Goal: Task Accomplishment & Management: Manage account settings

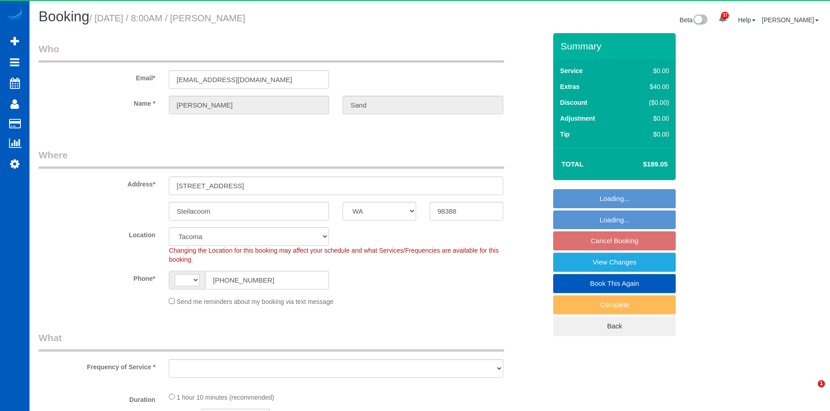
select select "WA"
select select "number:8"
select select "string:[GEOGRAPHIC_DATA]"
select select "spot1"
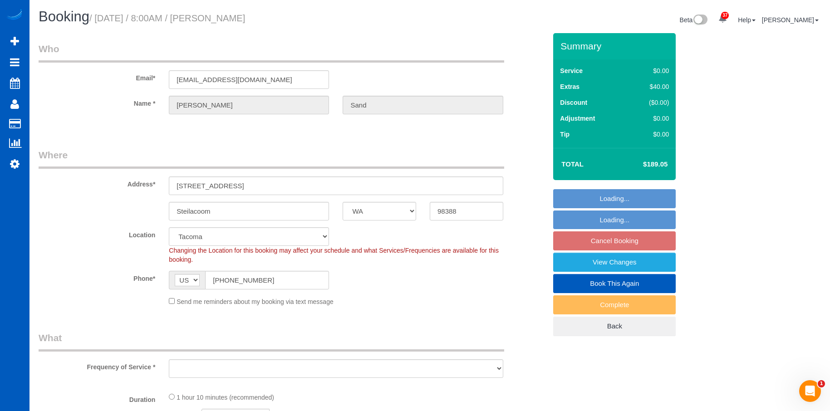
select select "object:1111"
select select "199"
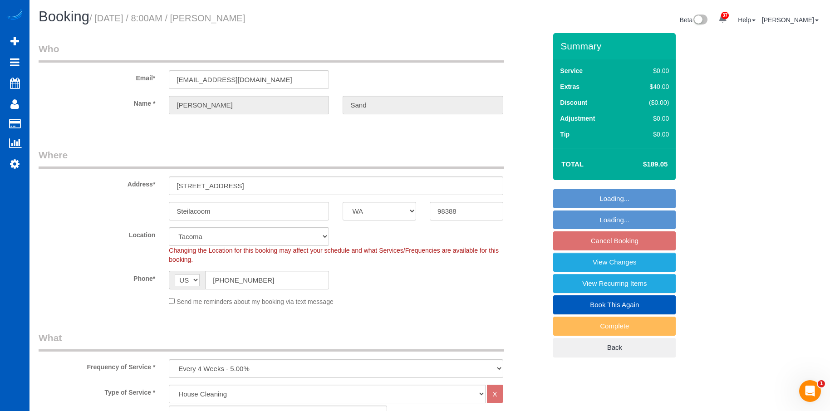
select select "object:1200"
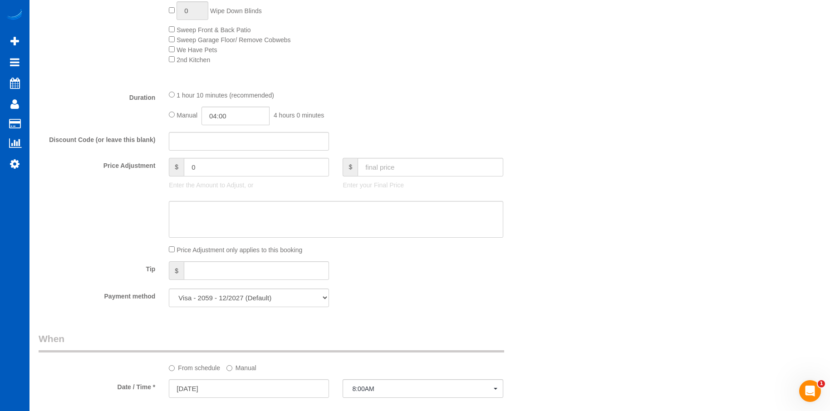
scroll to position [771, 0]
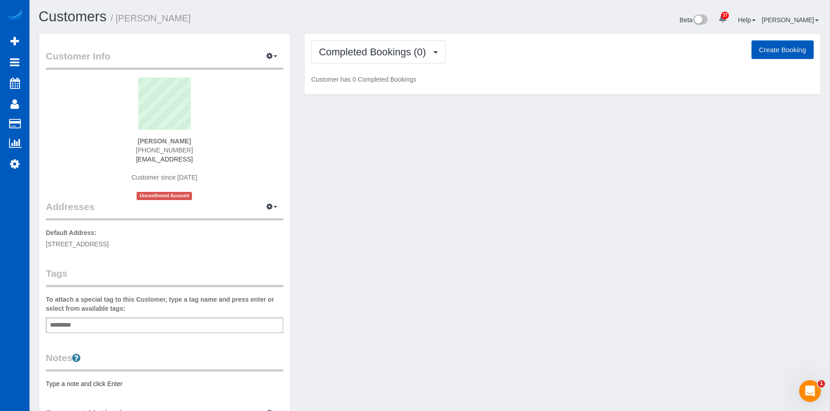
click at [771, 45] on button "Create Booking" at bounding box center [782, 49] width 62 height 19
select select "TX"
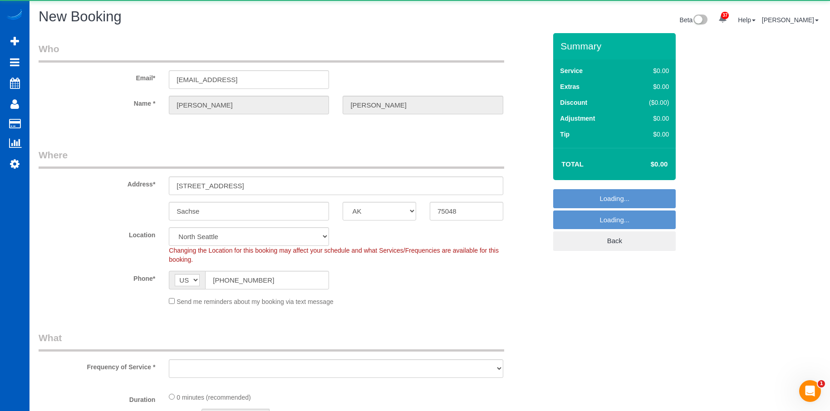
select select "object:2337"
select select "199"
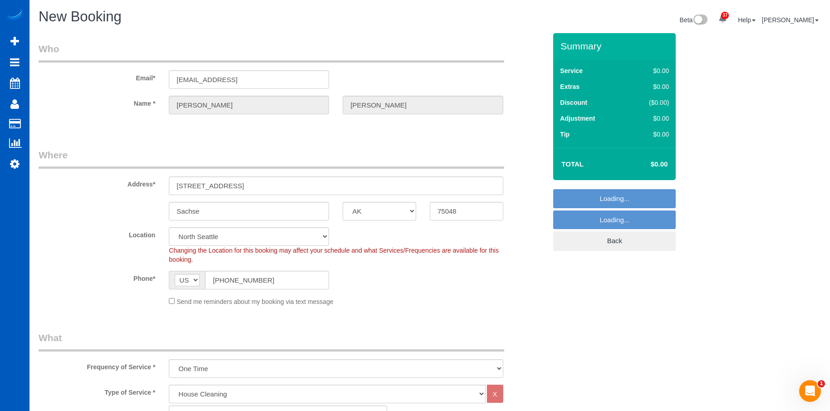
select select "object:2597"
select select "331"
select select "object:2686"
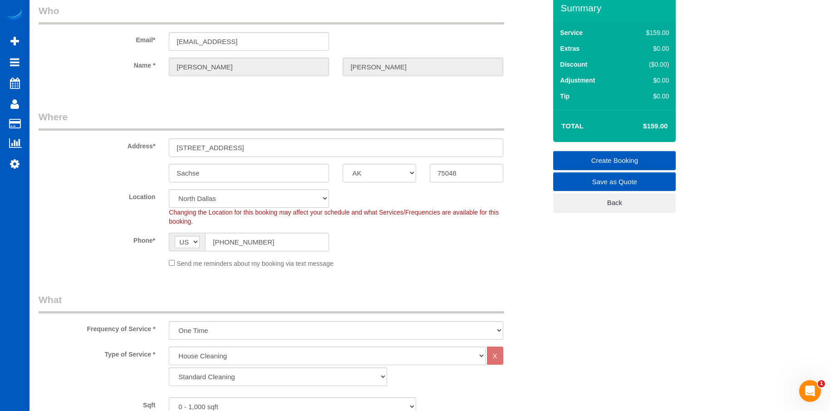
scroll to position [91, 0]
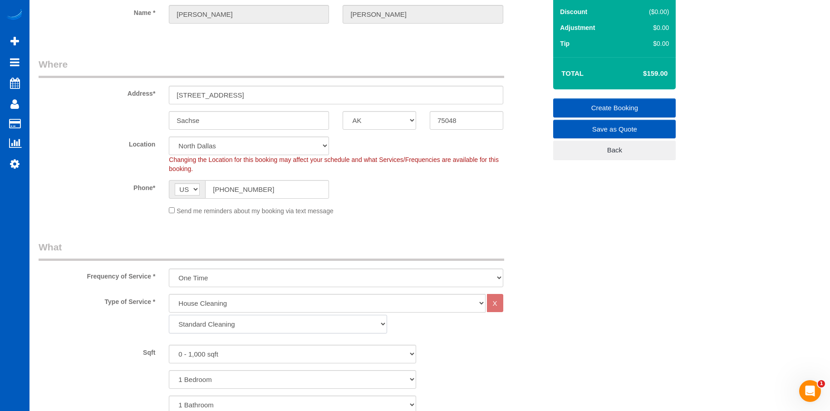
drag, startPoint x: 243, startPoint y: 323, endPoint x: 238, endPoint y: 324, distance: 5.2
click at [243, 322] on select "Standard Cleaning Deep Cleaning Move In/ Out Cleaning" at bounding box center [278, 324] width 218 height 19
select select "368"
click at [169, 315] on select "Standard Cleaning Deep Cleaning Move In/ Out Cleaning" at bounding box center [278, 324] width 218 height 19
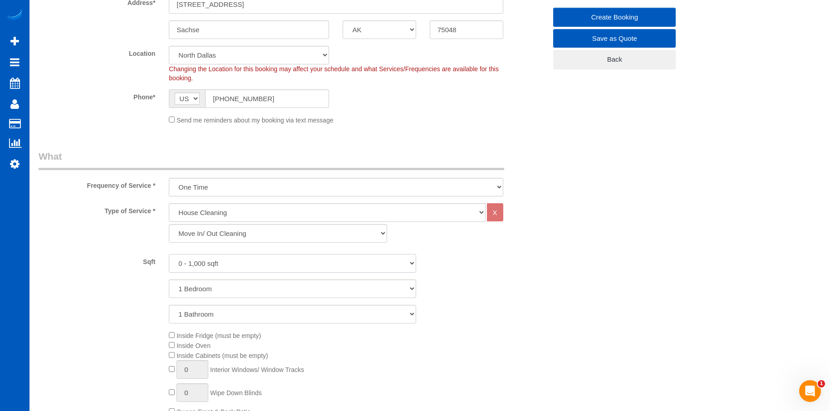
click at [280, 264] on select "0 - 1,000 sqft 1,001 - 1,500 sqft 1,501 - 2,000 sqft 2,001 - 2,500 sqft 2,501 -…" at bounding box center [292, 263] width 247 height 19
select select "2501"
click at [169, 254] on select "0 - 1,000 sqft 1,001 - 1,500 sqft 1,501 - 2,000 sqft 2,001 - 2,500 sqft 2,501 -…" at bounding box center [292, 263] width 247 height 19
click at [275, 288] on select "1 Bedroom 2 Bedrooms 3 Bedrooms 4 Bedrooms 5 Bedrooms 6 Bedrooms 7 Bedrooms" at bounding box center [292, 288] width 247 height 19
select select "4"
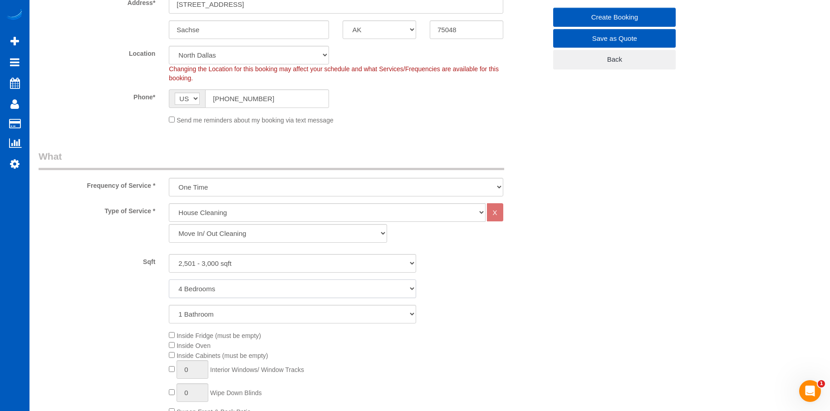
click at [169, 279] on select "1 Bedroom 2 Bedrooms 3 Bedrooms 4 Bedrooms 5 Bedrooms 6 Bedrooms 7 Bedrooms" at bounding box center [292, 288] width 247 height 19
click at [269, 315] on select "1 Bathroom 2 Bathrooms 3 Bathrooms 4 Bathrooms 5 Bathrooms 6 Bathrooms 7 Bathro…" at bounding box center [292, 314] width 247 height 19
select select "4"
click at [169, 305] on select "1 Bathroom 2 Bathrooms 3 Bathrooms 4 Bathrooms 5 Bathrooms 6 Bathrooms 7 Bathro…" at bounding box center [292, 314] width 247 height 19
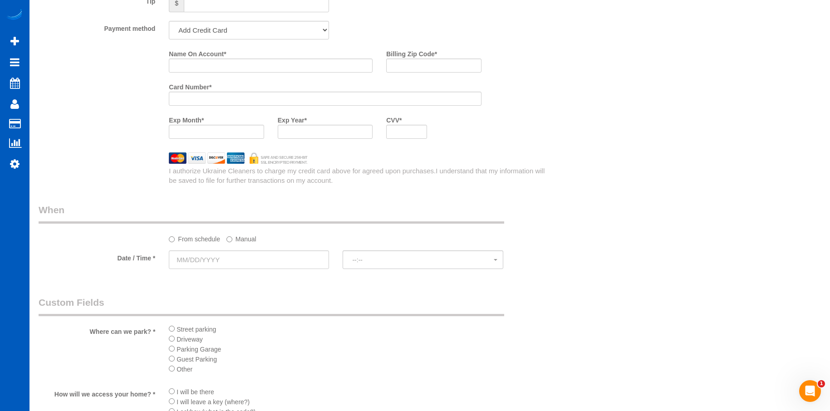
scroll to position [907, 0]
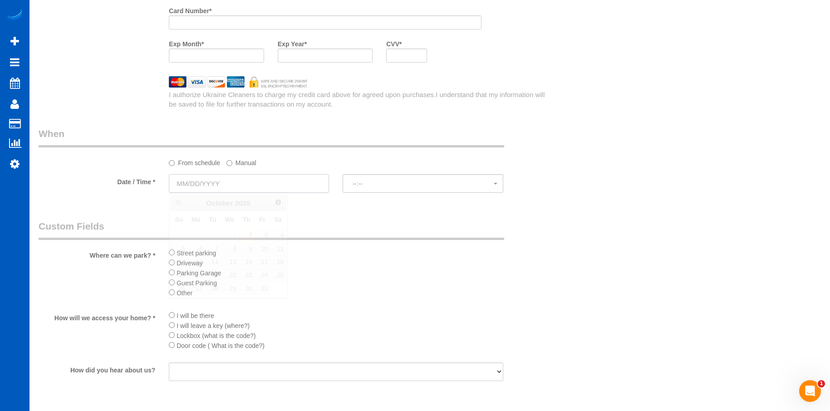
click at [281, 186] on input "text" at bounding box center [249, 183] width 160 height 19
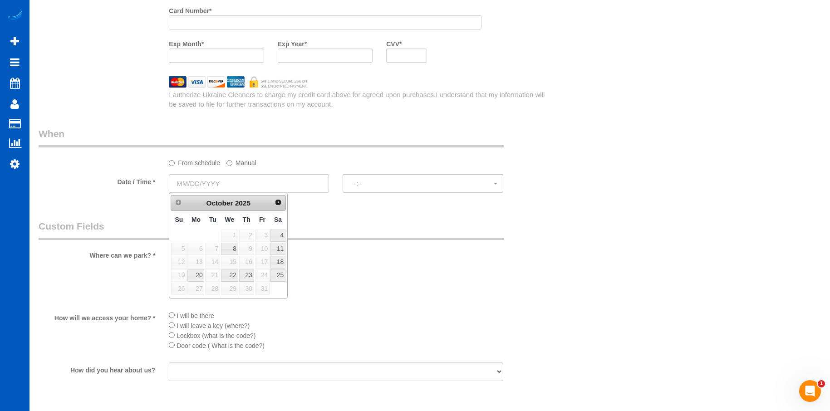
click at [238, 160] on label "Manual" at bounding box center [241, 161] width 30 height 12
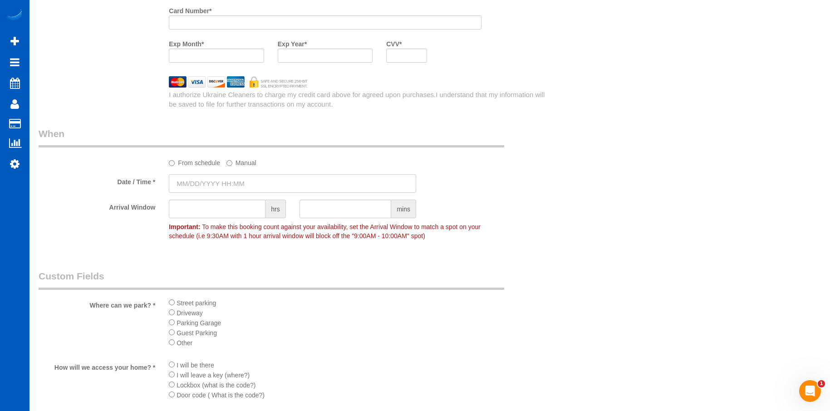
click at [241, 185] on input "text" at bounding box center [292, 183] width 247 height 19
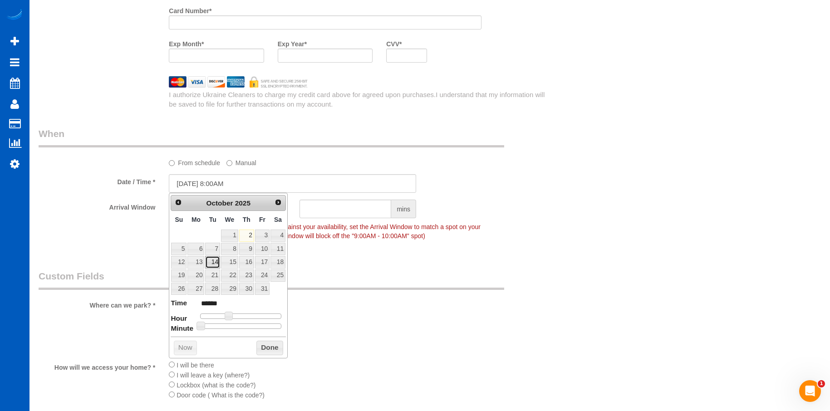
click at [217, 260] on link "14" at bounding box center [212, 262] width 15 height 12
type input "10/14/2025 9:00AM"
type input "******"
type input "10/14/2025 10:00AM"
type input "*******"
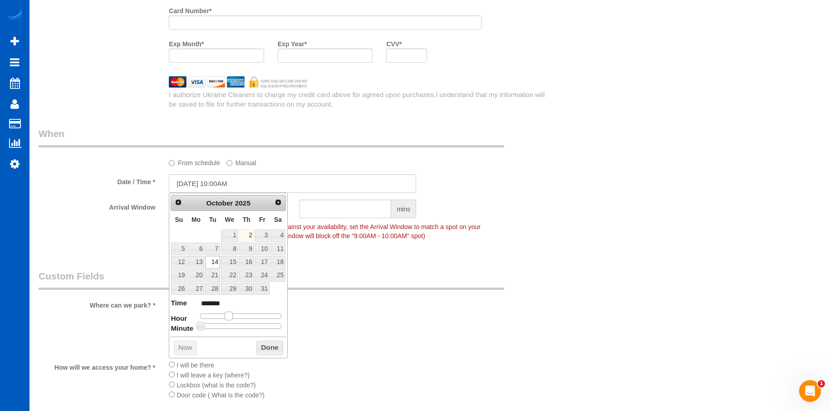
type input "10/14/2025 11:00AM"
type input "*******"
type input "10/14/2025 12:00PM"
type input "*******"
drag, startPoint x: 227, startPoint y: 315, endPoint x: 242, endPoint y: 315, distance: 14.5
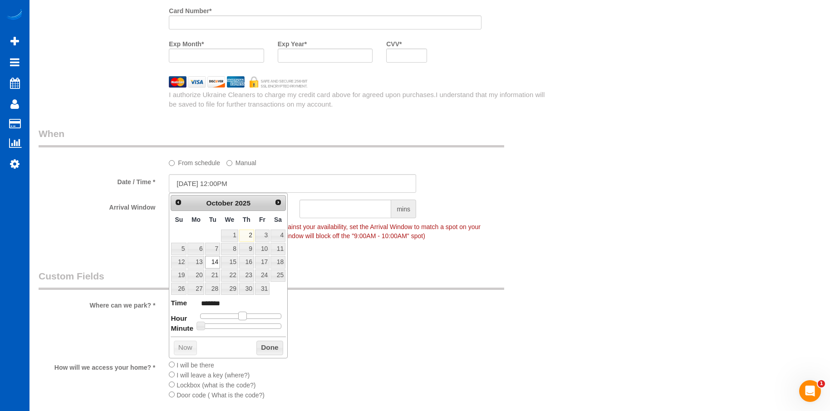
click at [242, 315] on span at bounding box center [242, 316] width 8 height 8
click at [264, 350] on button "Done" at bounding box center [269, 348] width 27 height 15
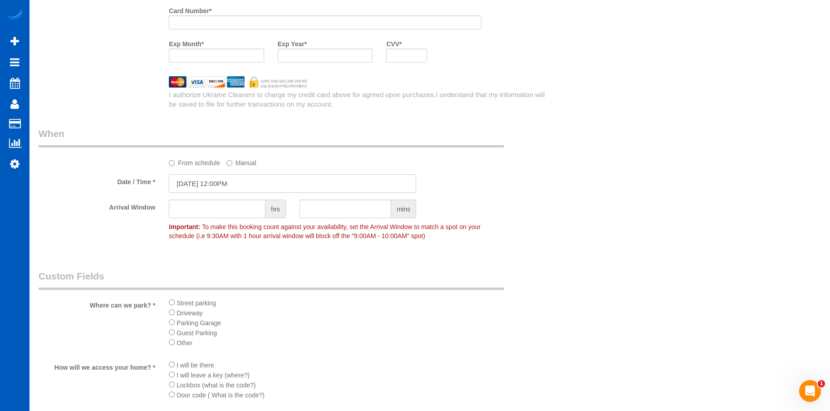
click at [237, 177] on input "10/14/2025 12:00PM" at bounding box center [292, 183] width 247 height 19
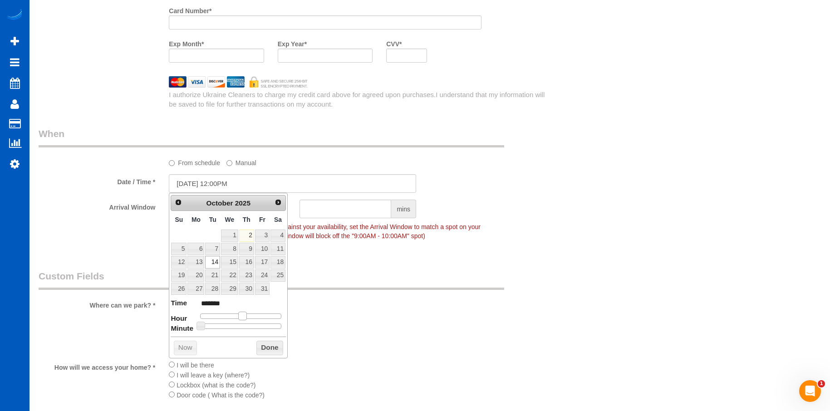
type input "10/14/2025 1:00PM"
type input "******"
type input "10/14/2025 2:00PM"
type input "******"
drag, startPoint x: 244, startPoint y: 314, endPoint x: 252, endPoint y: 313, distance: 7.7
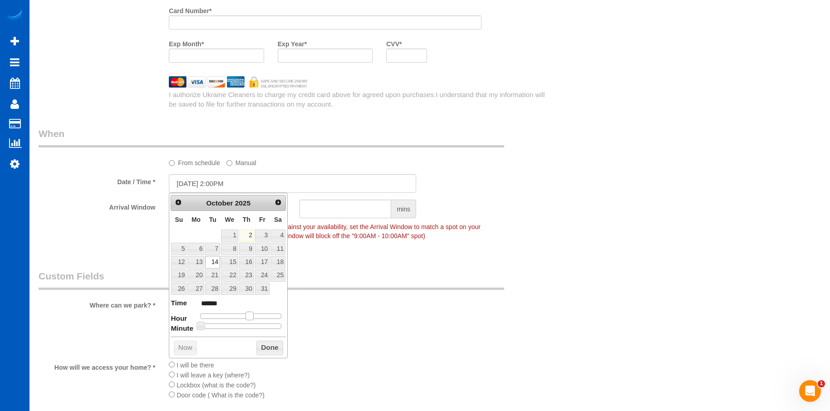
click at [252, 313] on span at bounding box center [249, 316] width 8 height 8
click at [266, 353] on button "Done" at bounding box center [269, 348] width 27 height 15
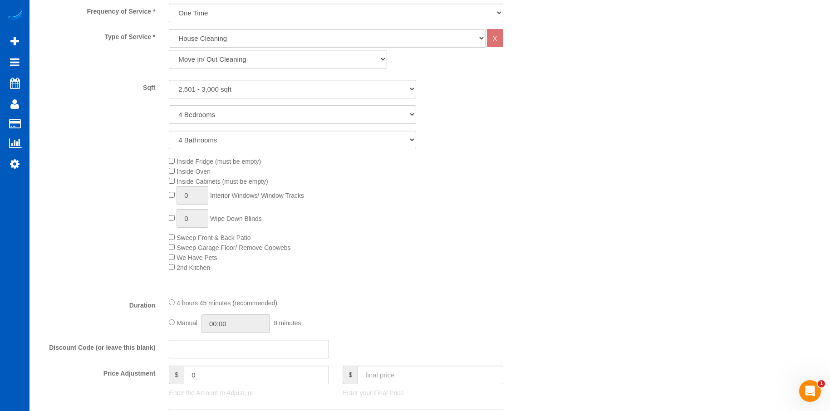
scroll to position [454, 0]
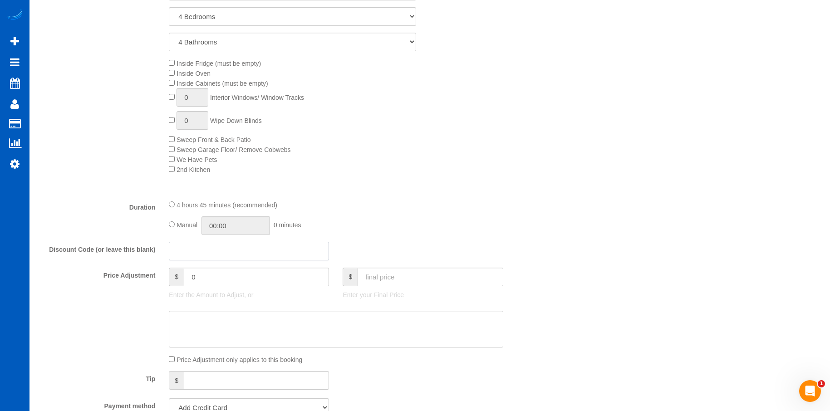
click at [281, 254] on input "text" at bounding box center [249, 251] width 160 height 19
type input "texas"
click at [296, 330] on textarea at bounding box center [336, 329] width 334 height 37
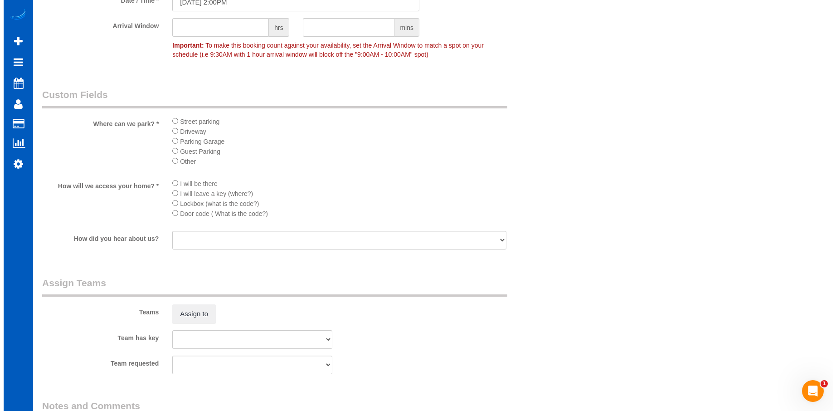
scroll to position [1262, 0]
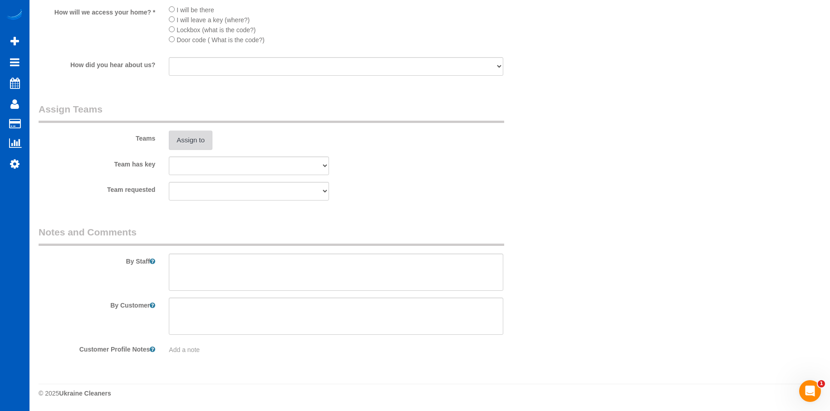
click at [183, 134] on button "Assign to" at bounding box center [191, 140] width 44 height 19
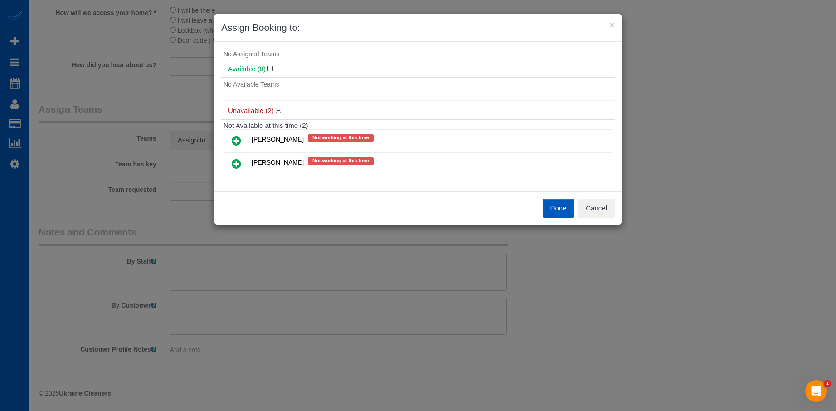
scroll to position [29, 0]
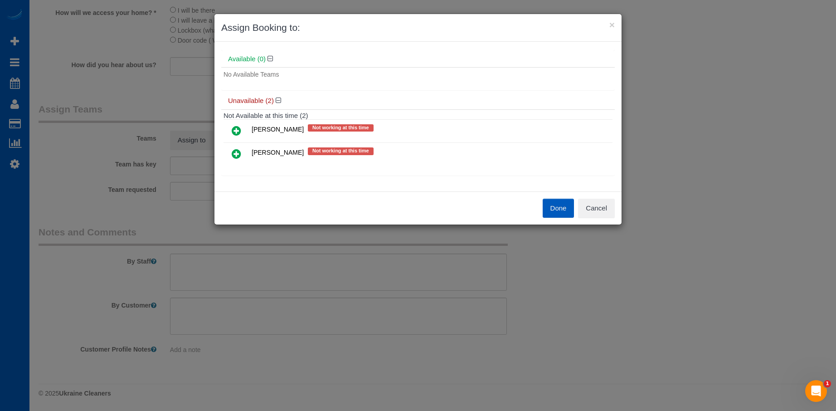
click at [239, 156] on icon at bounding box center [237, 153] width 10 height 11
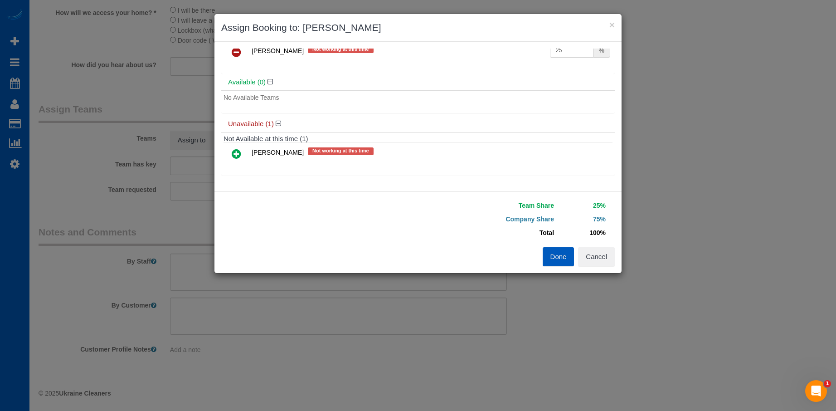
scroll to position [0, 0]
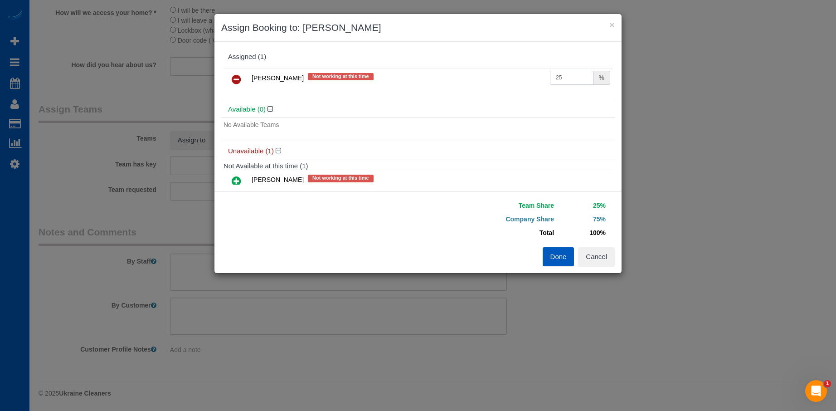
drag, startPoint x: 572, startPoint y: 78, endPoint x: 502, endPoint y: 78, distance: 70.3
click at [502, 78] on tr "Viktoriia Nazarenko Not working at this time 25 %" at bounding box center [418, 79] width 389 height 23
type input "50"
click at [555, 249] on button "Done" at bounding box center [559, 256] width 32 height 19
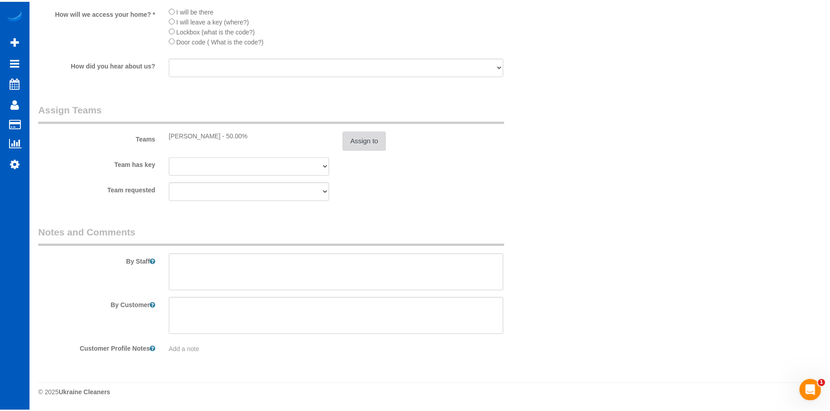
scroll to position [1262, 0]
click at [287, 274] on textarea at bounding box center [336, 272] width 334 height 37
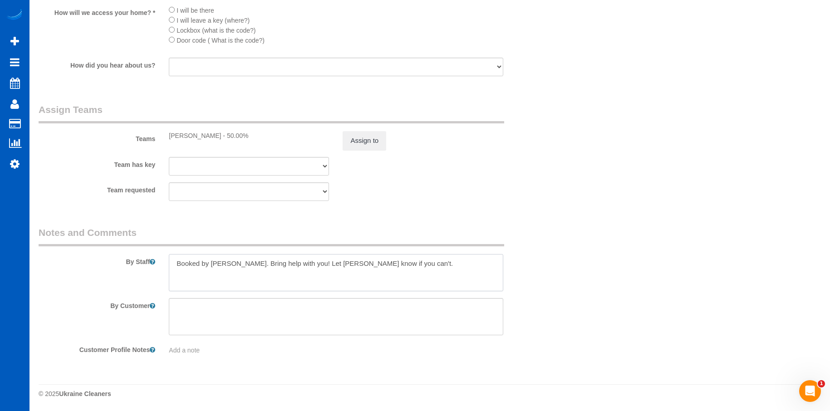
drag, startPoint x: 292, startPoint y: 264, endPoint x: 414, endPoint y: 265, distance: 122.0
click at [414, 265] on textarea at bounding box center [336, 272] width 334 height 37
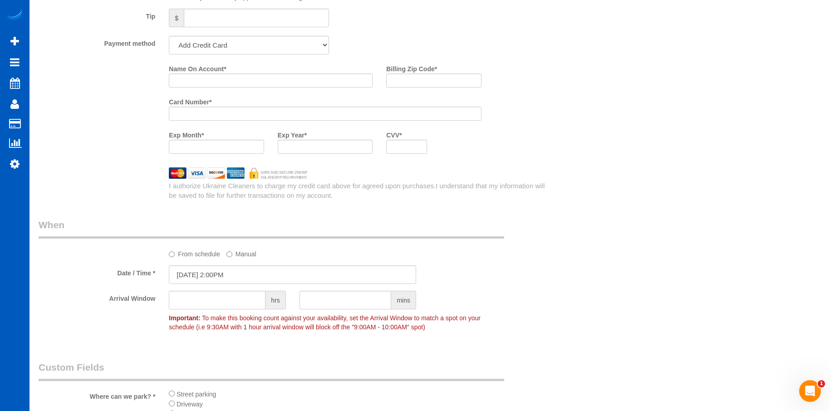
scroll to position [718, 0]
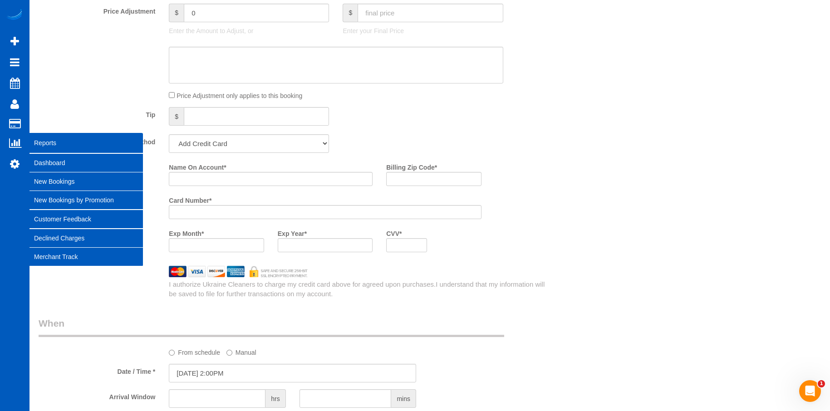
type textarea "Booked by Aaron. Bring help with you!"
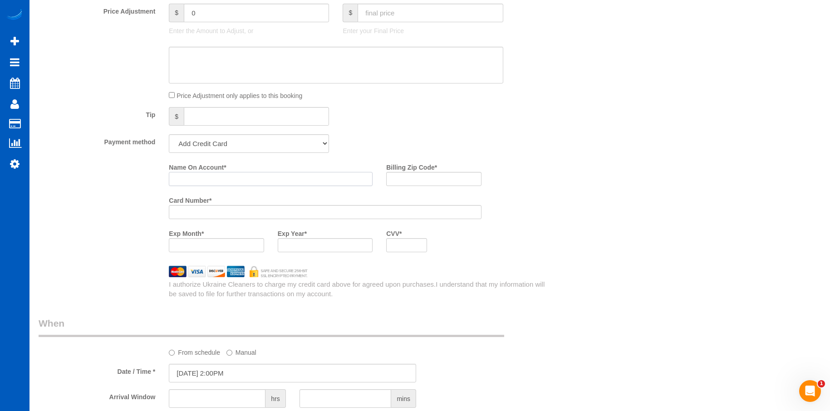
click at [196, 176] on input "Name On Account *" at bounding box center [271, 179] width 204 height 14
paste input "Rene Hernandez"
type input "Rene Hernandez"
drag, startPoint x: 399, startPoint y: 178, endPoint x: 268, endPoint y: 182, distance: 130.7
click at [399, 178] on input "Billing Zip Code *" at bounding box center [433, 179] width 95 height 14
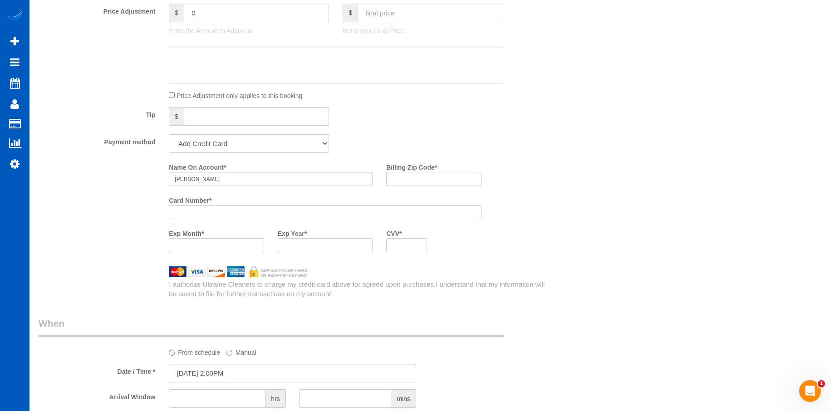
paste input "75048"
type input "75048"
click at [523, 249] on div "Name On Account * Rene Hernandez Billing Zip Code * 75048 Card Number * Exp Mon…" at bounding box center [357, 209] width 391 height 99
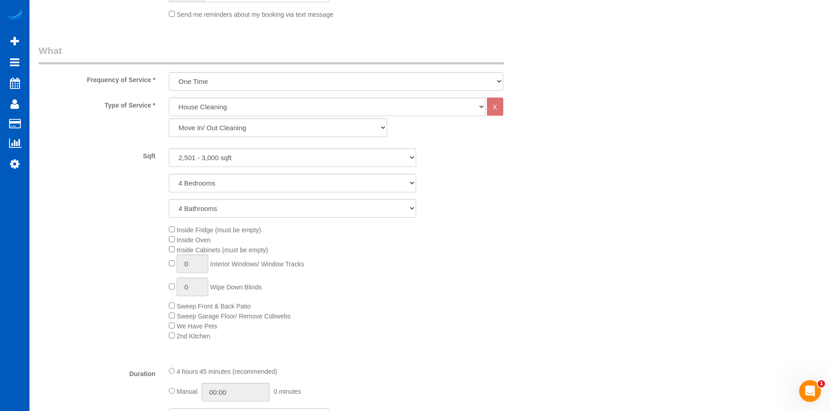
scroll to position [400, 0]
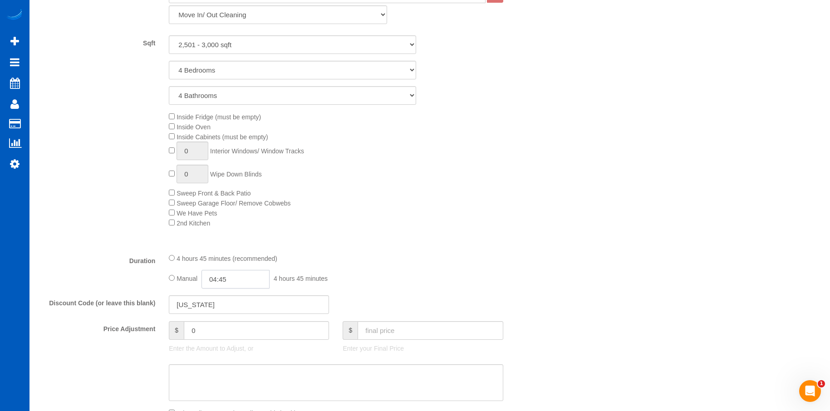
click at [214, 276] on input "04:45" at bounding box center [235, 279] width 68 height 19
type input "05:30"
click at [222, 330] on li "05:30" at bounding box center [225, 334] width 40 height 12
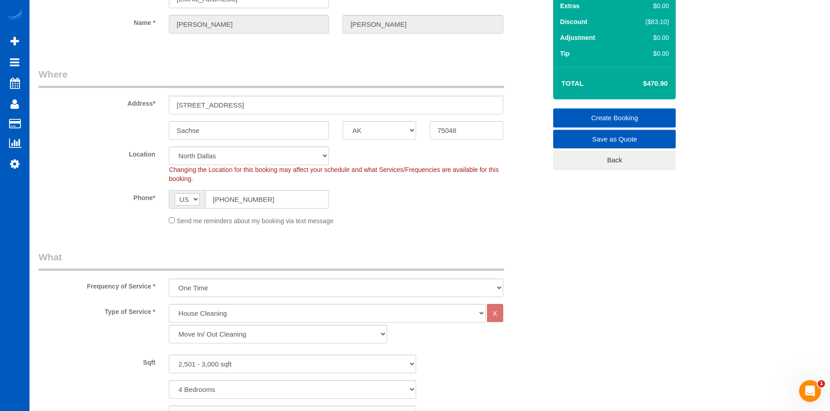
scroll to position [0, 0]
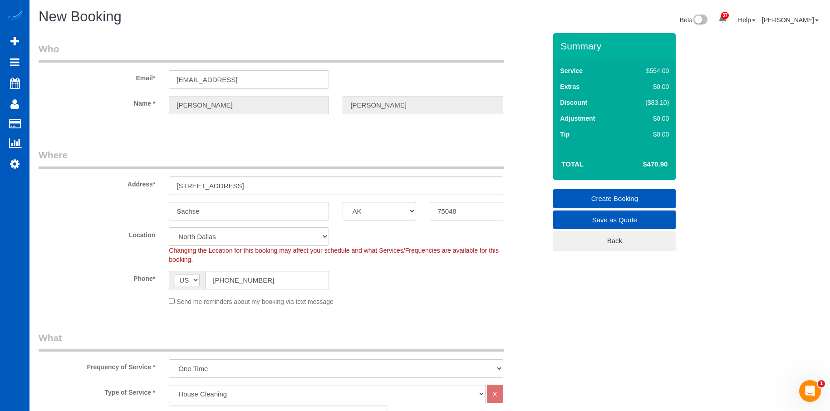
click at [577, 189] on link "Create Booking" at bounding box center [614, 198] width 122 height 19
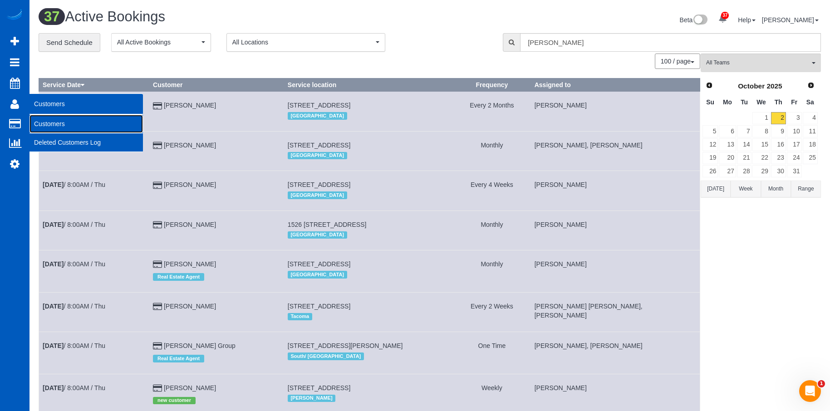
click at [38, 121] on link "Customers" at bounding box center [85, 124] width 113 height 18
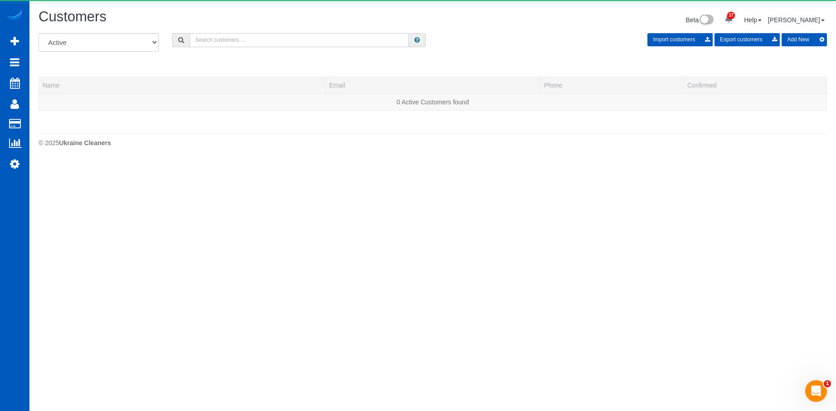
click at [248, 39] on input "text" at bounding box center [300, 40] width 220 height 14
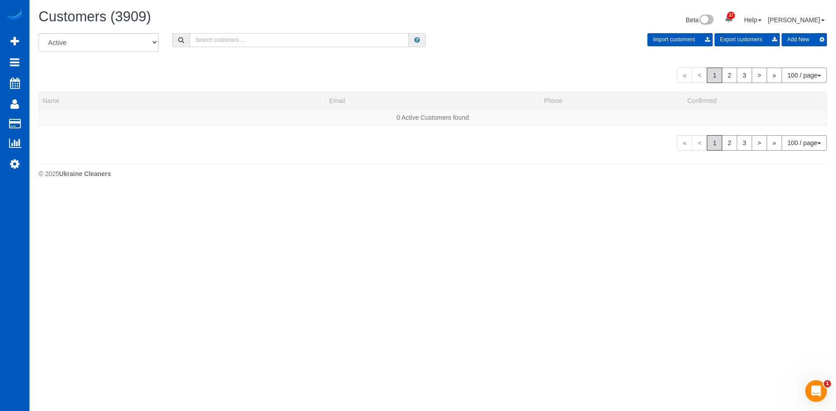
paste input "jetsmotors@gmail.com"
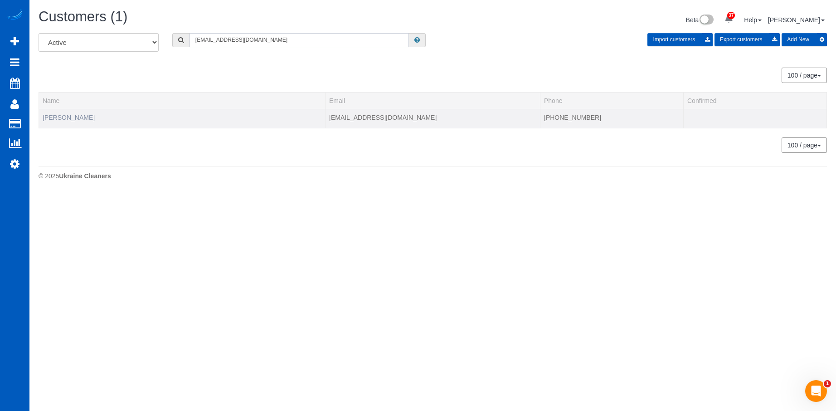
type input "jetsmotors@gmail.com"
click at [75, 119] on link "Grant Gebauer" at bounding box center [69, 117] width 52 height 7
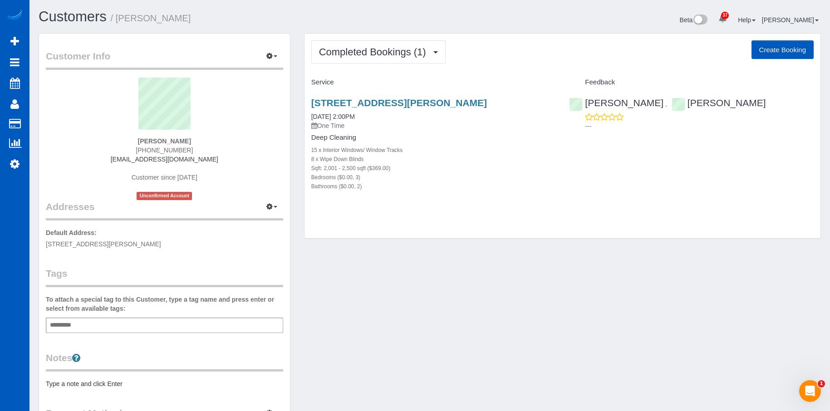
click at [757, 49] on button "Create Booking" at bounding box center [782, 49] width 62 height 19
select select "WA"
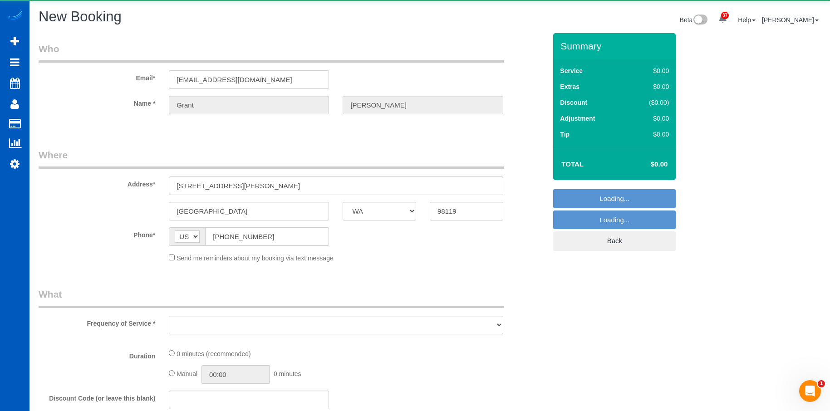
select select "string:fspay-af7ef93d-e88d-439b-b7d5-f4745e224b38"
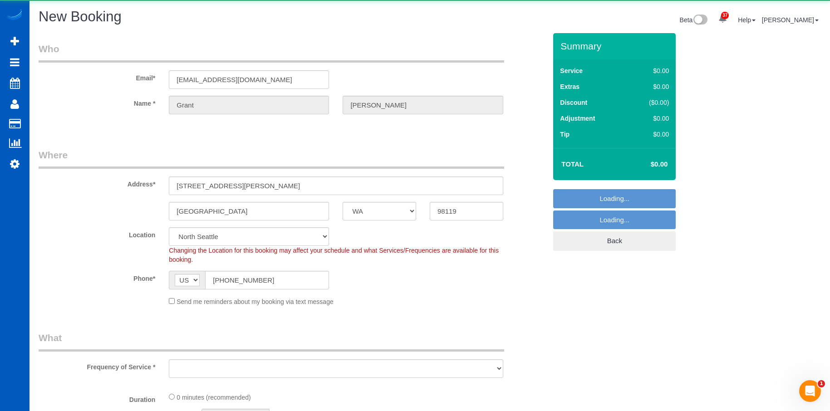
select select "199"
select select "object:5098"
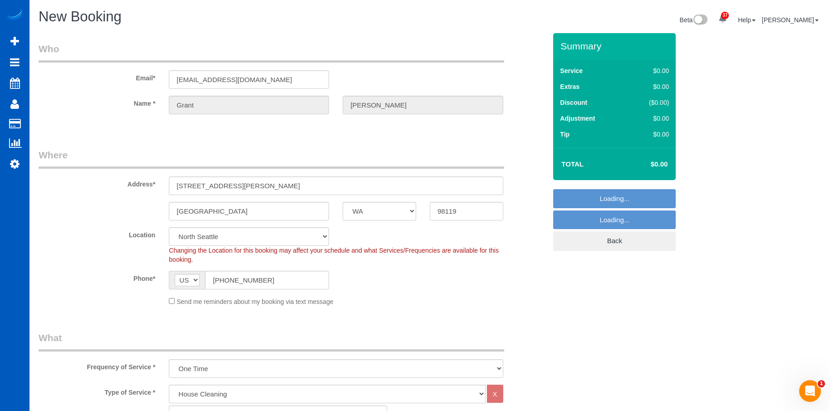
select select "5"
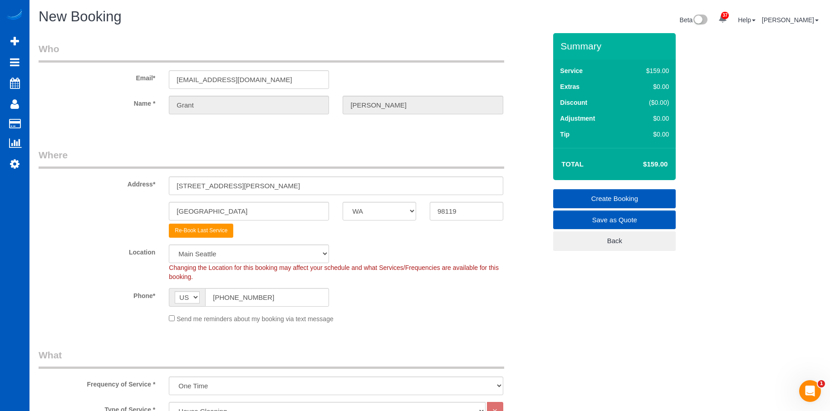
scroll to position [45, 0]
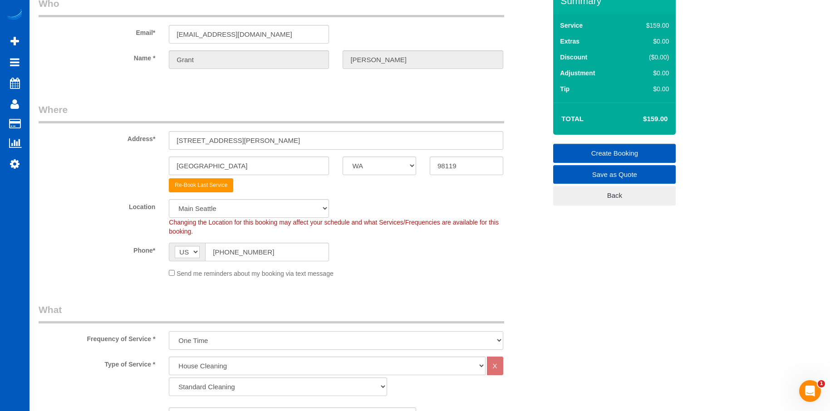
click at [216, 340] on select "One Time Weekly - 15.00% Every 2 Weeks - 10.00% Every 4 Weeks - 5.00% Every 2 M…" at bounding box center [336, 340] width 334 height 19
select select "object:5201"
click at [169, 331] on select "One Time Weekly - 15.00% Every 2 Weeks - 10.00% Every 4 Weeks - 5.00% Every 2 M…" at bounding box center [336, 340] width 334 height 19
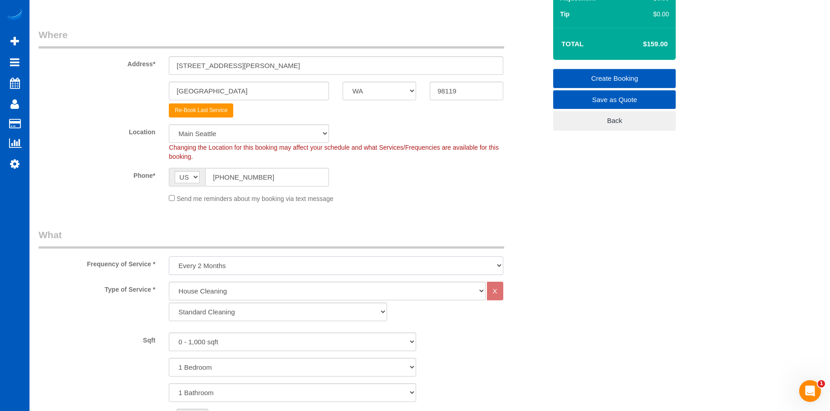
scroll to position [136, 0]
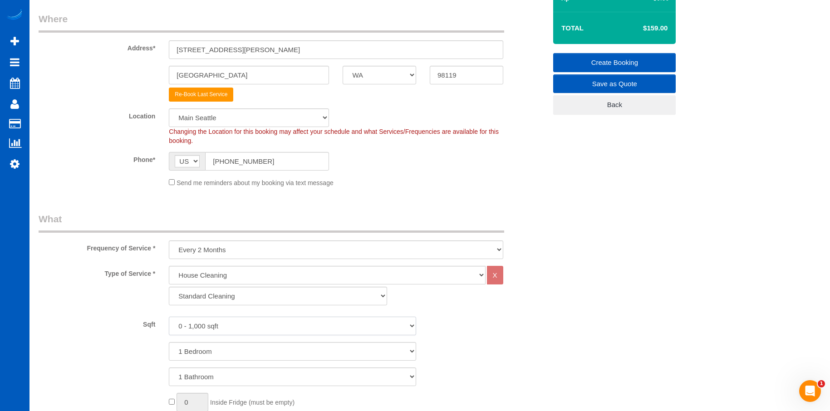
click at [244, 331] on select "0 - 1,000 sqft 1,001 - 1,500 sqft 1,501 - 2,000 sqft 2,001 - 2,500 sqft 2,501 -…" at bounding box center [292, 326] width 247 height 19
select select "2001"
click at [169, 317] on select "0 - 1,000 sqft 1,001 - 1,500 sqft 1,501 - 2,000 sqft 2,001 - 2,500 sqft 2,501 -…" at bounding box center [292, 326] width 247 height 19
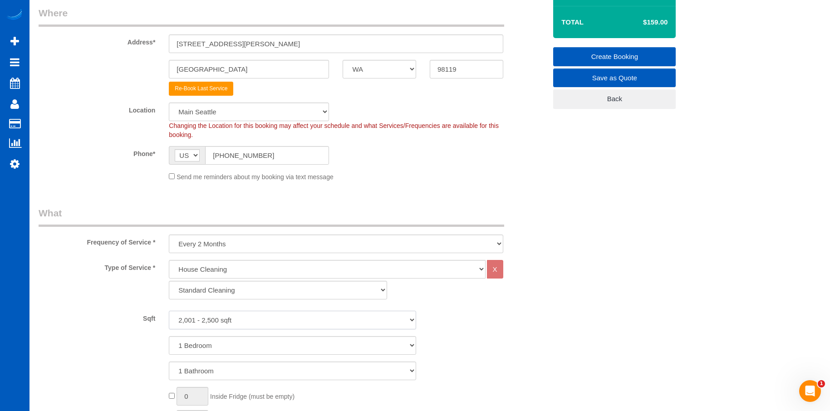
scroll to position [227, 0]
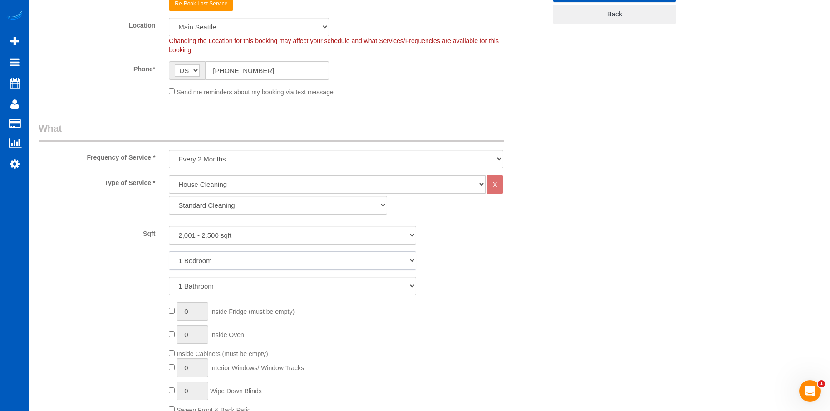
click at [264, 256] on select "1 Bedroom 2 Bedrooms 3 Bedrooms 4 Bedrooms 5 Bedrooms 6 Bedrooms 7 Bedrooms" at bounding box center [292, 260] width 247 height 19
select select "4"
click at [169, 251] on select "1 Bedroom 2 Bedrooms 3 Bedrooms 4 Bedrooms 5 Bedrooms 6 Bedrooms 7 Bedrooms" at bounding box center [292, 260] width 247 height 19
click at [266, 286] on select "1 Bathroom 2 Bathrooms 3 Bathrooms 4 Bathrooms 5 Bathrooms 6 Bathrooms 7 Bathro…" at bounding box center [292, 286] width 247 height 19
select select "3"
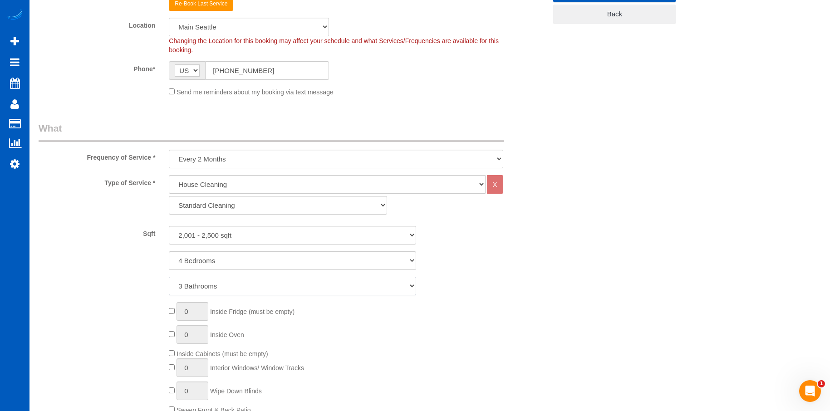
click at [169, 277] on select "1 Bathroom 2 Bathrooms 3 Bathrooms 4 Bathrooms 5 Bathrooms 6 Bathrooms 7 Bathro…" at bounding box center [292, 286] width 247 height 19
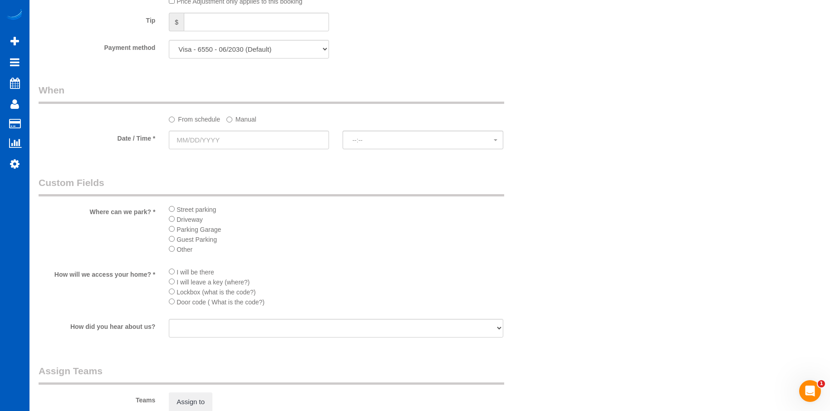
scroll to position [816, 0]
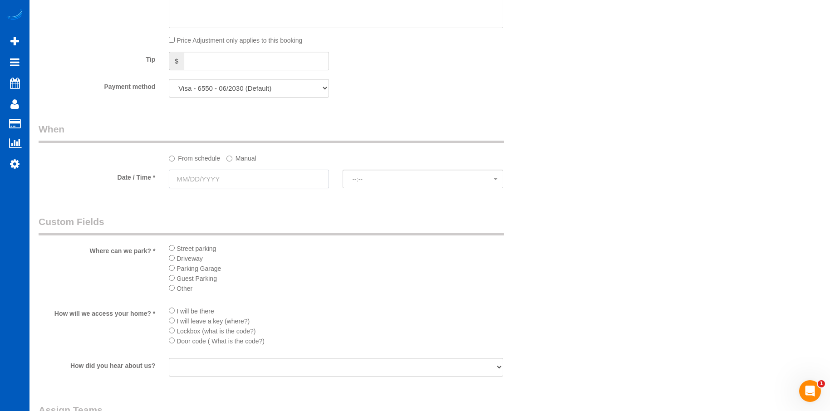
click at [269, 183] on input "text" at bounding box center [249, 179] width 160 height 19
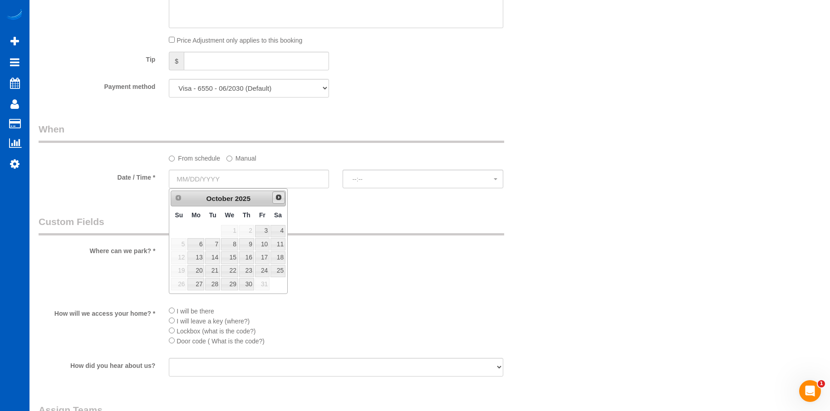
click at [275, 196] on span "Next" at bounding box center [278, 197] width 7 height 7
click at [195, 284] on link "24" at bounding box center [195, 284] width 17 height 12
type input "11/24/2025"
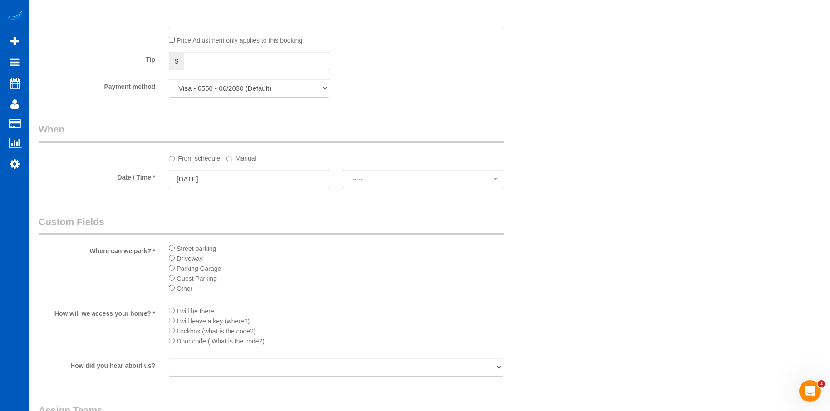
select select "spot1"
click at [248, 161] on label "Manual" at bounding box center [241, 157] width 30 height 12
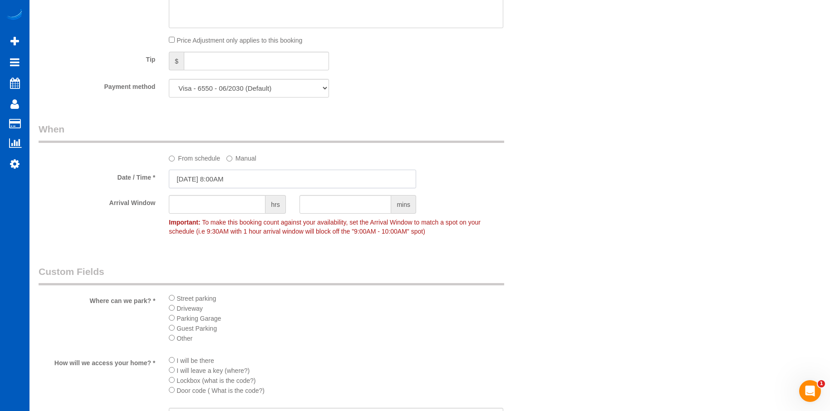
click at [234, 184] on input "11/24/2025 8:00AM" at bounding box center [292, 179] width 247 height 19
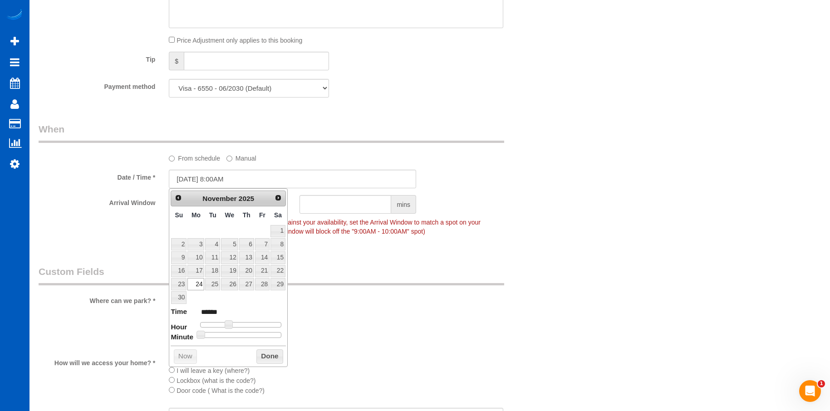
type input "11/24/2025 9:00AM"
type input "******"
type input "11/24/2025 10:00AM"
type input "*******"
drag, startPoint x: 230, startPoint y: 321, endPoint x: 235, endPoint y: 321, distance: 5.0
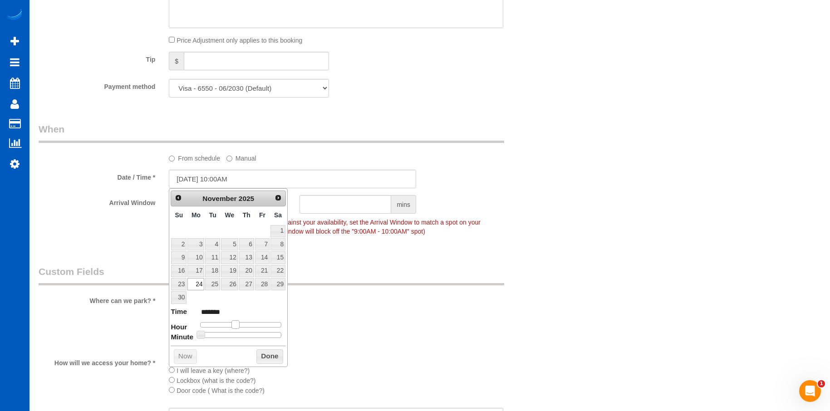
click at [235, 321] on span at bounding box center [235, 324] width 8 height 8
type input "11/24/2025 9:00AM"
type input "******"
click at [230, 324] on span at bounding box center [232, 324] width 8 height 8
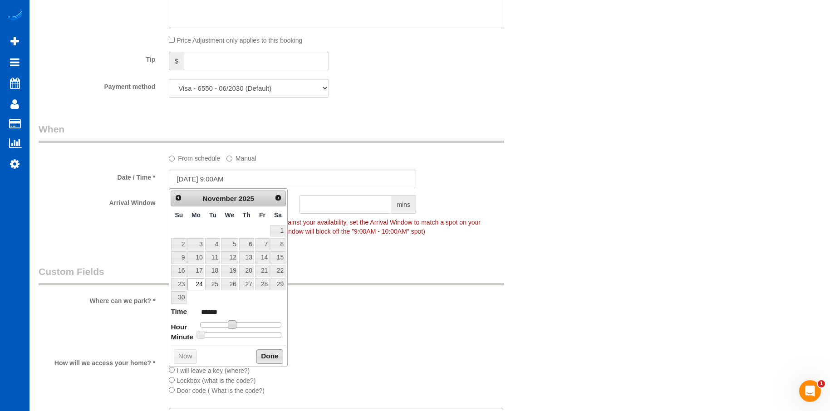
click at [271, 357] on button "Done" at bounding box center [269, 356] width 27 height 15
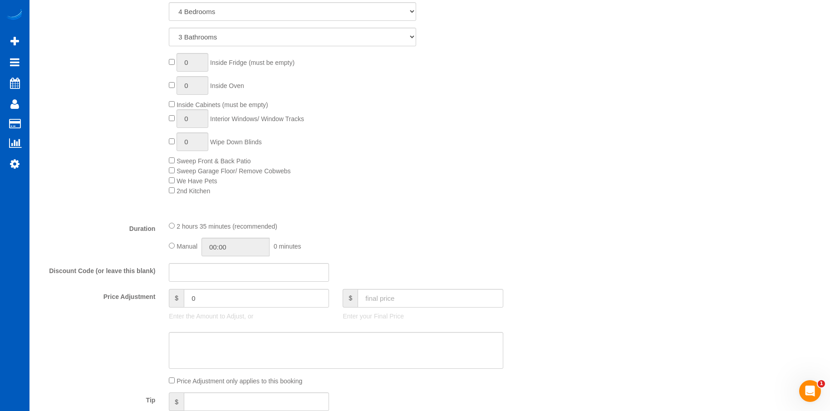
scroll to position [544, 0]
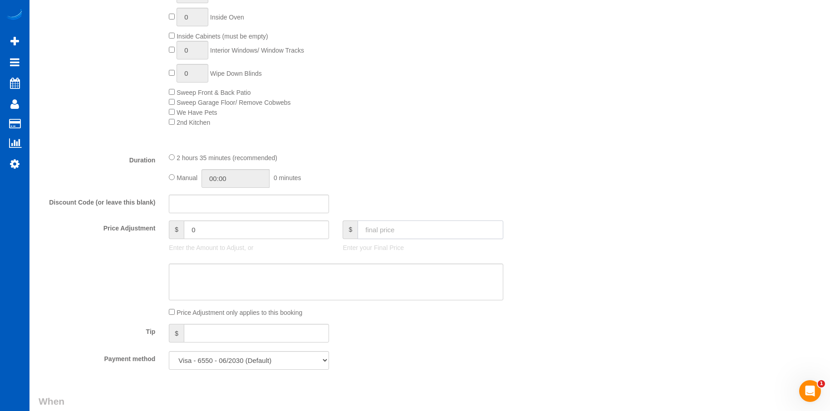
click at [386, 233] on input "text" at bounding box center [429, 229] width 145 height 19
type input "246"
click at [395, 285] on textarea at bounding box center [336, 282] width 334 height 37
type input "-13"
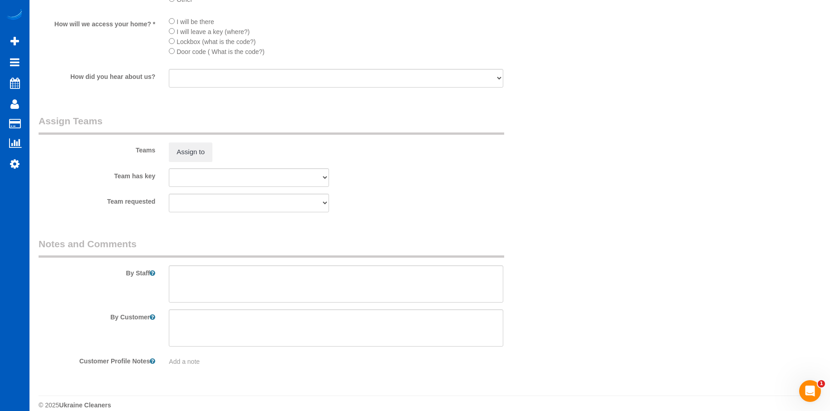
scroll to position [1167, 0]
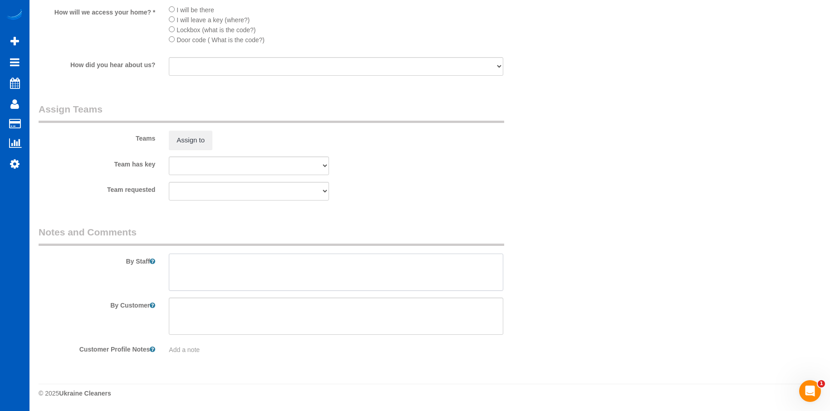
click at [304, 275] on textarea at bounding box center [336, 272] width 334 height 37
click at [279, 263] on textarea at bounding box center [336, 272] width 334 height 37
paste textarea "Maintainance clean, please make sure everything looks nice! We missed to vacuum…"
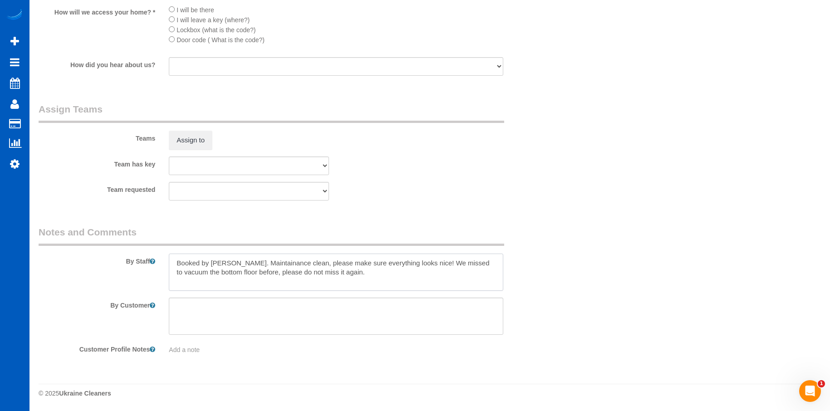
click at [266, 264] on textarea at bounding box center [336, 272] width 334 height 37
click at [393, 268] on textarea at bounding box center [336, 272] width 334 height 37
type textarea "Booked by Florencia. Maintenance clean, please make sure everything looks nice!…"
click at [198, 352] on span "Add a note" at bounding box center [184, 349] width 31 height 7
click at [229, 350] on textarea at bounding box center [336, 392] width 334 height 100
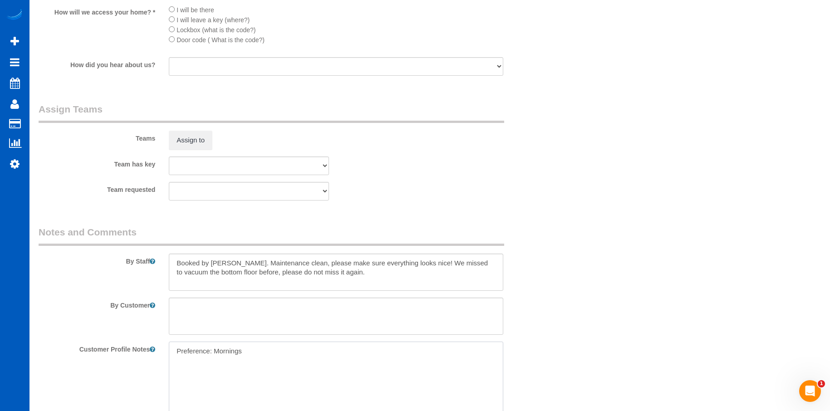
type textarea "Preference: Morning"
click at [495, 154] on sui-booking-teams "Teams Assign to Team has key Alona Tarasiuk Anastasiia Ionova Anna Kovalevich D…" at bounding box center [293, 152] width 508 height 98
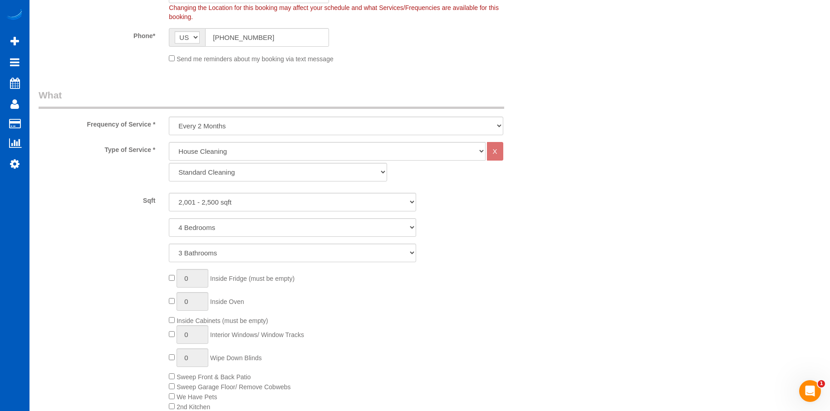
scroll to position [441, 0]
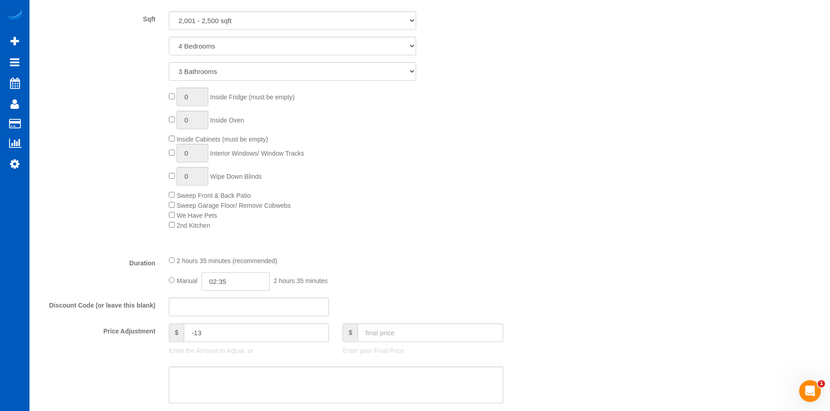
click at [231, 281] on input "02:35" at bounding box center [235, 281] width 68 height 19
type input "03:00"
click at [222, 323] on li "03:00" at bounding box center [225, 323] width 40 height 12
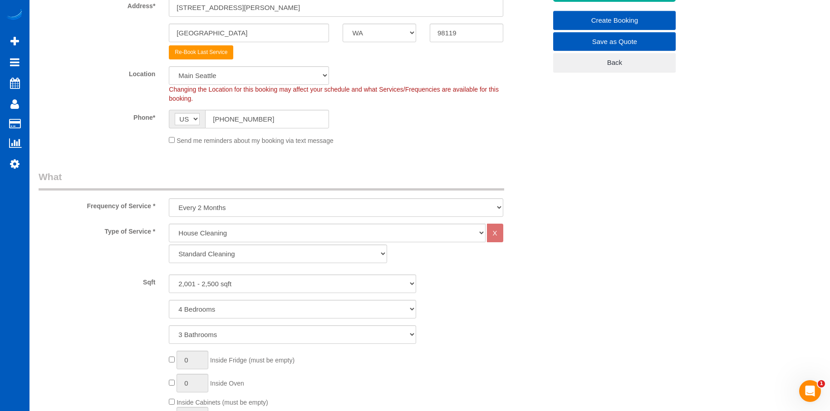
scroll to position [78, 0]
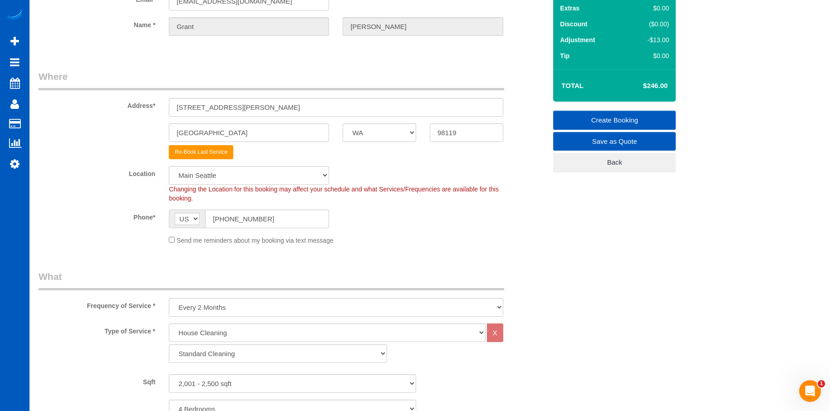
click at [577, 117] on link "Create Booking" at bounding box center [614, 120] width 122 height 19
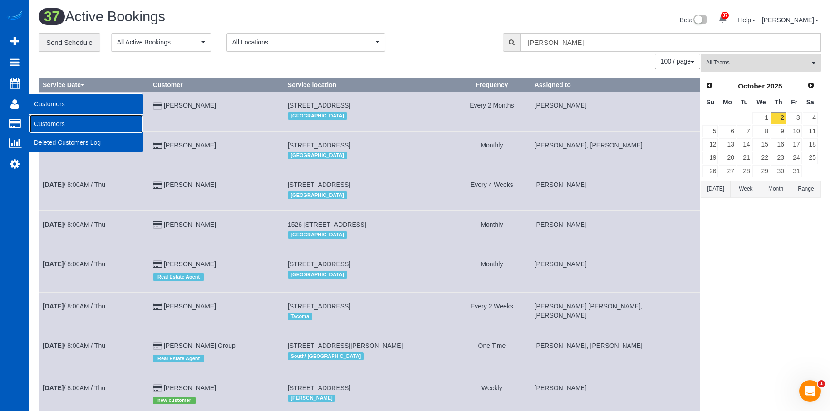
click at [45, 126] on link "Customers" at bounding box center [85, 124] width 113 height 18
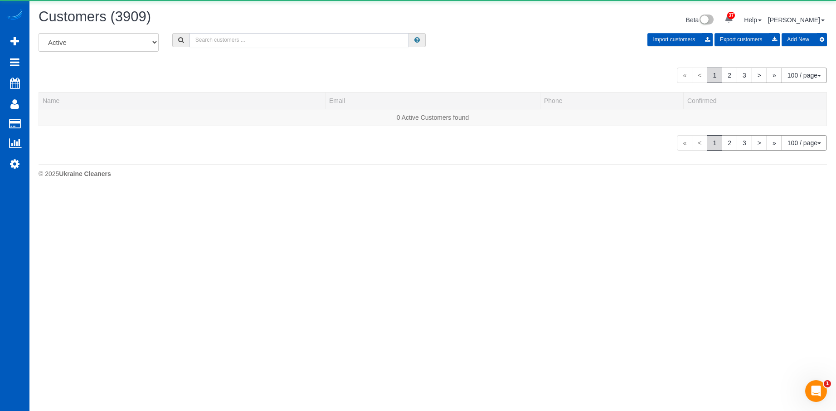
click at [283, 44] on input "text" at bounding box center [300, 40] width 220 height 14
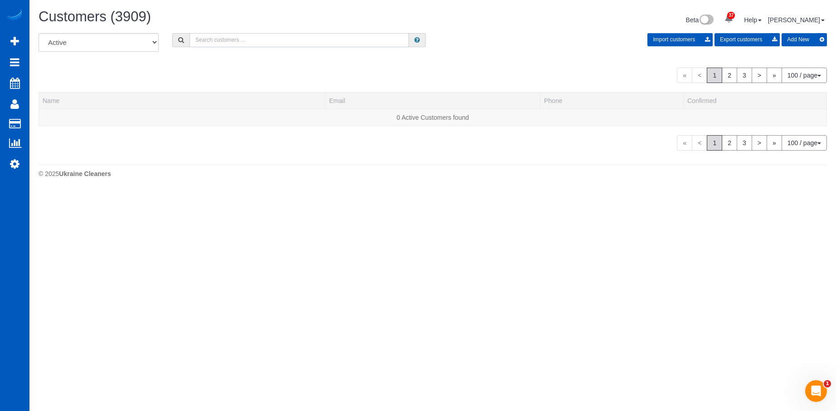
paste input "keith@ksr7.com"
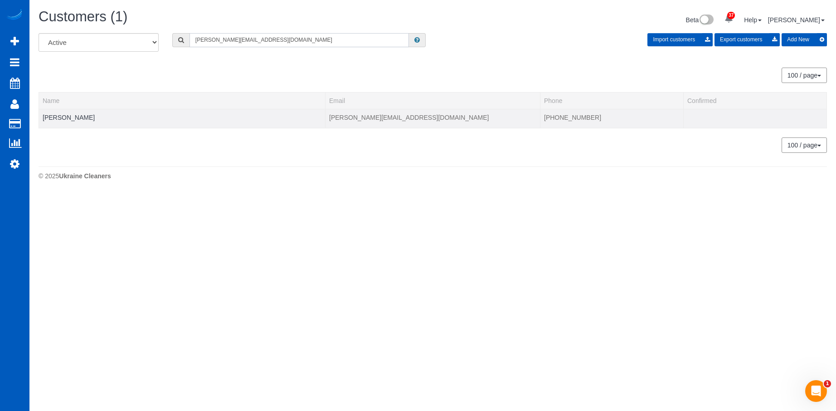
type input "keith@ksr7.com"
click at [58, 112] on td "Keith Reichow" at bounding box center [182, 118] width 287 height 19
click at [59, 117] on link "Keith Reichow" at bounding box center [69, 117] width 52 height 7
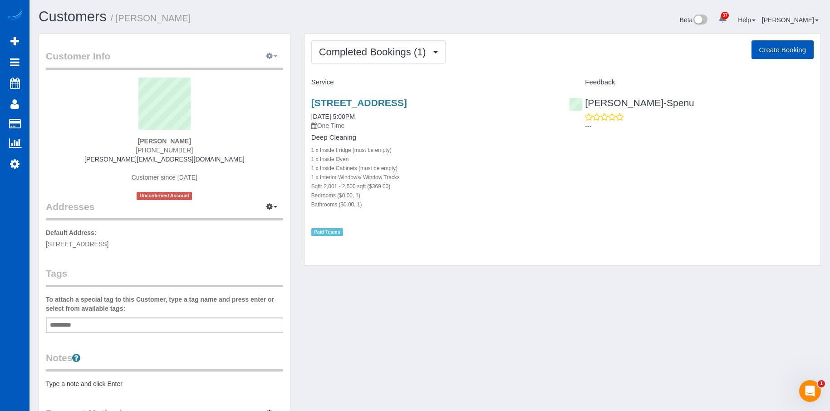
click at [269, 54] on icon "button" at bounding box center [269, 55] width 6 height 5
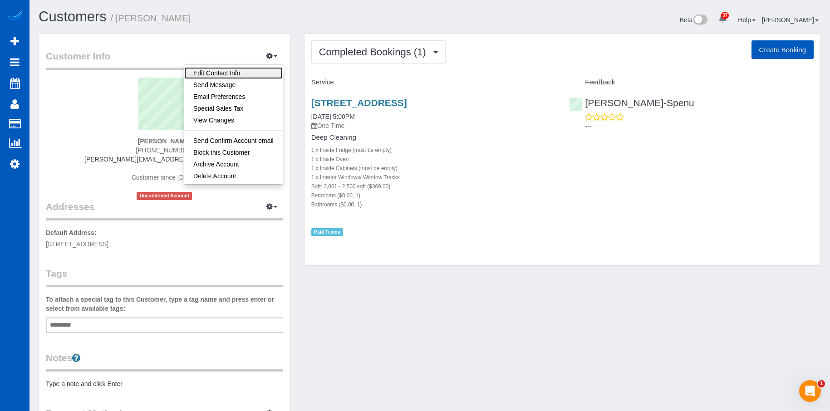
click at [249, 70] on link "Edit Contact Info" at bounding box center [233, 73] width 98 height 12
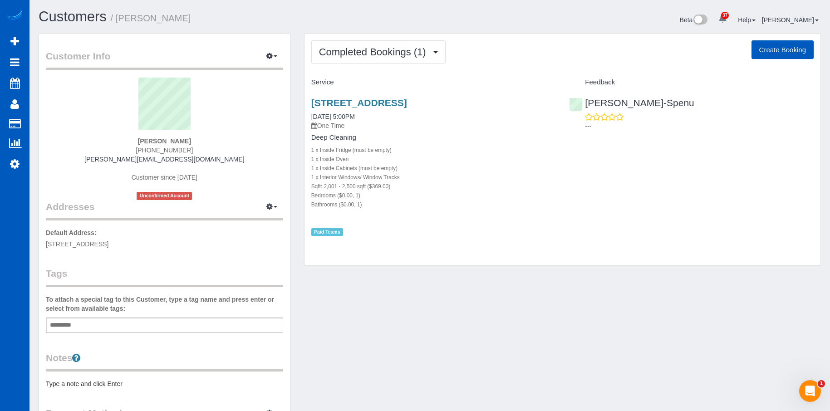
select select "WA"
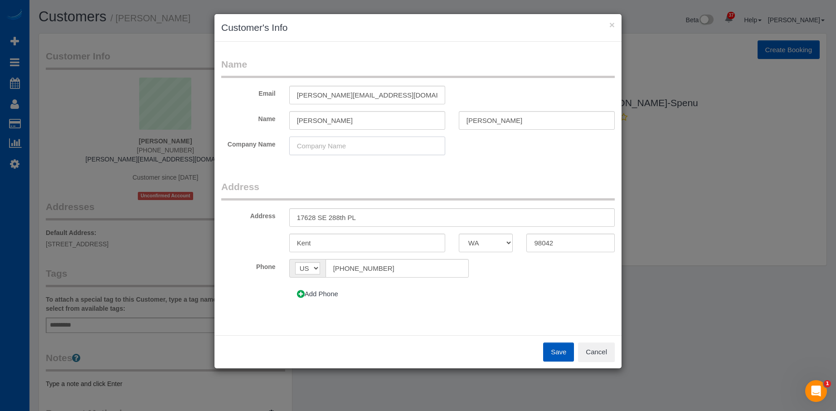
click at [380, 145] on input "text" at bounding box center [367, 146] width 156 height 19
type input "Raichow Family LLC"
click at [557, 350] on button "Save" at bounding box center [558, 351] width 31 height 19
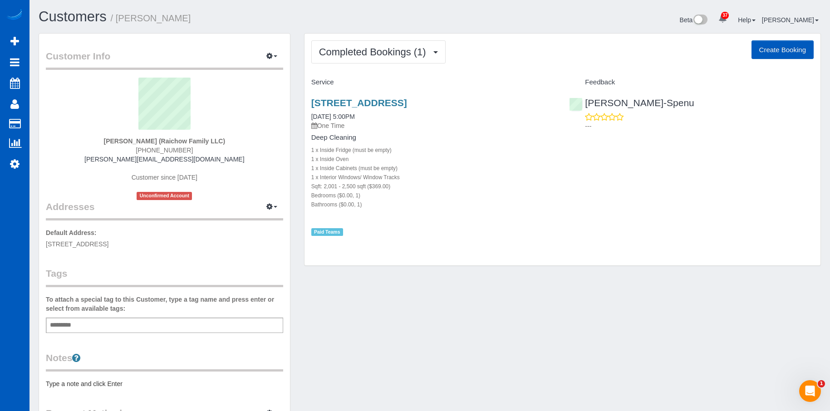
click at [765, 54] on button "Create Booking" at bounding box center [782, 49] width 62 height 19
select select "WA"
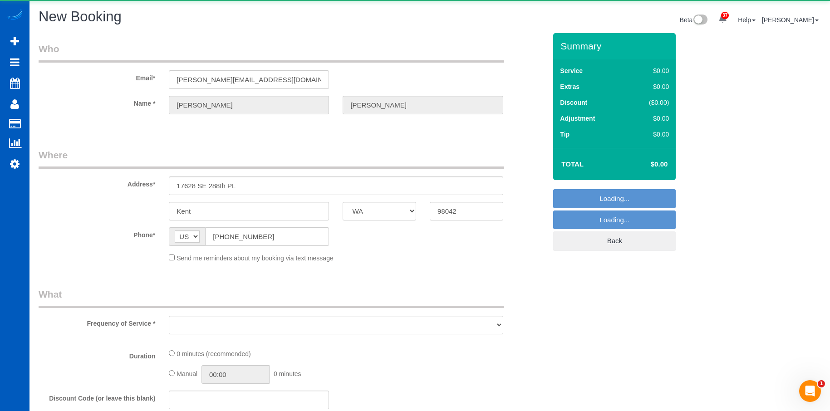
select select "string:fspay-e2e780d4-16bf-4577-b294-28581f6405d9"
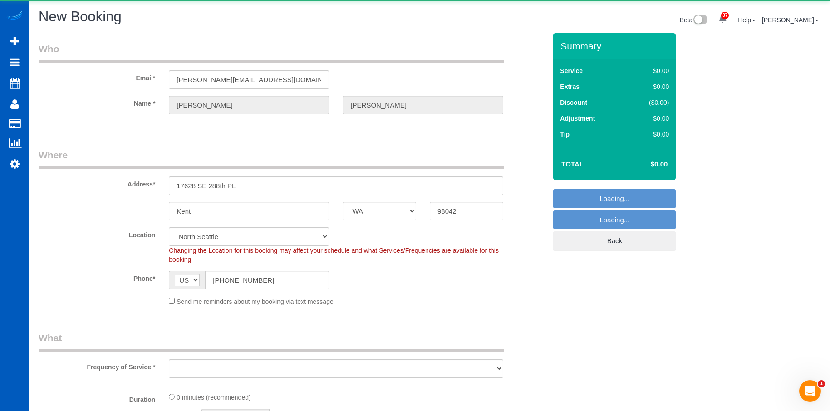
select select "object:7771"
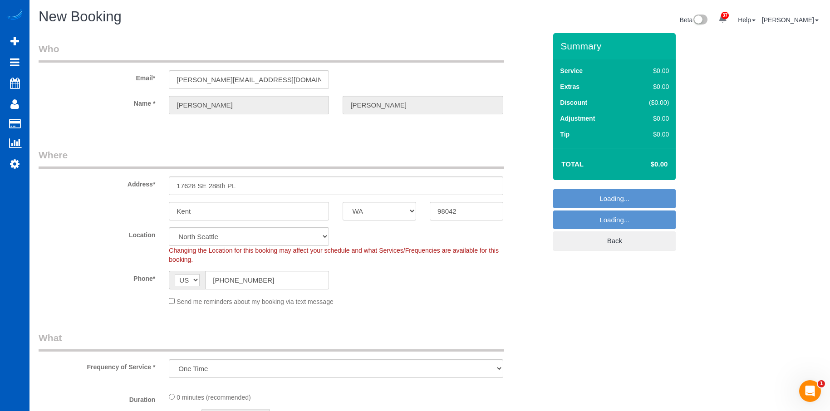
select select "8"
select select "199"
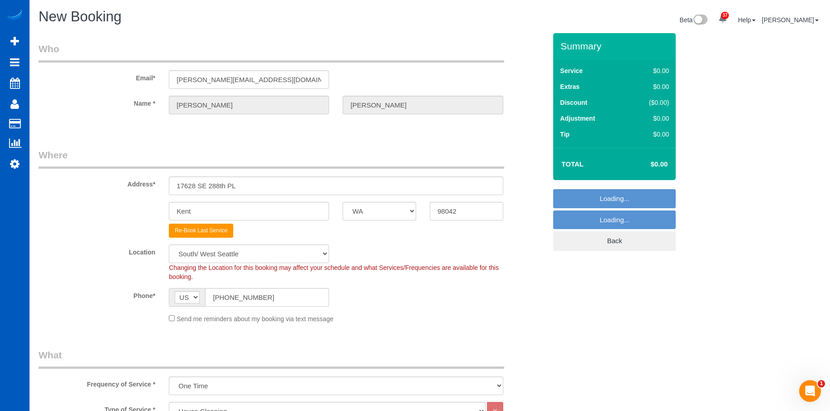
select select "object:8009"
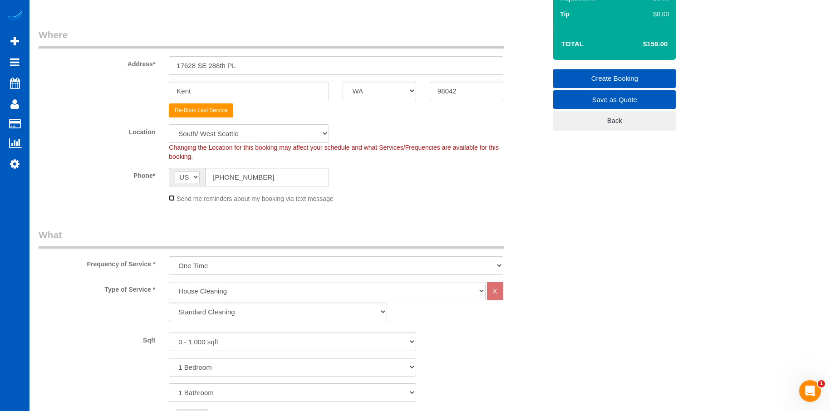
scroll to position [136, 0]
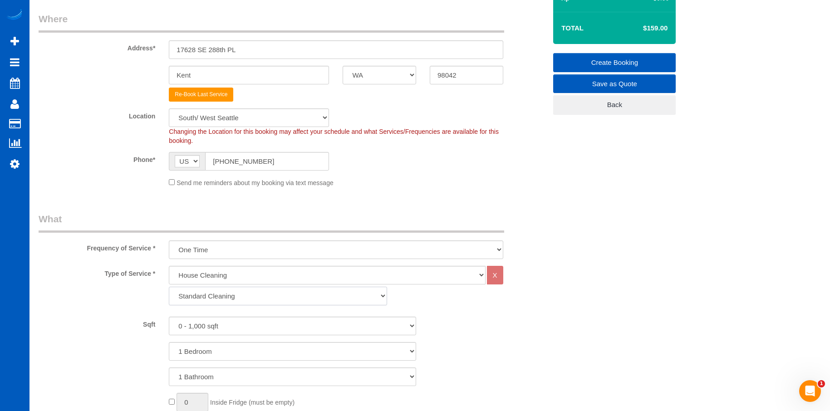
click at [274, 298] on select "Standard Cleaning Deep Cleaning Move In/ Out Cleaning" at bounding box center [278, 296] width 218 height 19
select select "367"
click at [169, 287] on select "Standard Cleaning Deep Cleaning Move In/ Out Cleaning" at bounding box center [278, 296] width 218 height 19
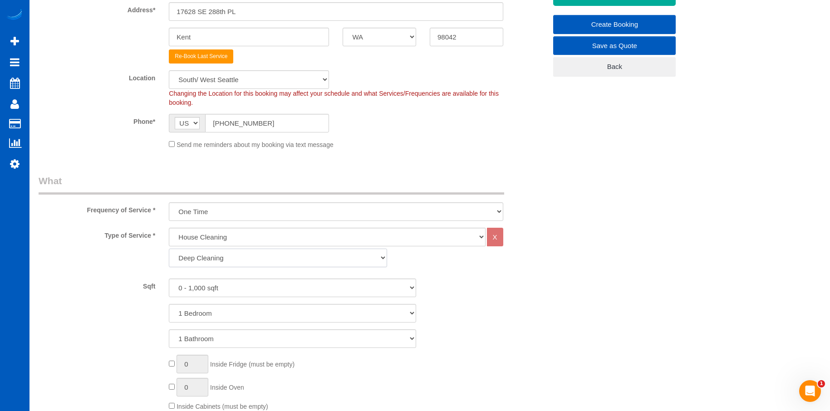
scroll to position [227, 0]
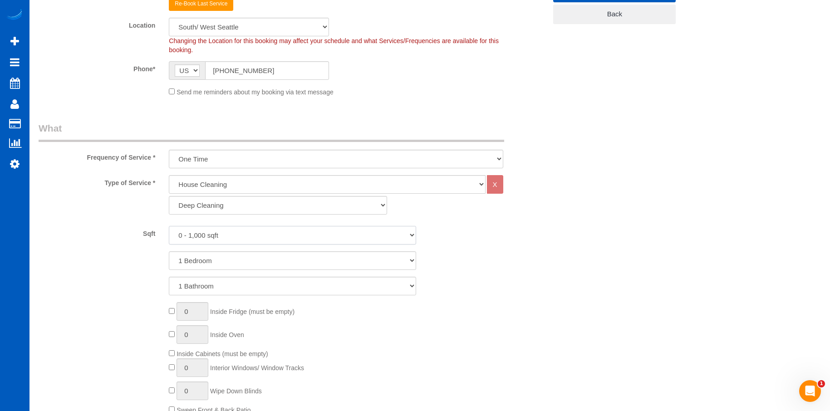
click at [257, 233] on select "0 - 1,000 sqft 1,001 - 1,500 sqft 1,501 - 2,000 sqft 2,001 - 2,500 sqft 2,501 -…" at bounding box center [292, 235] width 247 height 19
select select "2001"
click at [169, 226] on select "0 - 1,000 sqft 1,001 - 1,500 sqft 1,501 - 2,000 sqft 2,001 - 2,500 sqft 2,501 -…" at bounding box center [292, 235] width 247 height 19
click at [289, 263] on select "1 Bedroom 2 Bedrooms 3 Bedrooms 4 Bedrooms 5 Bedrooms 6 Bedrooms 7 Bedrooms" at bounding box center [292, 260] width 247 height 19
select select "3"
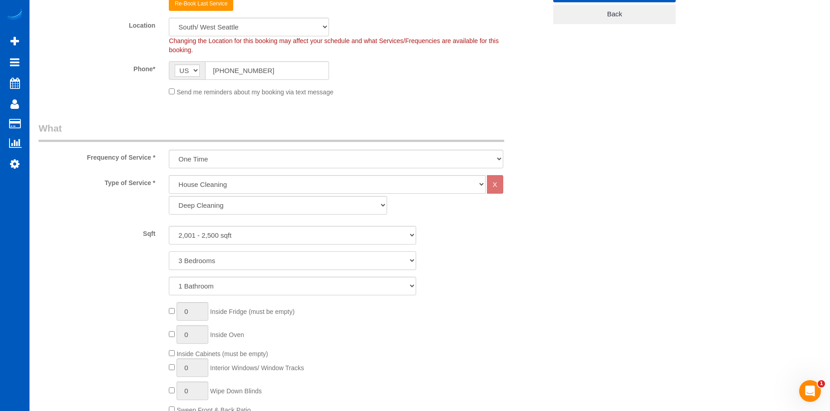
click at [169, 251] on select "1 Bedroom 2 Bedrooms 3 Bedrooms 4 Bedrooms 5 Bedrooms 6 Bedrooms 7 Bedrooms" at bounding box center [292, 260] width 247 height 19
click at [286, 284] on select "1 Bathroom 2 Bathrooms 3 Bathrooms 4 Bathrooms 5 Bathrooms 6 Bathrooms 7 Bathro…" at bounding box center [292, 286] width 247 height 19
select select "3"
click at [169, 277] on select "1 Bathroom 2 Bathrooms 3 Bathrooms 4 Bathrooms 5 Bathrooms 6 Bathrooms 7 Bathro…" at bounding box center [292, 286] width 247 height 19
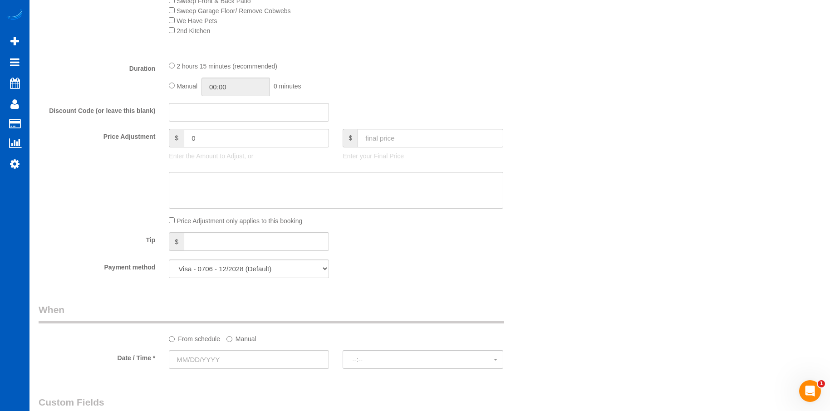
scroll to position [680, 0]
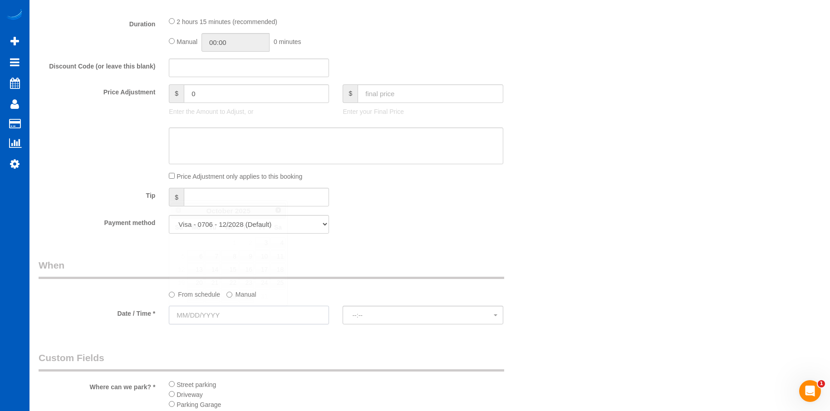
click at [276, 309] on input "text" at bounding box center [249, 315] width 160 height 19
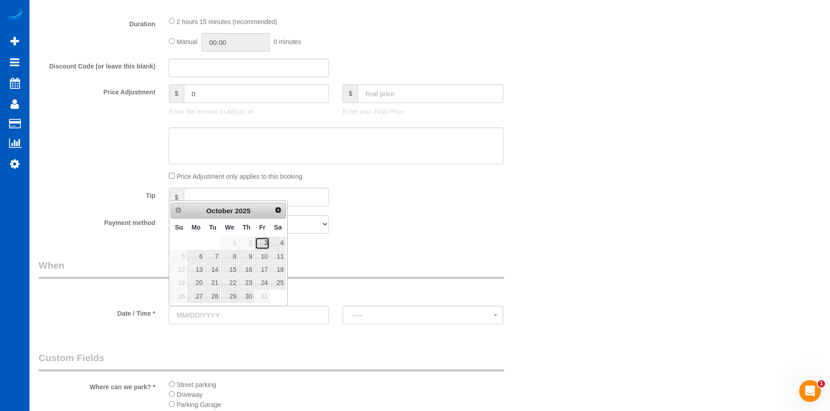
click at [269, 244] on link "3" at bounding box center [262, 243] width 15 height 12
type input "10/03/2025"
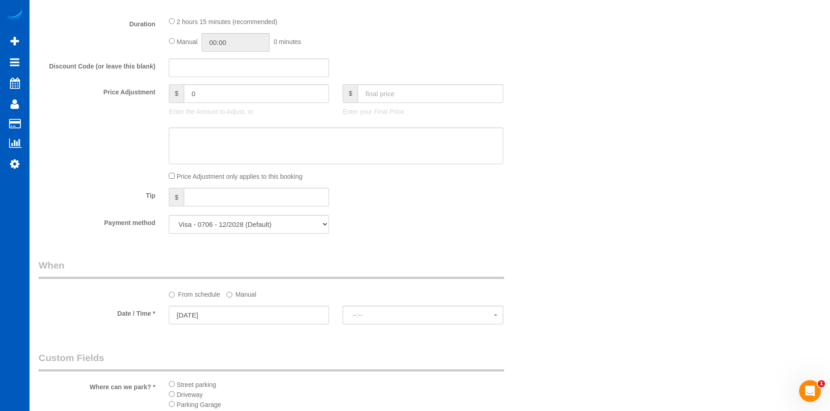
select select "spot18"
click at [234, 295] on label "Manual" at bounding box center [241, 293] width 30 height 12
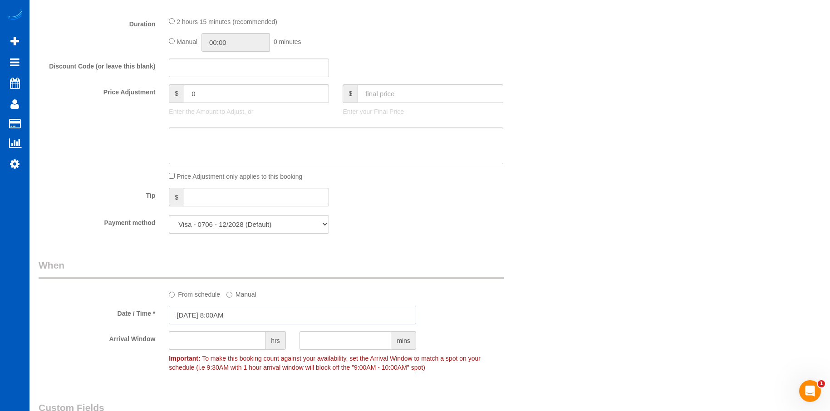
click at [230, 312] on input "10/03/2025 8:00AM" at bounding box center [292, 315] width 247 height 19
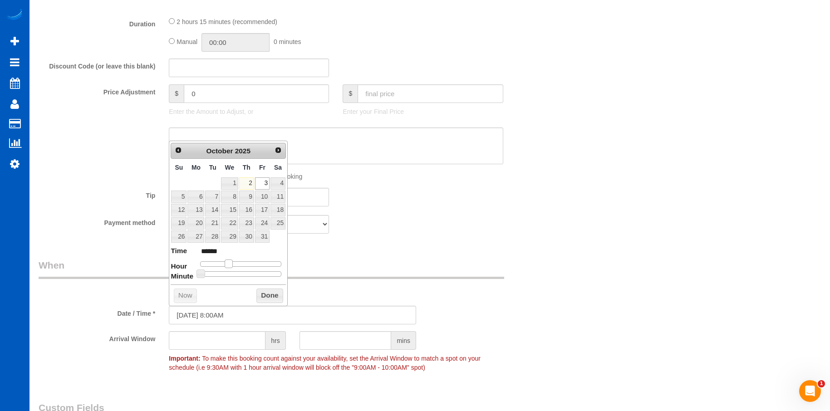
type input "10/03/2025 9:00AM"
type input "******"
click at [232, 264] on span at bounding box center [232, 263] width 8 height 8
click at [277, 297] on button "Done" at bounding box center [269, 295] width 27 height 15
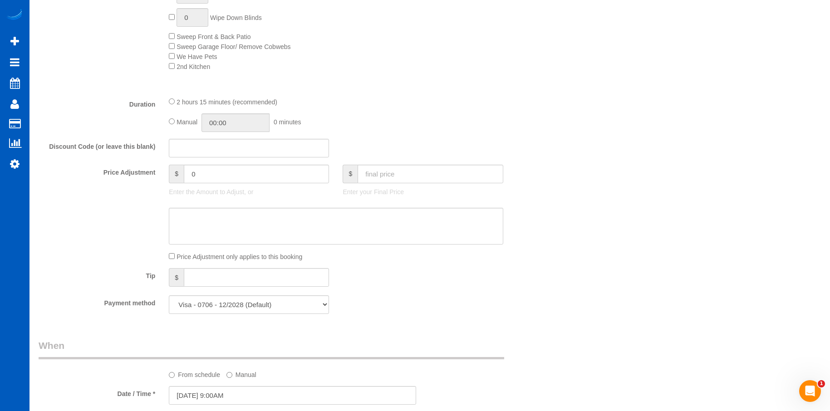
scroll to position [499, 0]
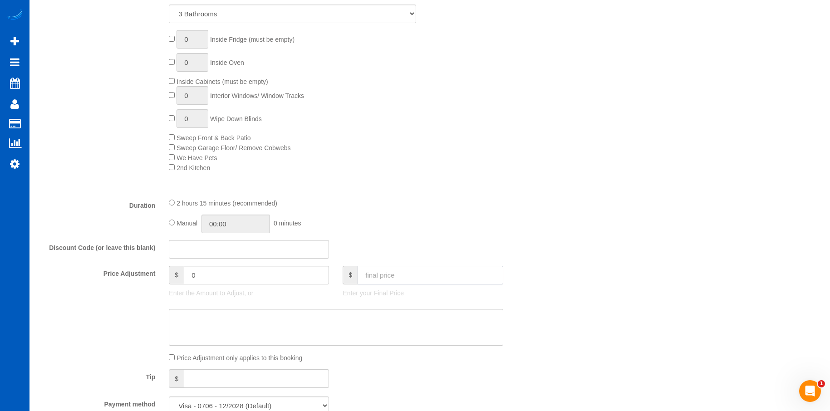
click at [418, 279] on input "text" at bounding box center [429, 275] width 145 height 19
type input "350"
click at [396, 322] on textarea at bounding box center [336, 327] width 334 height 37
type textarea "Hour"
type input "-19"
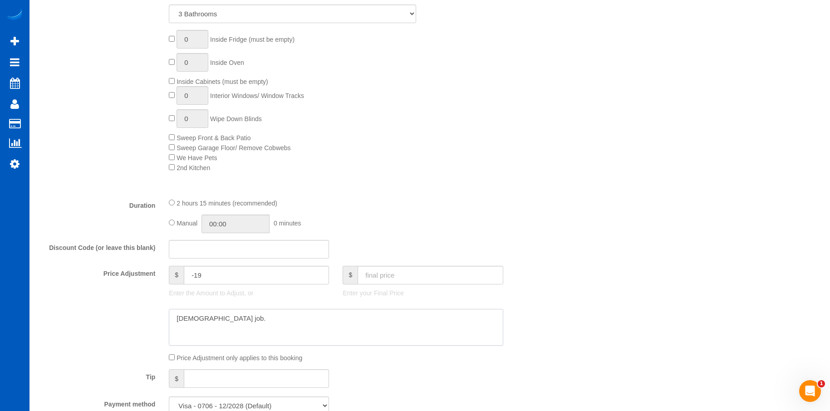
type textarea "Hourly job."
click at [561, 266] on div "Who Email* keith@ksr7.com Name * Keith Reichow Where Address* 17628 SE 288th PL…" at bounding box center [430, 301] width 782 height 1534
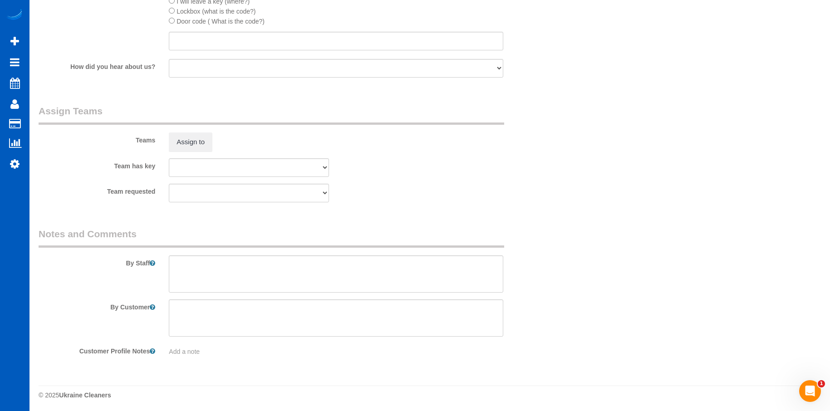
scroll to position [1188, 0]
click at [340, 274] on textarea at bounding box center [336, 272] width 334 height 37
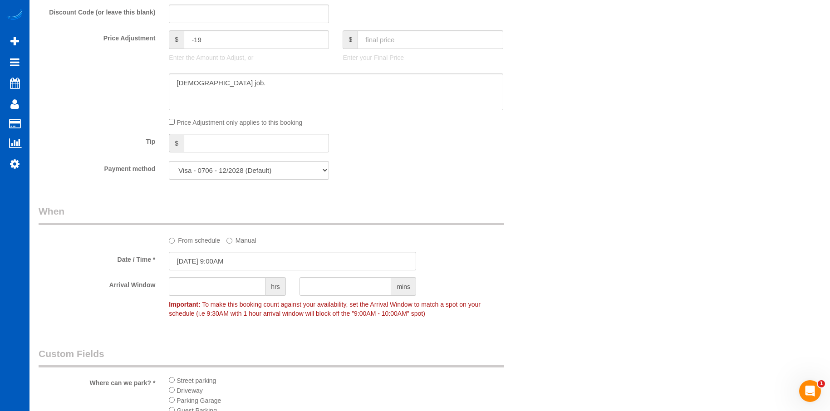
scroll to position [734, 0]
type textarea "Booked by Florencia."
click at [247, 175] on select "Visa - 0706 - 12/2028 (Default) Add Credit Card ─────────────── Cash Check Payp…" at bounding box center [249, 170] width 160 height 19
select select "string:cash"
click at [169, 161] on select "Visa - 0706 - 12/2028 (Default) Add Credit Card ─────────────── Cash Check Payp…" at bounding box center [249, 170] width 160 height 19
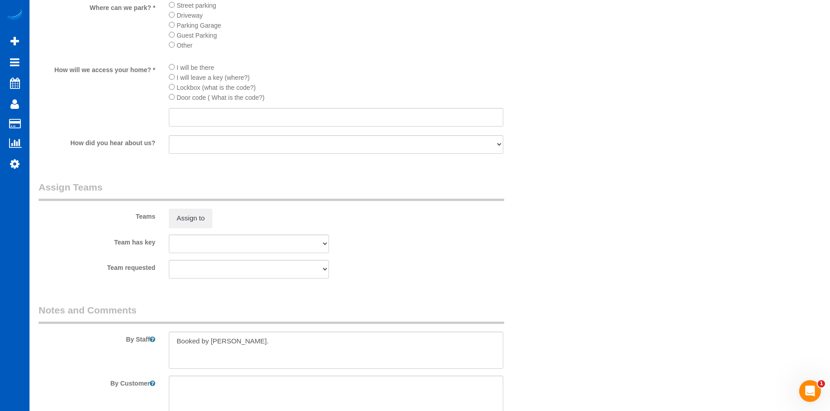
scroll to position [1188, 0]
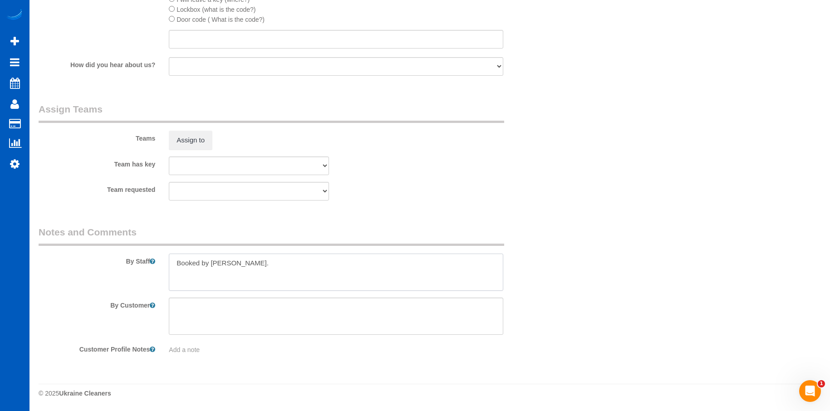
click at [288, 269] on textarea at bounding box center [336, 272] width 334 height 37
type textarea "Booked by Florencia. Please invoice him - we call to arrange."
click at [238, 40] on input "text" at bounding box center [336, 39] width 334 height 19
paste input "Key under front door mat"
type input "Key under front door mat"
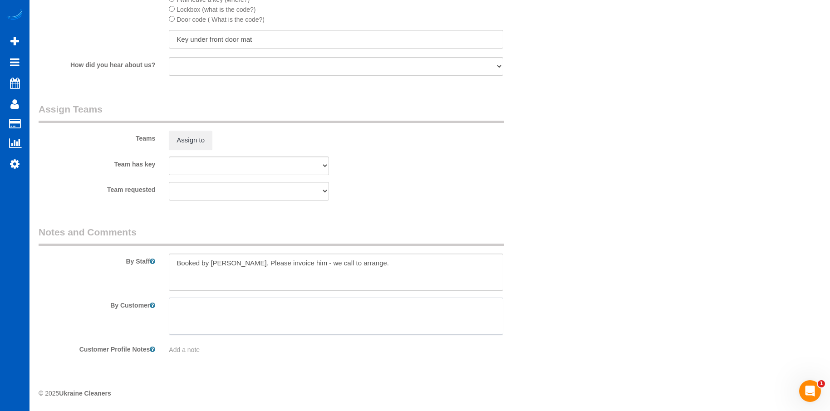
click at [299, 309] on textarea at bounding box center [336, 316] width 334 height 37
click at [241, 285] on textarea at bounding box center [336, 272] width 334 height 37
paste textarea "Park anywhere on gravel driveway"
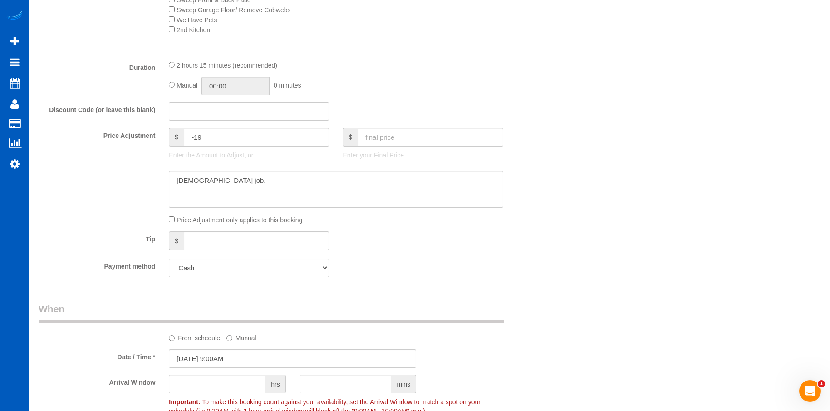
scroll to position [552, 0]
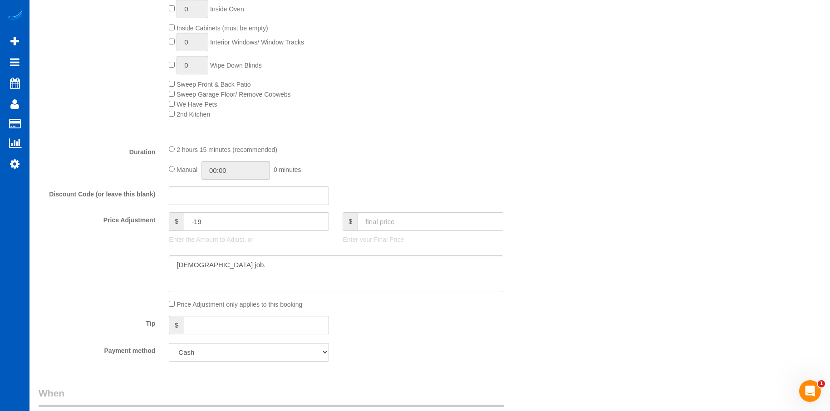
type textarea "Booked by Florencia. Please invoice him - we call to arrange. Park anywhere on …"
click at [273, 262] on textarea at bounding box center [336, 273] width 334 height 37
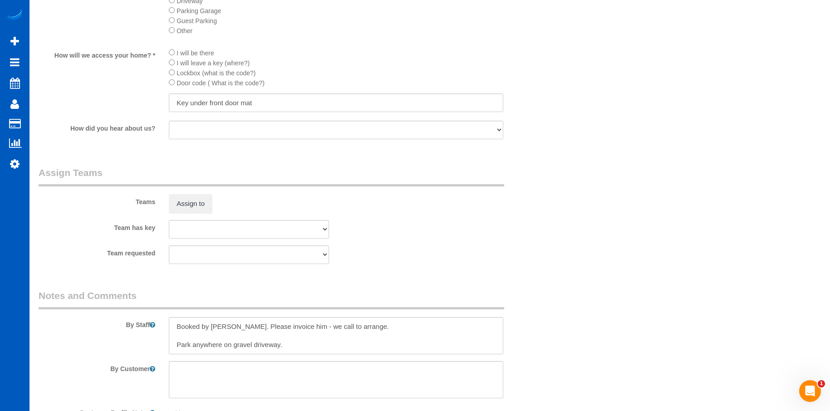
scroll to position [1188, 0]
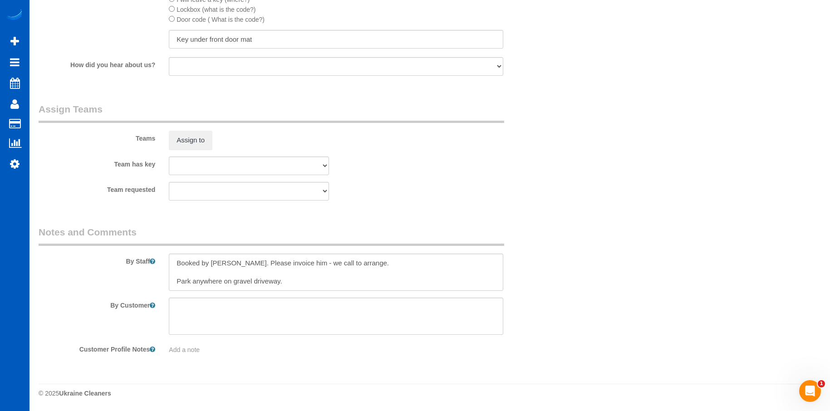
type textarea "Hourly job - max $350 USD"
click at [310, 279] on textarea at bounding box center [336, 272] width 334 height 37
click at [241, 261] on textarea at bounding box center [336, 272] width 334 height 37
click at [242, 262] on textarea at bounding box center [336, 272] width 334 height 37
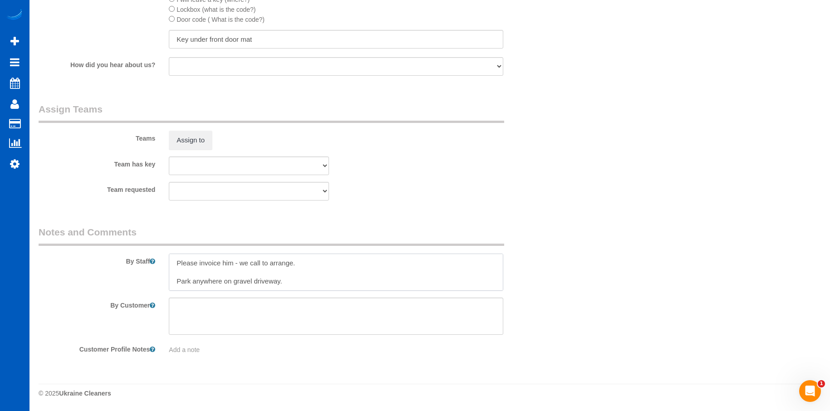
drag, startPoint x: 292, startPoint y: 278, endPoint x: 170, endPoint y: 282, distance: 122.5
click at [170, 282] on textarea at bounding box center [336, 272] width 334 height 37
click at [224, 266] on textarea at bounding box center [336, 272] width 334 height 37
paste textarea "Park anywhere on gravel driveway."
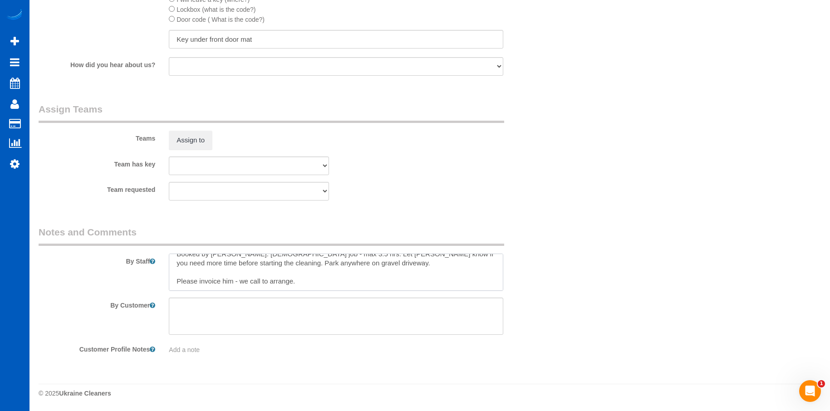
type textarea "Booked by Florencia. Hourly job - max 3.5 hrs. Let Anna know if you need more t…"
click at [425, 195] on div "Team requested Alina Kruchok Anzhela Trokhymiuk Iryna Kuzmenko-Spenu Liliia Kus…" at bounding box center [292, 191] width 521 height 19
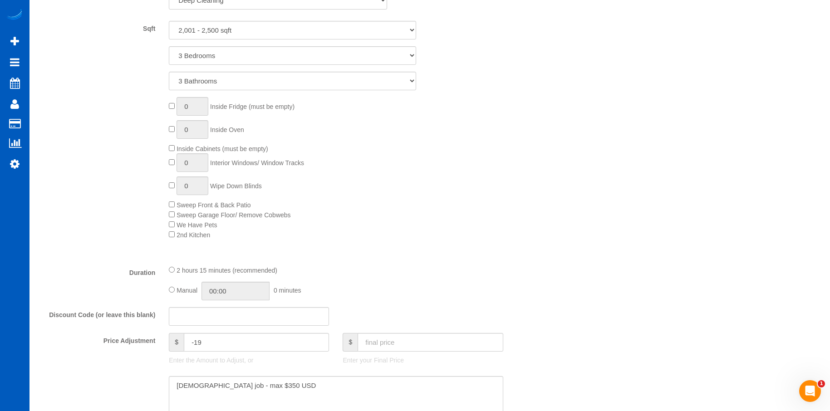
scroll to position [507, 0]
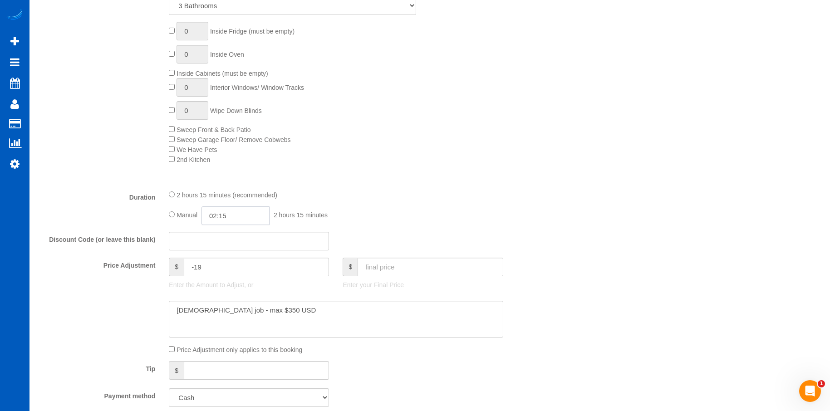
click at [225, 217] on input "02:15" at bounding box center [235, 215] width 68 height 19
type input "03:30"
click at [227, 269] on li "03:30" at bounding box center [225, 269] width 40 height 12
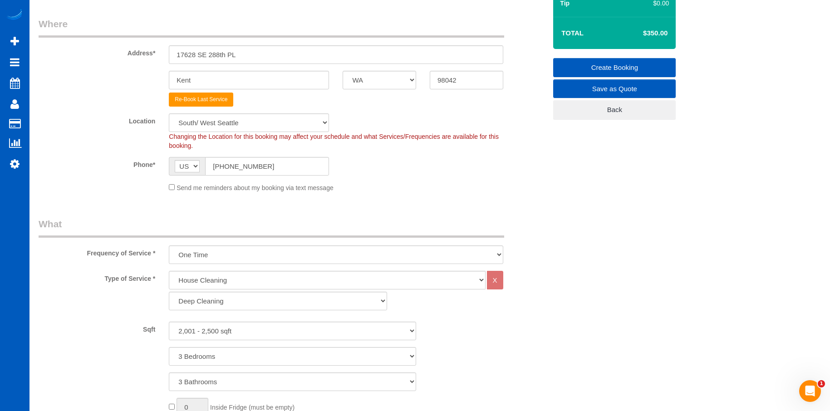
scroll to position [8, 0]
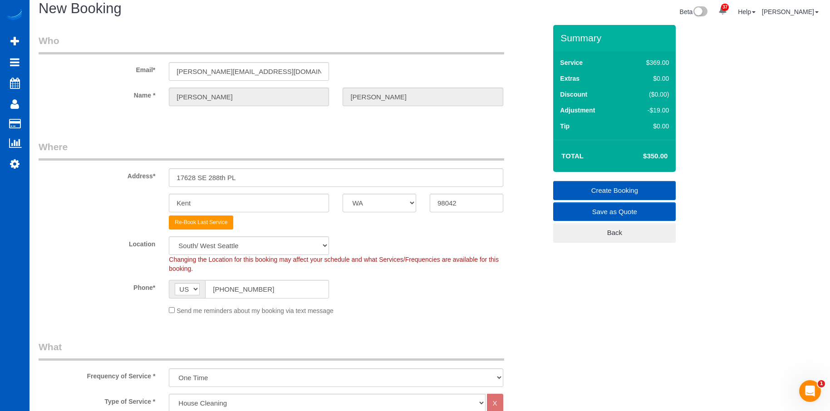
click at [588, 183] on link "Create Booking" at bounding box center [614, 190] width 122 height 19
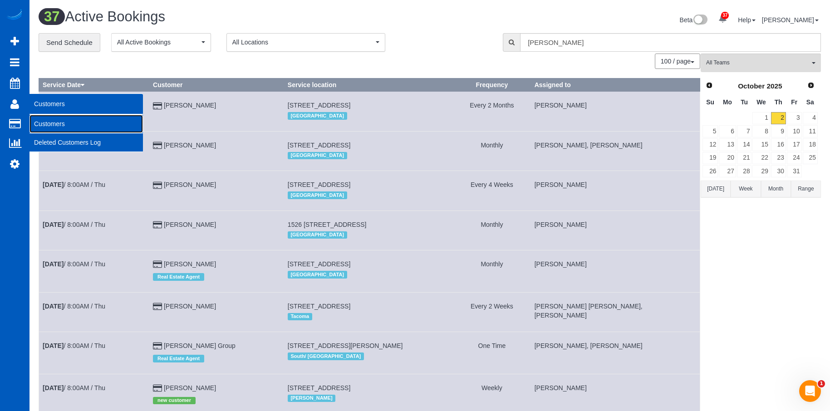
click at [40, 123] on link "Customers" at bounding box center [85, 124] width 113 height 18
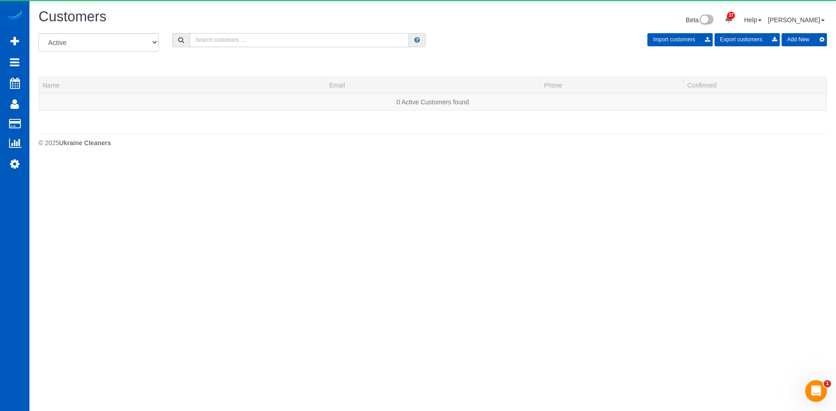
click at [239, 36] on input "text" at bounding box center [300, 40] width 220 height 14
paste input "henry.kaylan@gmail.com"
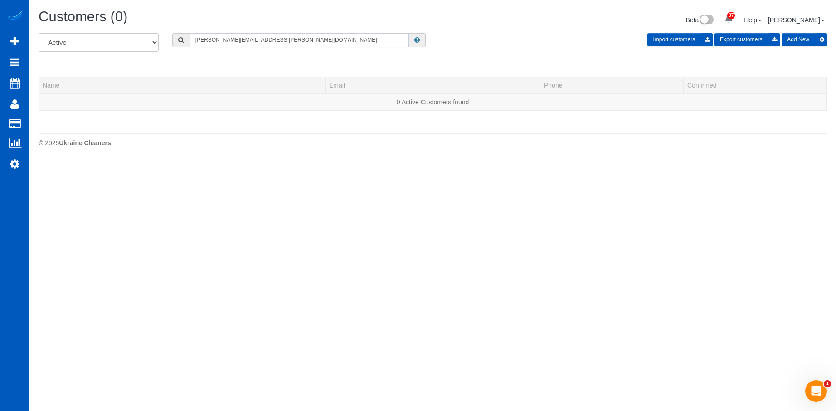
type input "henry.kaylan@gmail.com"
click at [798, 38] on button "Add New" at bounding box center [804, 39] width 45 height 13
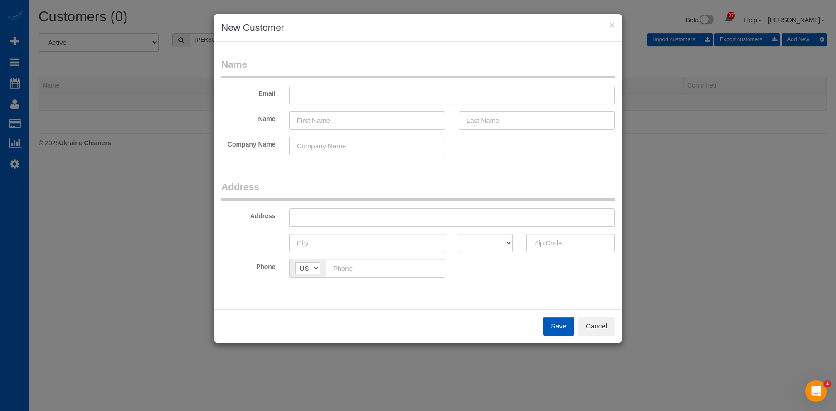
click at [340, 88] on input "text" at bounding box center [452, 95] width 326 height 19
paste input "henry.kaylan@gmail.com"
type input "henry.kaylan@gmail.com"
click at [362, 123] on input "text" at bounding box center [367, 120] width 156 height 19
paste input "Kayla Henry"
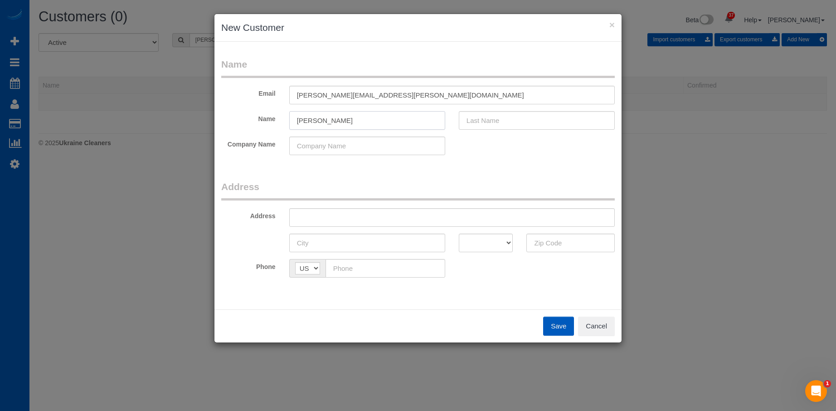
drag, startPoint x: 316, startPoint y: 119, endPoint x: 603, endPoint y: 107, distance: 287.4
click at [602, 106] on fieldset "Name Email henry.kaylan@gmail.com Name Kayla Henry Company Name" at bounding box center [418, 110] width 394 height 104
type input "Kayla"
click at [559, 118] on input "text" at bounding box center [537, 120] width 156 height 19
paste input "Henry"
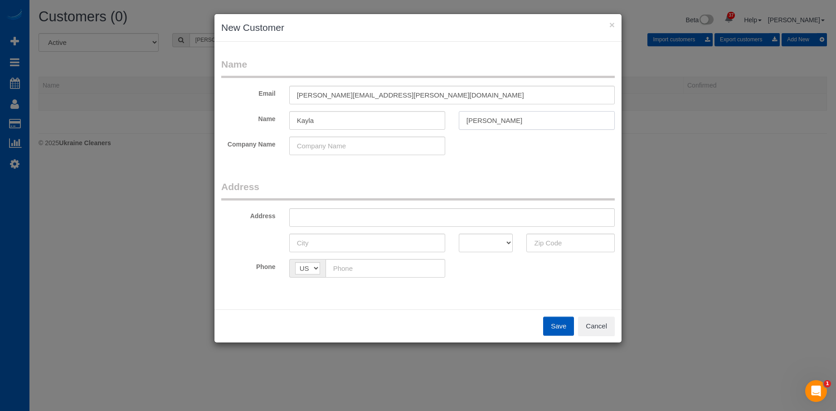
type input "Henry"
click at [345, 121] on input "Kayla" at bounding box center [367, 120] width 156 height 19
type input "Kayla"
click at [360, 227] on fieldset "Address Address AK AL AR AZ CA CO CT DC DE FL GA HI IA ID IL IN KS KY LA MA MD …" at bounding box center [418, 232] width 394 height 104
drag, startPoint x: 363, startPoint y: 220, endPoint x: 367, endPoint y: 220, distance: 4.6
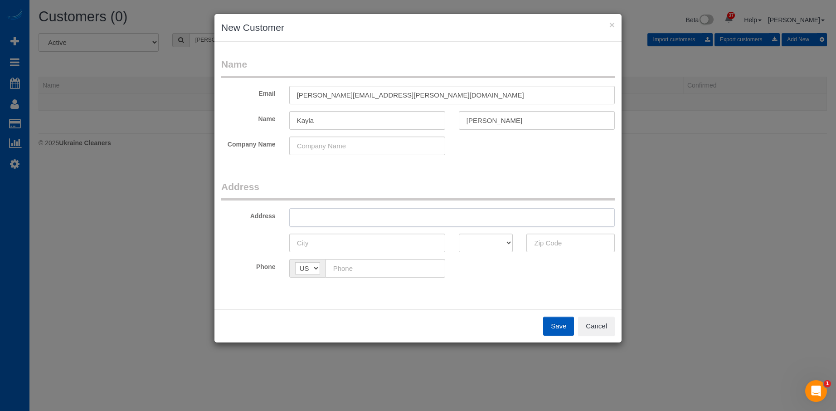
click at [363, 220] on input "text" at bounding box center [452, 217] width 326 height 19
paste input "145 Newport Way NW E202 Issaquah, WA 98027"
drag, startPoint x: 427, startPoint y: 215, endPoint x: 581, endPoint y: 215, distance: 153.3
click at [581, 215] on input "145 Newport Way NW E202 Issaquah, WA 98027" at bounding box center [452, 217] width 326 height 19
type input "145 Newport Way NW E202 Issaquah, WA"
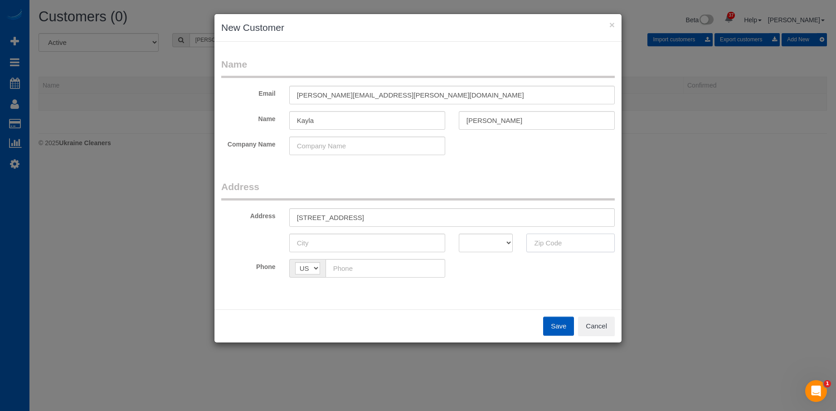
drag, startPoint x: 577, startPoint y: 240, endPoint x: 566, endPoint y: 241, distance: 10.5
click at [577, 240] on input "text" at bounding box center [571, 243] width 88 height 19
paste input "98027"
type input "98027"
click at [496, 244] on select "AK AL AR AZ CA CO CT DC DE FL GA HI IA ID IL IN KS KY LA MA MD ME MI MN MO MS M…" at bounding box center [486, 243] width 54 height 19
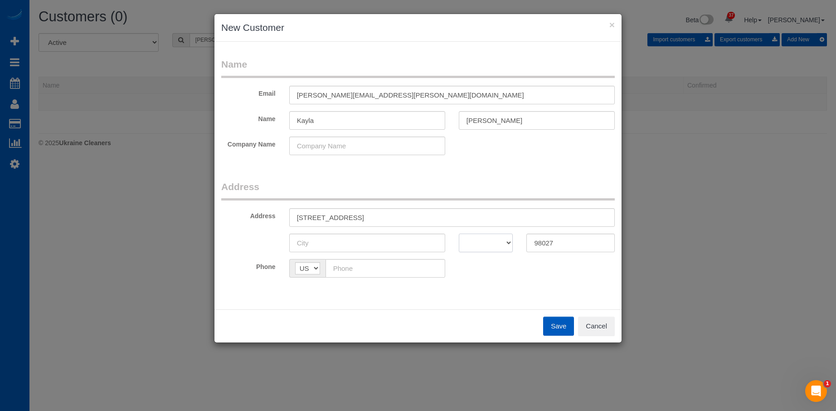
select select "WA"
click at [459, 234] on select "AK AL AR AZ CA CO CT DC DE FL GA HI IA ID IL IN KS KY LA MA MD ME MI MN MO MS M…" at bounding box center [486, 243] width 54 height 19
drag, startPoint x: 383, startPoint y: 217, endPoint x: 411, endPoint y: 218, distance: 27.2
click at [411, 218] on input "145 Newport Way NW E202 Issaquah, WA" at bounding box center [452, 217] width 326 height 19
type input "145 Newport Way NW E202 , WA"
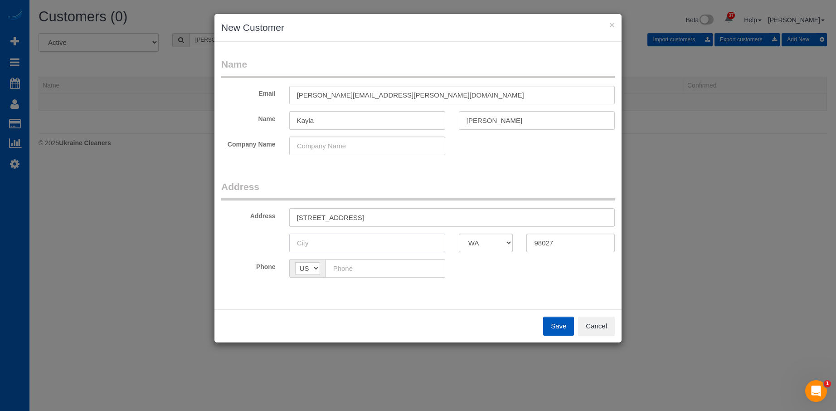
drag, startPoint x: 392, startPoint y: 238, endPoint x: 394, endPoint y: 230, distance: 7.9
click at [392, 238] on input "text" at bounding box center [367, 243] width 156 height 19
paste input "Issaquah"
type input "Issaquah"
drag, startPoint x: 385, startPoint y: 219, endPoint x: 419, endPoint y: 215, distance: 34.2
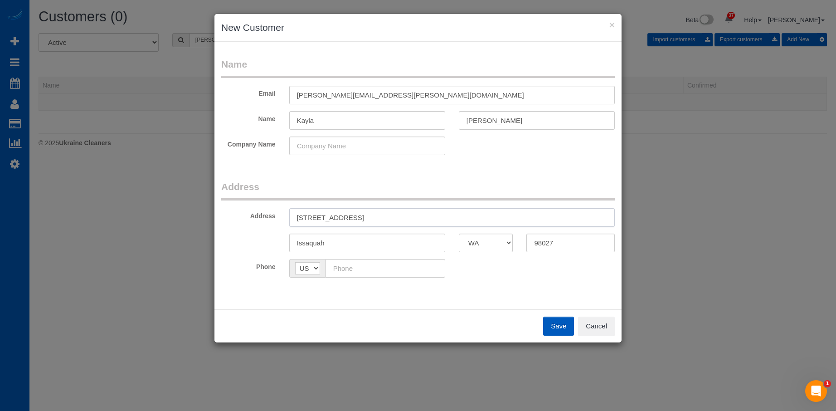
click at [419, 215] on input "145 Newport Way NW E202 , WA" at bounding box center [452, 217] width 326 height 19
type input "145 Newport Way NW E202"
click at [402, 269] on input "text" at bounding box center [386, 268] width 120 height 19
paste input "(360) 531-3993"
type input "(360) 531-3993"
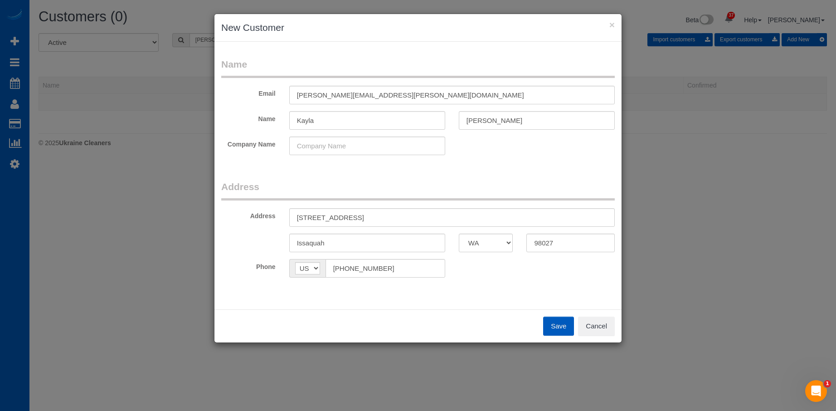
click at [564, 324] on button "Save" at bounding box center [558, 326] width 31 height 19
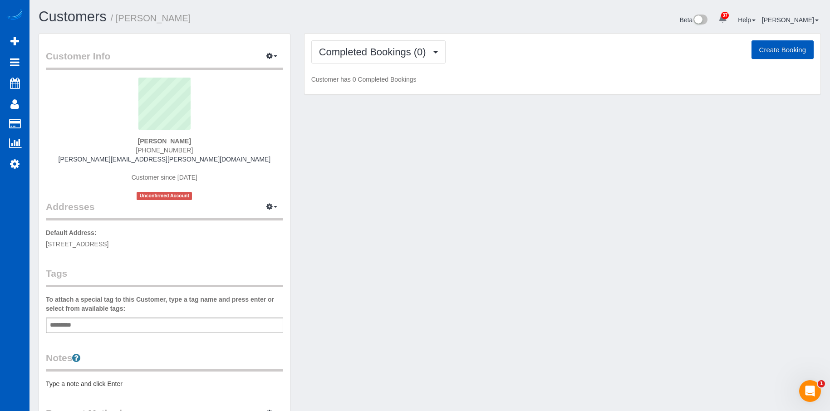
click at [762, 48] on button "Create Booking" at bounding box center [782, 49] width 62 height 19
select select "WA"
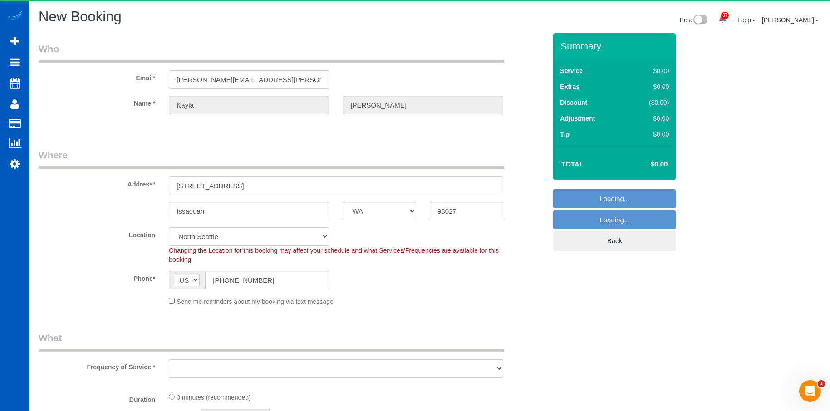
select select "69"
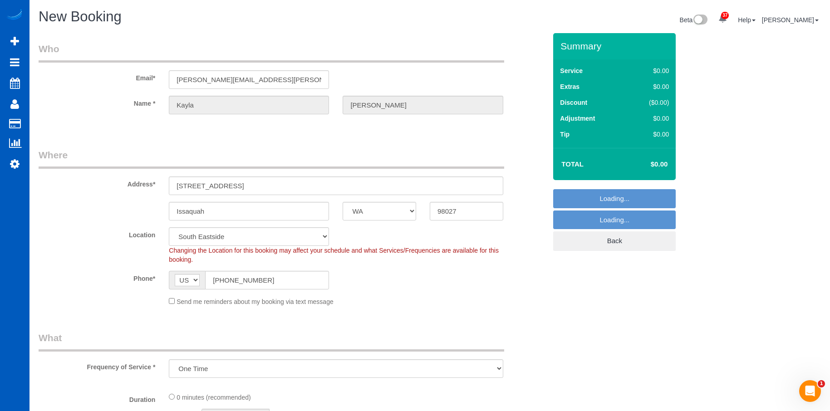
select select "object:10502"
select select "199"
select select "object:10591"
click at [168, 302] on div "Send me reminders about my booking via text message" at bounding box center [335, 301] width 347 height 10
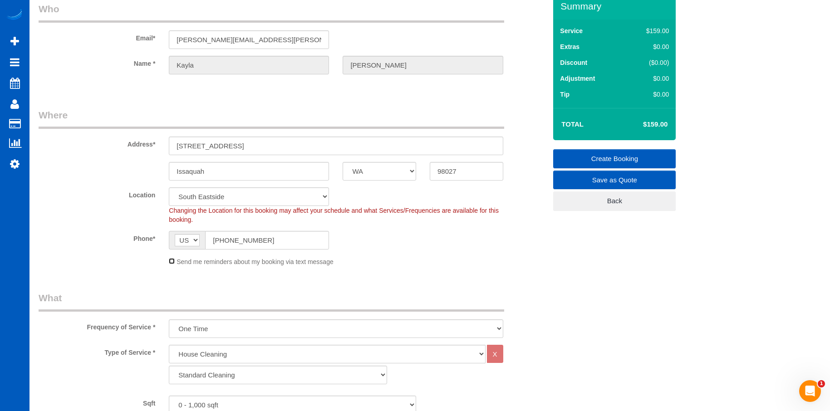
scroll to position [91, 0]
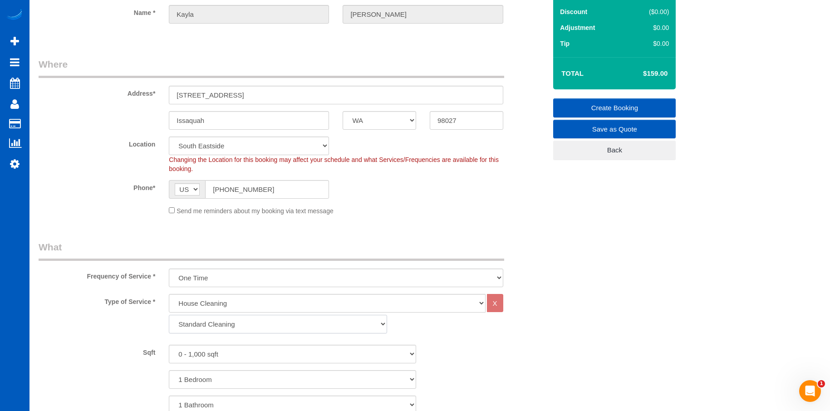
click at [211, 327] on select "Standard Cleaning Deep Cleaning Move In/ Out Cleaning" at bounding box center [278, 324] width 218 height 19
select select "367"
click at [169, 315] on select "Standard Cleaning Deep Cleaning Move In/ Out Cleaning" at bounding box center [278, 324] width 218 height 19
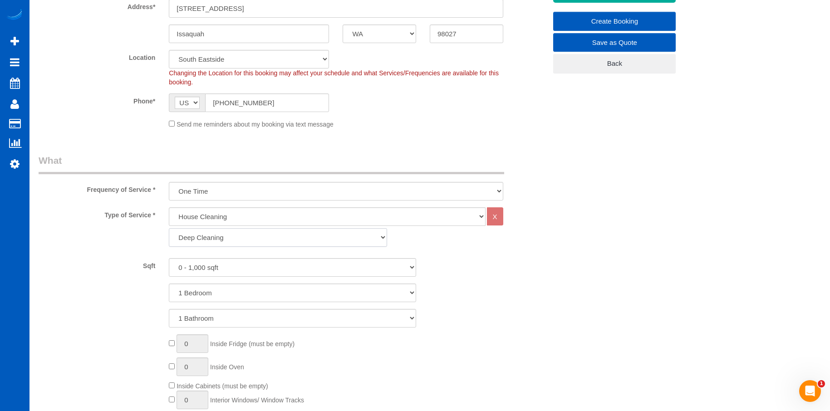
scroll to position [181, 0]
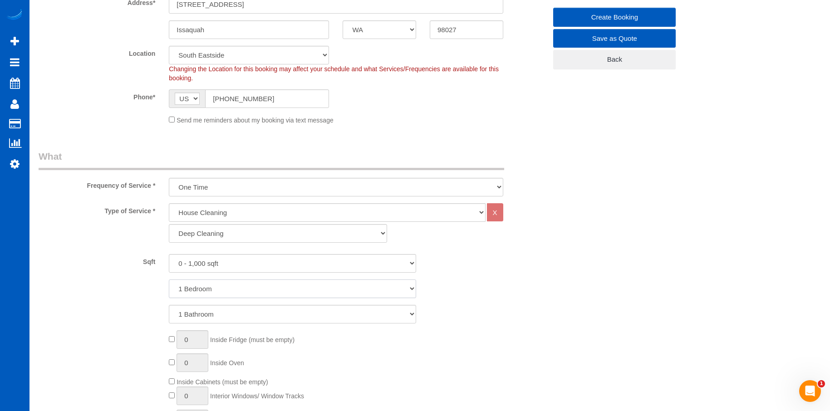
click at [255, 289] on select "1 Bedroom 2 Bedrooms 3 Bedrooms 4 Bedrooms 5 Bedrooms 6 Bedrooms 7 Bedrooms" at bounding box center [292, 288] width 247 height 19
select select "2"
click at [169, 279] on select "1 Bedroom 2 Bedrooms 3 Bedrooms 4 Bedrooms 5 Bedrooms 6 Bedrooms 7 Bedrooms" at bounding box center [292, 288] width 247 height 19
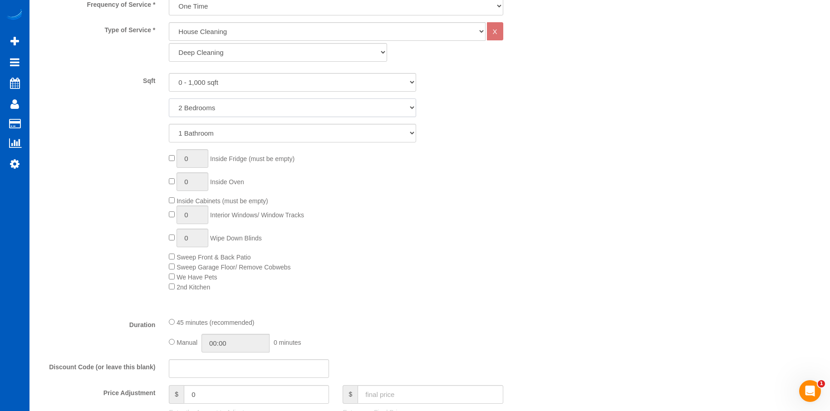
scroll to position [363, 0]
type input "1"
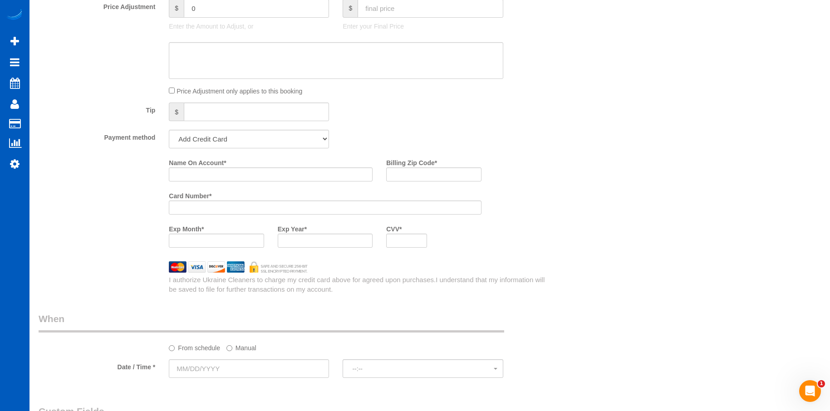
scroll to position [816, 0]
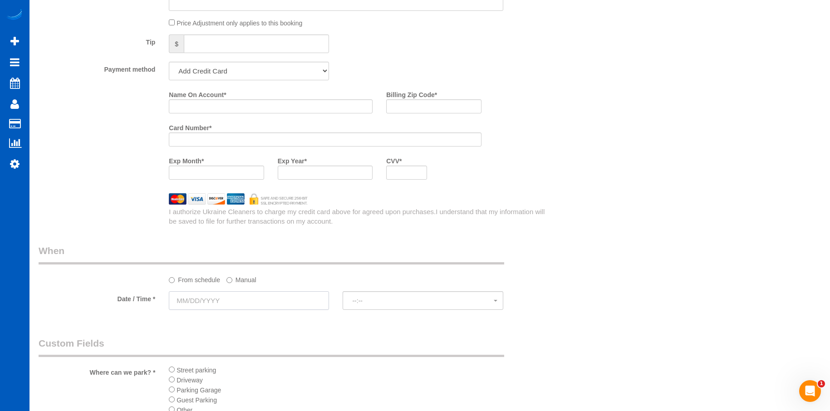
click at [243, 299] on input "text" at bounding box center [249, 300] width 160 height 19
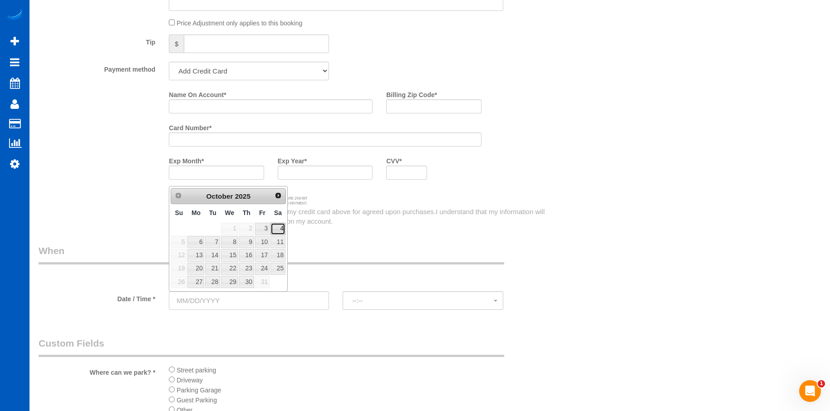
click at [283, 230] on link "4" at bounding box center [277, 229] width 15 height 12
type input "10/04/2025"
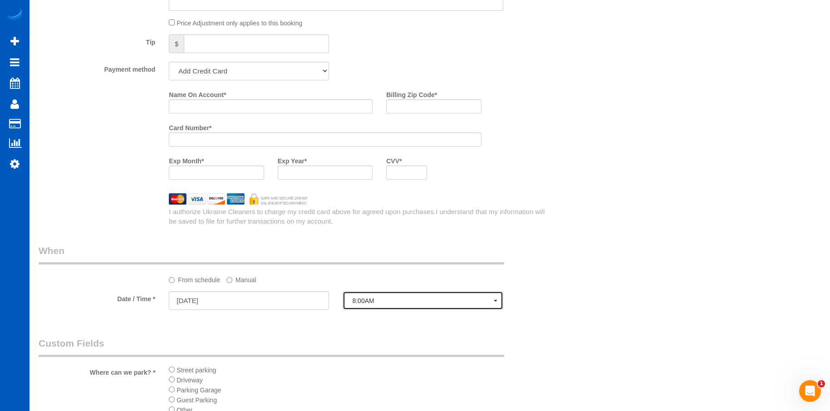
click at [388, 300] on span "8:00AM" at bounding box center [422, 300] width 141 height 7
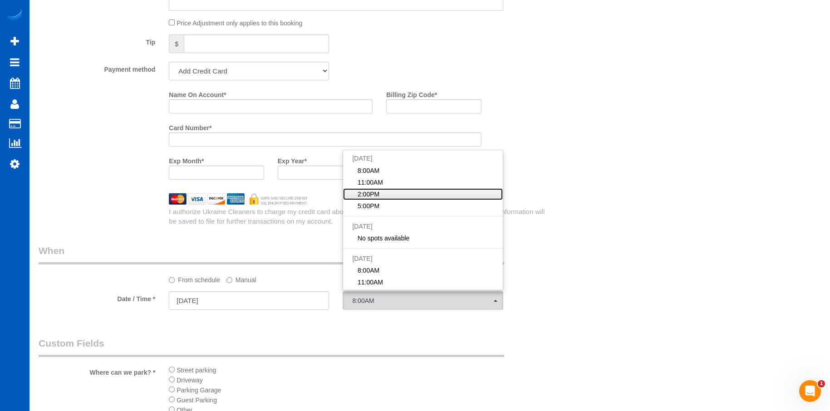
click at [384, 197] on link "2:00PM" at bounding box center [422, 194] width 159 height 12
select select "spot35"
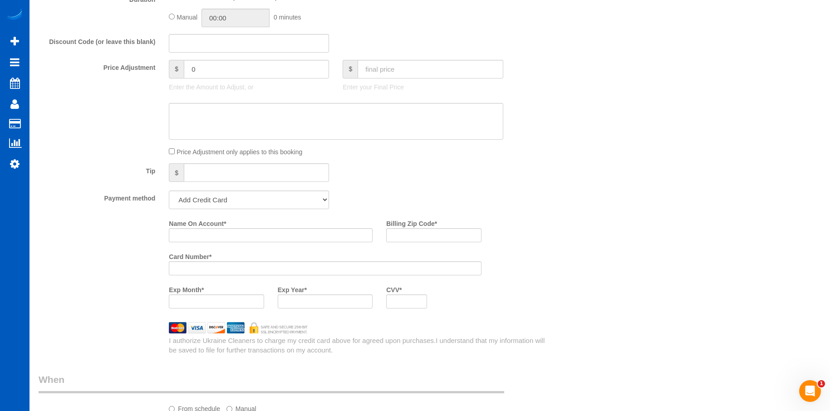
scroll to position [680, 0]
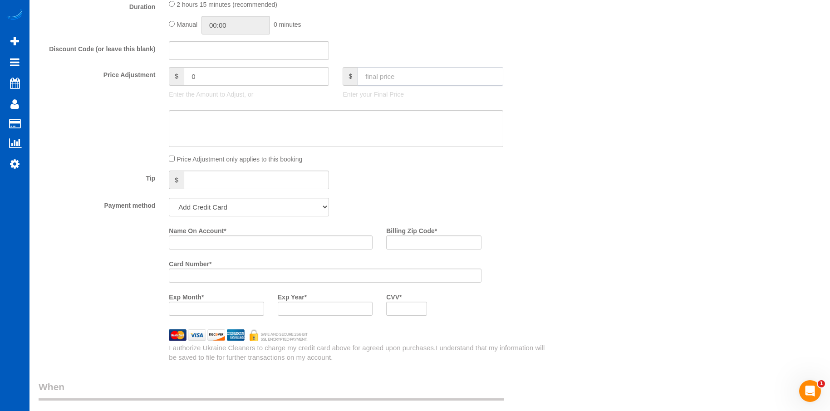
click at [424, 80] on input "text" at bounding box center [429, 76] width 145 height 19
type input "274"
click at [401, 122] on textarea at bounding box center [336, 128] width 334 height 37
type input "-40"
click at [372, 135] on textarea at bounding box center [336, 128] width 334 height 37
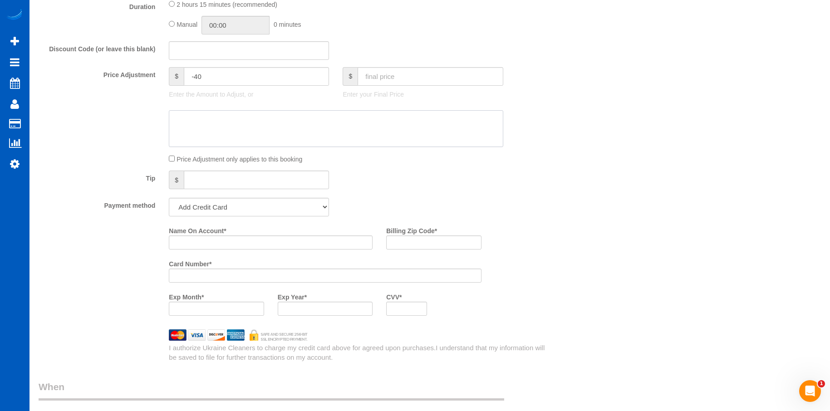
paste textarea "Discounted pet fee as the hardest part (carpets) will be taken care of by a car…"
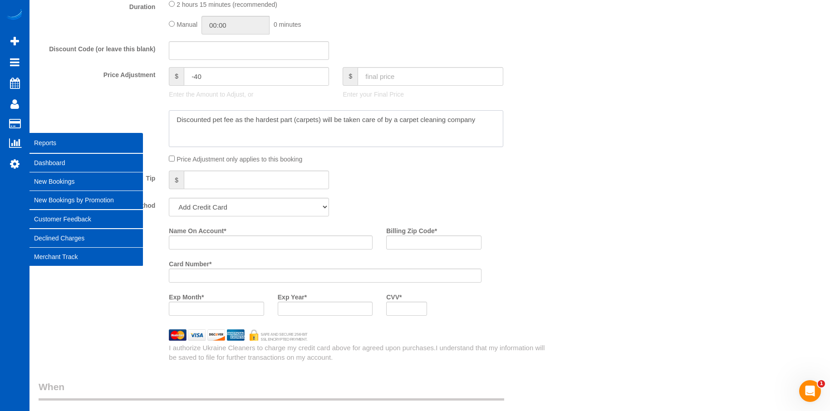
type textarea "Discounted pet fee as the hardest part (carpets) will be taken care of by a car…"
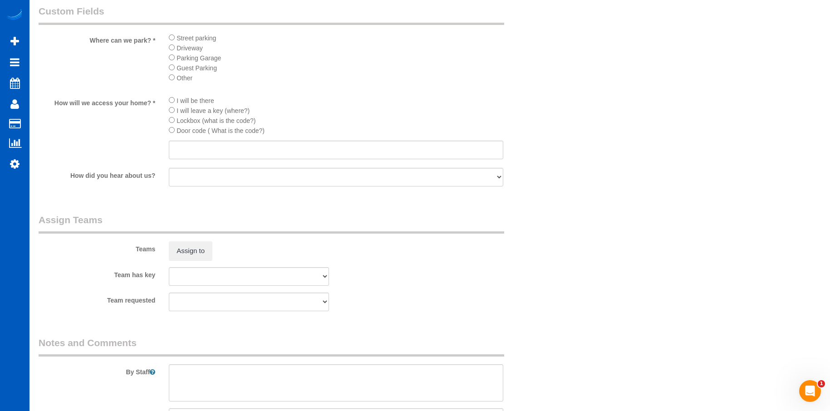
scroll to position [1225, 0]
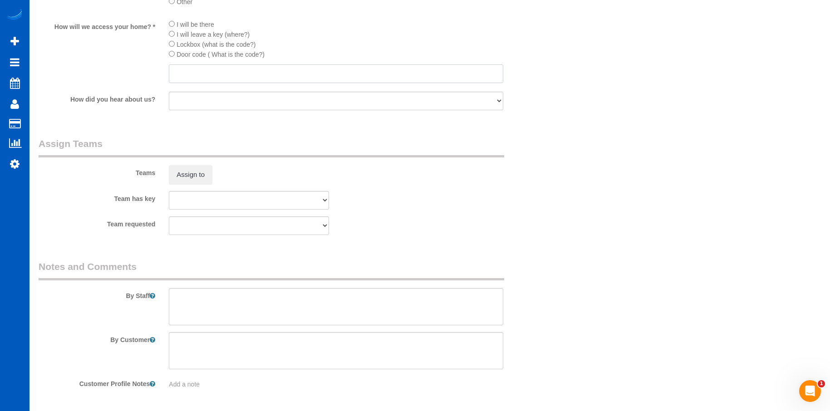
click at [239, 72] on input "text" at bounding box center [336, 73] width 334 height 19
type input "616"
click at [268, 308] on textarea at bounding box center [336, 306] width 334 height 37
click at [264, 294] on textarea at bounding box center [336, 306] width 334 height 37
click at [255, 316] on textarea at bounding box center [336, 306] width 334 height 37
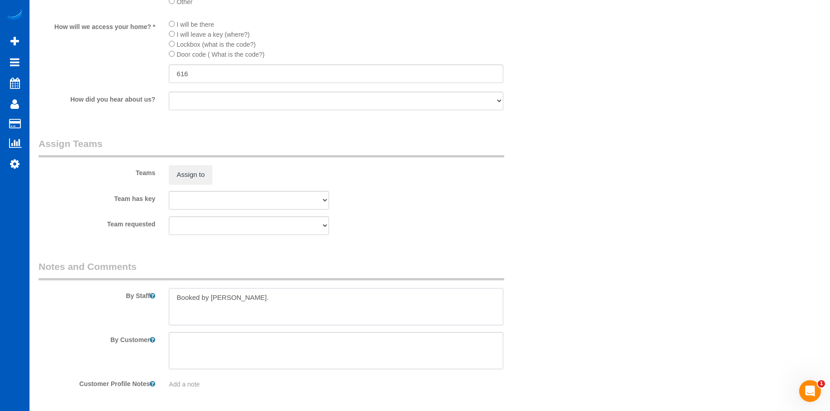
paste textarea "Where the apartment complex is - any parking spot where no cover over it is fre…"
click at [455, 321] on textarea at bounding box center [336, 306] width 334 height 37
paste textarea "The carpet is kind of bad, but we only have to vacuum it. A carpet cleaning com…"
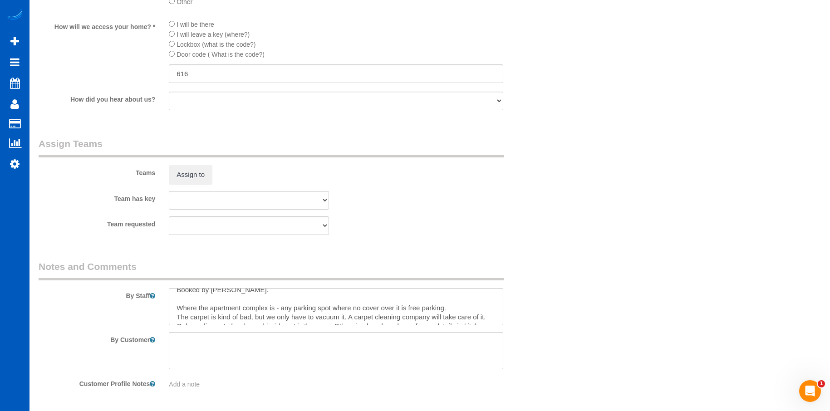
scroll to position [0, 0]
click at [266, 298] on textarea at bounding box center [336, 306] width 334 height 37
drag, startPoint x: 349, startPoint y: 297, endPoint x: 440, endPoint y: 317, distance: 93.3
click at [440, 317] on textarea at bounding box center [336, 306] width 334 height 37
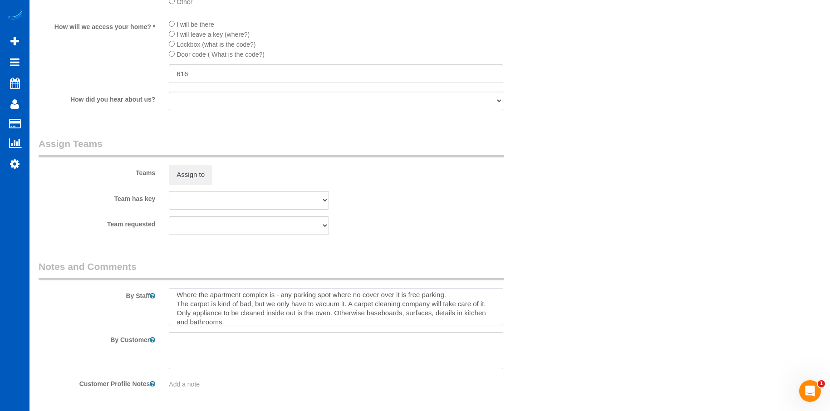
scroll to position [27, 0]
click at [388, 314] on textarea at bounding box center [336, 306] width 334 height 37
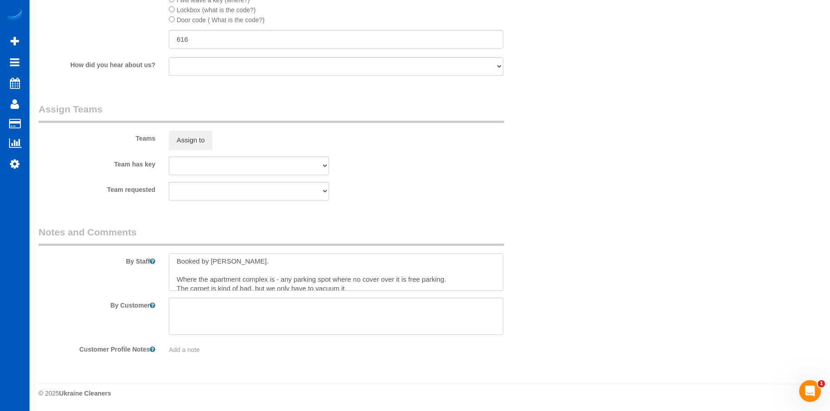
scroll to position [0, 0]
click at [337, 269] on textarea at bounding box center [336, 272] width 334 height 37
click at [244, 285] on textarea at bounding box center [336, 272] width 334 height 37
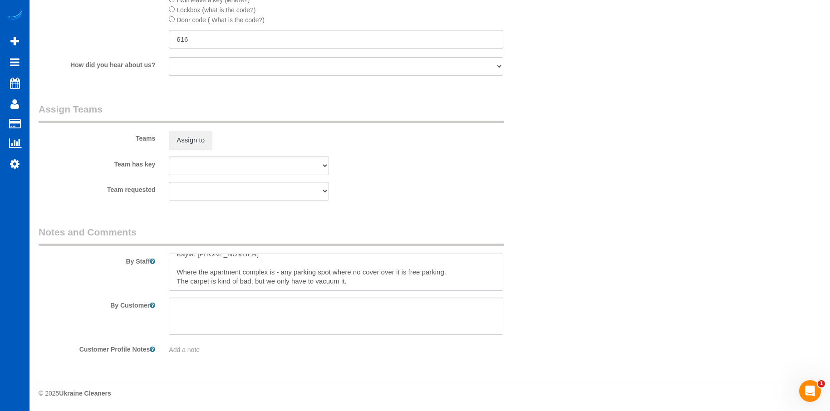
click at [352, 284] on textarea at bounding box center [336, 272] width 334 height 37
click at [323, 260] on textarea at bounding box center [336, 272] width 334 height 37
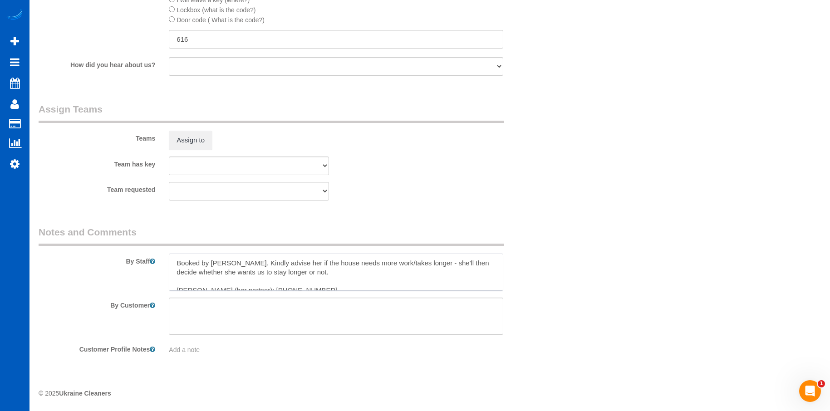
scroll to position [45, 0]
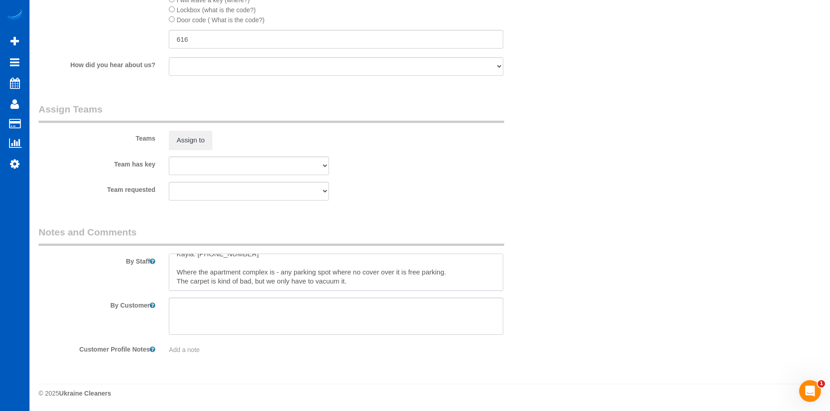
click at [360, 280] on textarea at bounding box center [336, 272] width 334 height 37
type textarea "Booked by Florencia. Kindly advise her if the house needs more work/takes longe…"
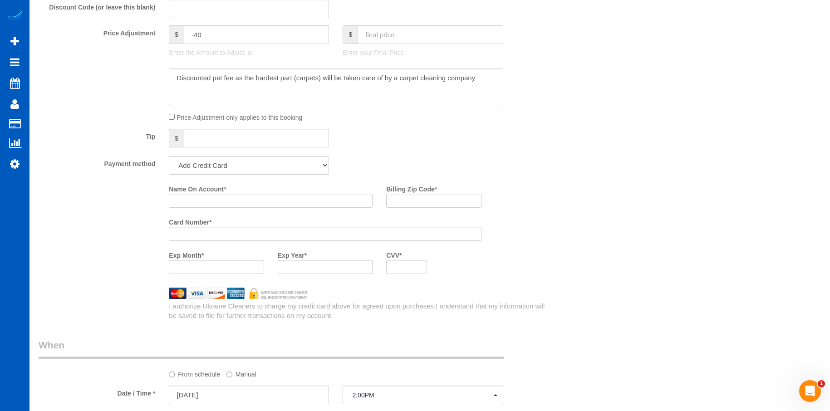
scroll to position [715, 0]
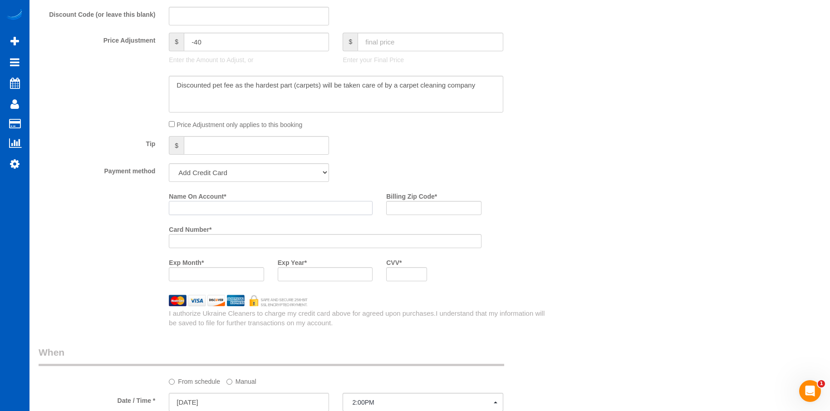
click at [219, 209] on input "Name On Account *" at bounding box center [271, 208] width 204 height 14
paste input "Kayla Henry"
type input "Kayla Henry"
drag, startPoint x: 425, startPoint y: 205, endPoint x: 294, endPoint y: 209, distance: 130.7
click at [425, 205] on input "Billing Zip Code *" at bounding box center [433, 208] width 95 height 14
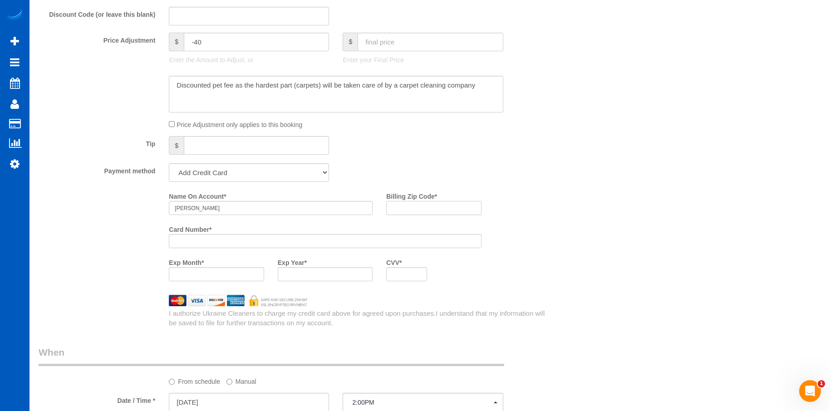
paste input "98027"
type input "98027"
click at [225, 235] on div at bounding box center [325, 241] width 312 height 14
click at [553, 268] on div "Name On Account * Kayla Henry Billing Zip Code * 98027 Card Number * Exp Month …" at bounding box center [357, 238] width 391 height 99
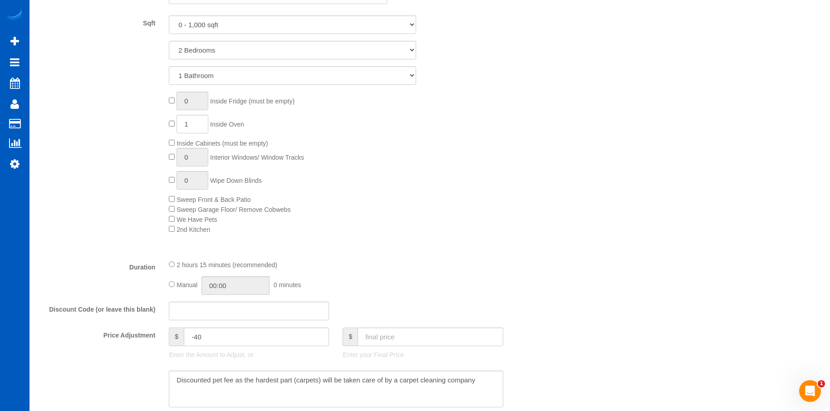
scroll to position [488, 0]
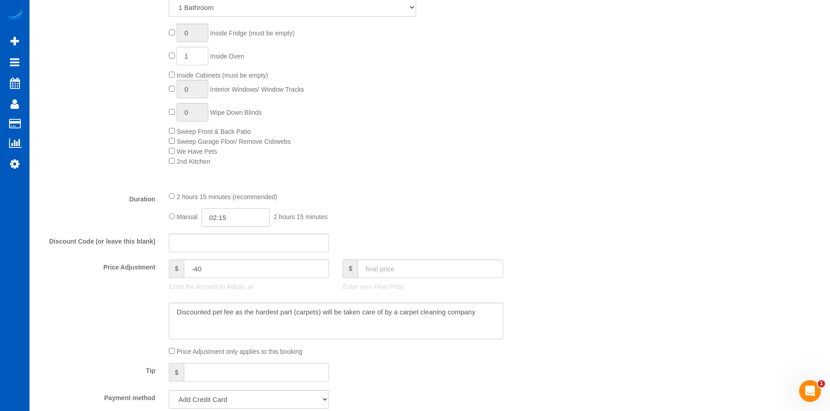
click at [226, 214] on input "02:15" at bounding box center [235, 217] width 68 height 19
type input "03:00"
click at [223, 258] on li "03:00" at bounding box center [225, 259] width 40 height 12
click at [241, 217] on input "03:00" at bounding box center [235, 217] width 68 height 19
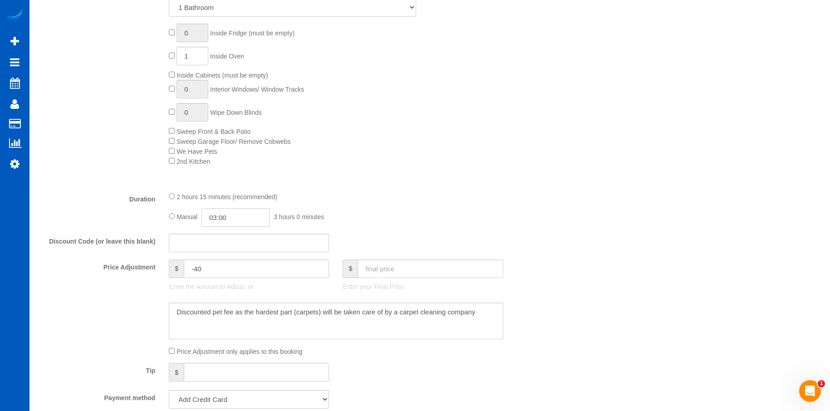
scroll to position [59, 0]
select select "spot51"
type input "03:30"
click at [226, 257] on li "03:30" at bounding box center [225, 257] width 40 height 12
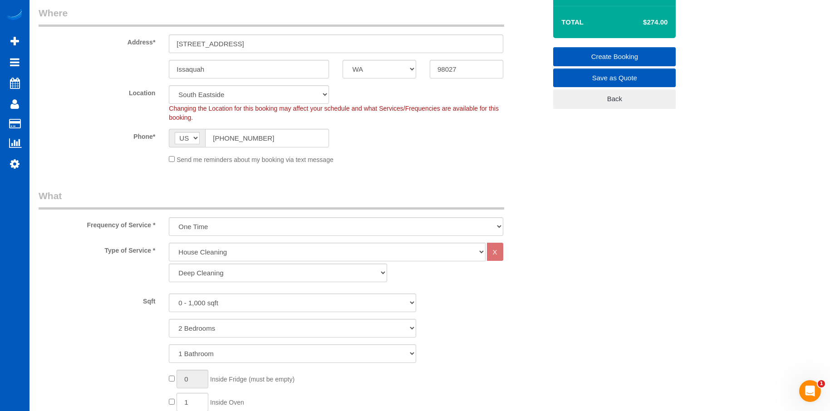
select select "spot67"
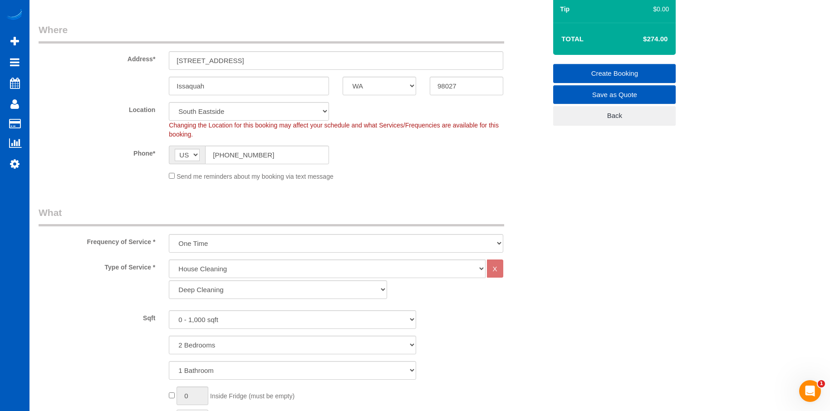
scroll to position [34, 0]
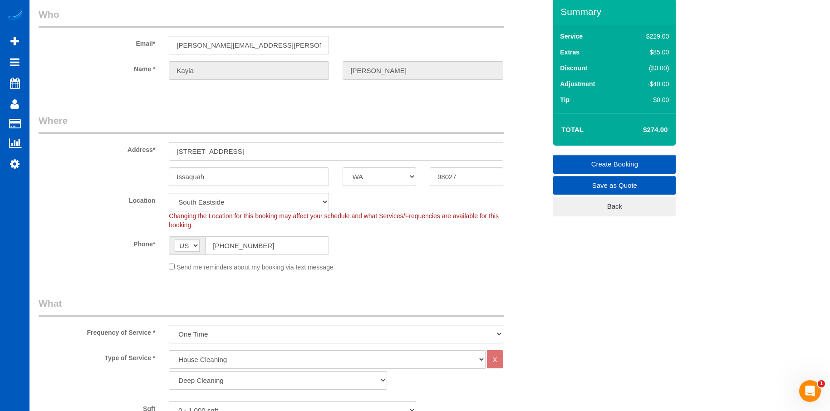
click at [577, 159] on link "Create Booking" at bounding box center [614, 164] width 122 height 19
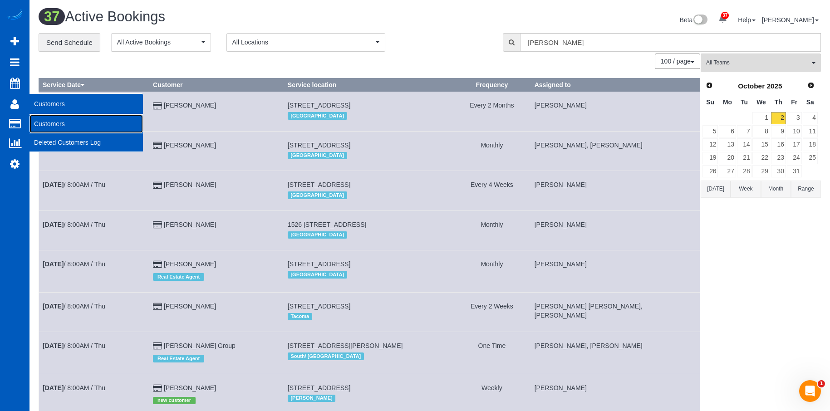
click at [41, 121] on link "Customers" at bounding box center [85, 124] width 113 height 18
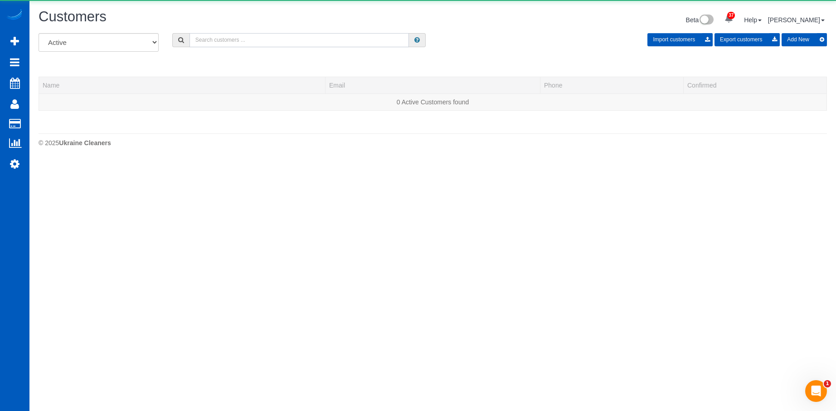
click at [270, 44] on input "text" at bounding box center [300, 40] width 220 height 14
paste input "mkate21@gmail.com"
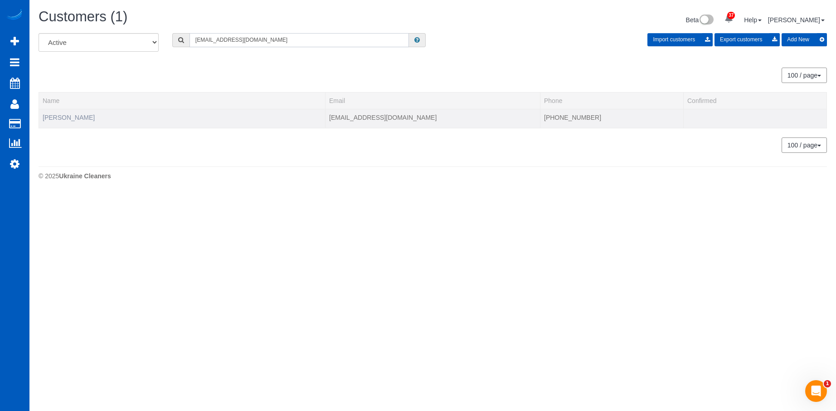
type input "mkate21@gmail.com"
click at [62, 117] on link "Maegen Paladin" at bounding box center [69, 117] width 52 height 7
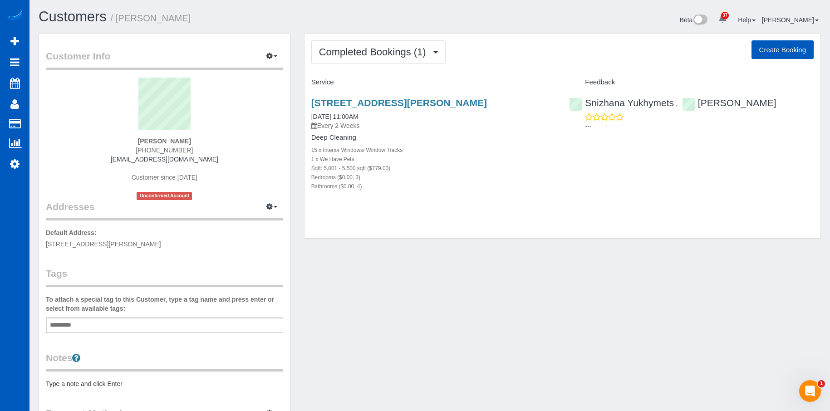
click at [769, 48] on button "Create Booking" at bounding box center [782, 49] width 62 height 19
select select "WA"
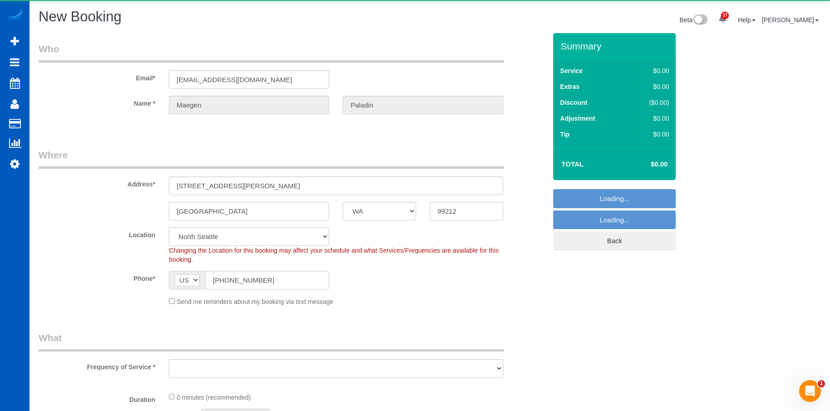
select select "object:12571"
select select "string:fspay-c16e3978-caa4-4e93-bdfc-d9cf4d3083b3"
select select "object:12692"
select select "199"
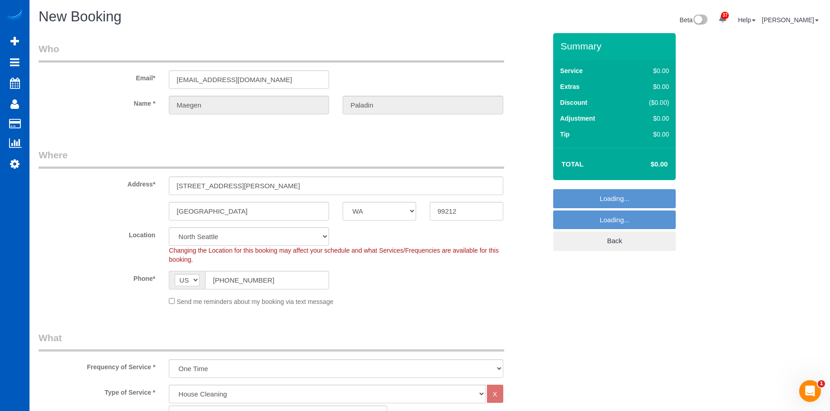
select select "67"
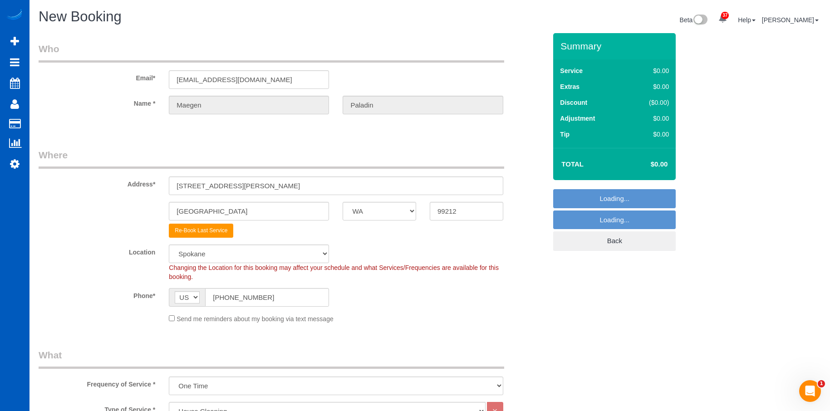
click at [168, 318] on div "Send me reminders about my booking via text message" at bounding box center [335, 318] width 347 height 10
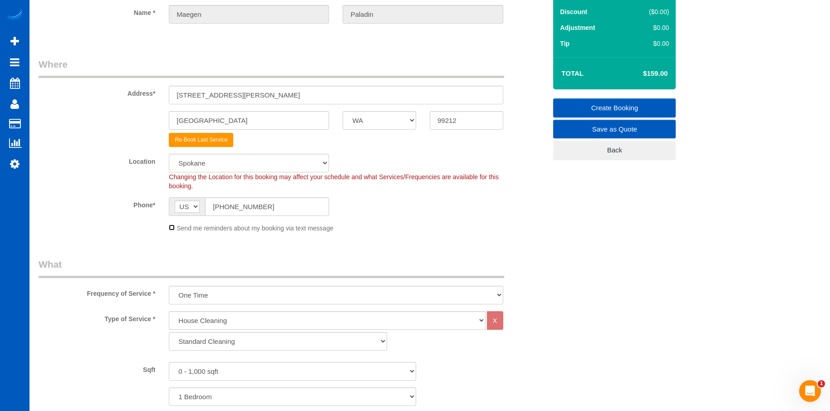
scroll to position [136, 0]
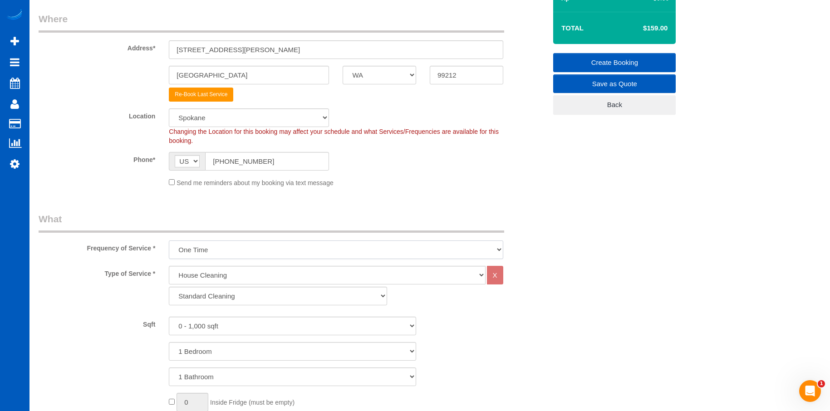
click at [256, 248] on select "One Time Weekly - 15.00% Every 2 Weeks - 10.00% Every 4 Weeks - 5.00% Every 2 M…" at bounding box center [336, 249] width 334 height 19
select select "object:12923"
click at [169, 240] on select "One Time Weekly - 15.00% Every 2 Weeks - 10.00% Every 4 Weeks - 5.00% Every 2 M…" at bounding box center [336, 249] width 334 height 19
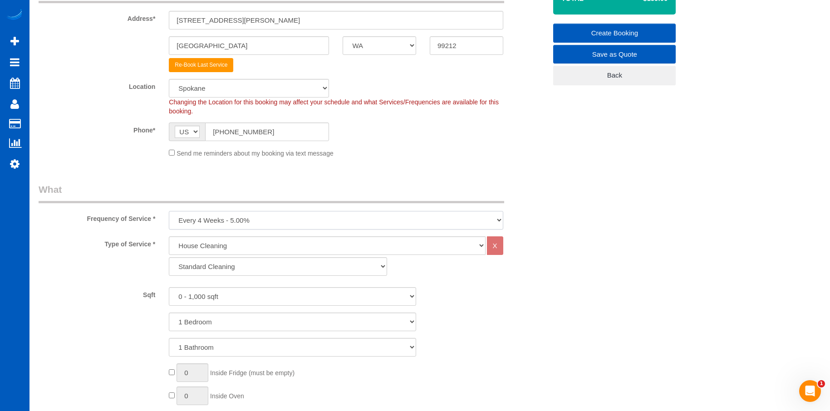
scroll to position [181, 0]
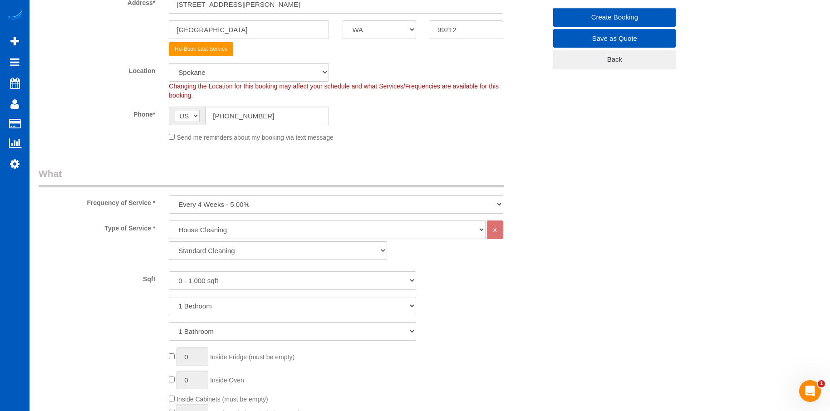
click at [250, 282] on select "0 - 1,000 sqft 1,001 - 1,500 sqft 1,501 - 2,000 sqft 2,001 - 2,500 sqft 2,501 -…" at bounding box center [292, 280] width 247 height 19
select select "5001"
click at [169, 271] on select "0 - 1,000 sqft 1,001 - 1,500 sqft 1,501 - 2,000 sqft 2,001 - 2,500 sqft 2,501 -…" at bounding box center [292, 280] width 247 height 19
click at [271, 302] on select "1 Bedroom 2 Bedrooms 3 Bedrooms 4 Bedrooms 5 Bedrooms 6 Bedrooms 7 Bedrooms" at bounding box center [292, 306] width 247 height 19
select select "5"
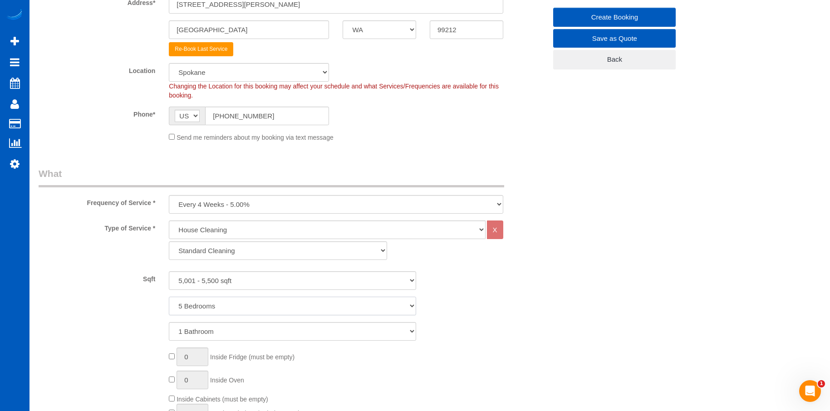
click at [169, 297] on select "1 Bedroom 2 Bedrooms 3 Bedrooms 4 Bedrooms 5 Bedrooms 6 Bedrooms 7 Bedrooms" at bounding box center [292, 306] width 247 height 19
click at [262, 334] on select "1 Bathroom 2 Bathrooms 3 Bathrooms 4 Bathrooms 5 Bathrooms 6 Bathrooms 7 Bathro…" at bounding box center [292, 331] width 247 height 19
select select "5"
click at [169, 322] on select "1 Bathroom 2 Bathrooms 3 Bathrooms 4 Bathrooms 5 Bathrooms 6 Bathrooms 7 Bathro…" at bounding box center [292, 331] width 247 height 19
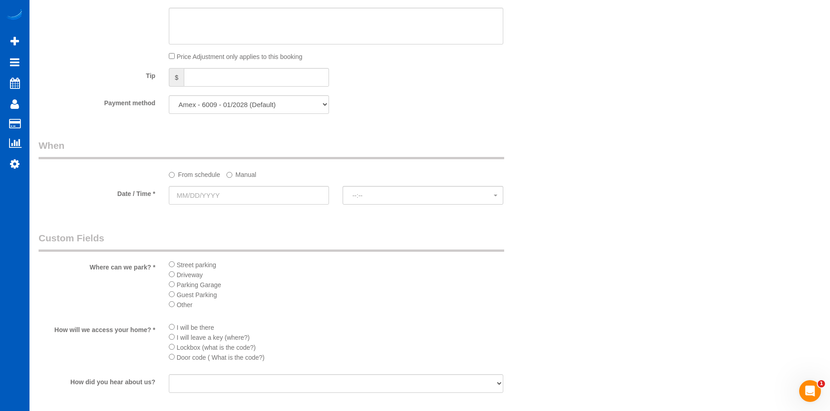
scroll to position [816, 0]
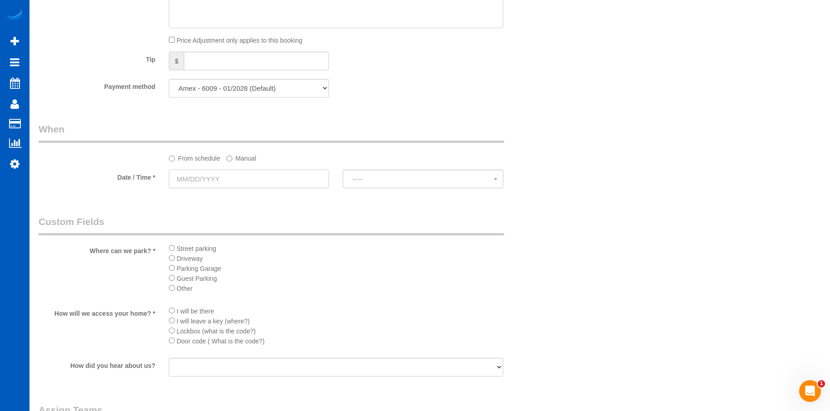
click at [306, 180] on input "text" at bounding box center [249, 179] width 160 height 19
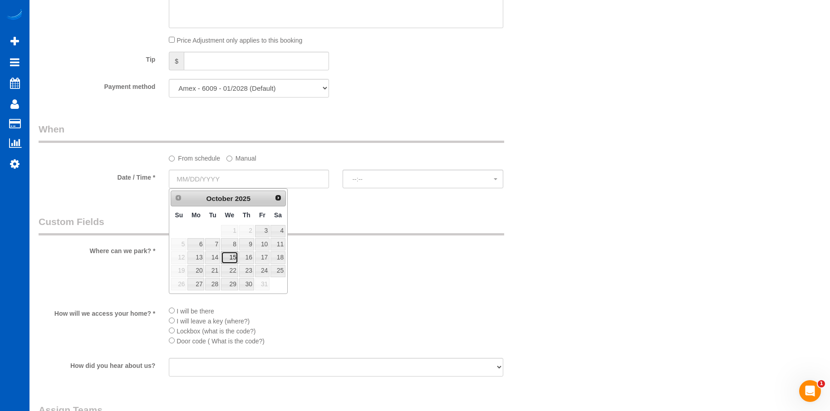
click at [228, 256] on link "15" at bounding box center [229, 257] width 17 height 12
type input "10/15/2025"
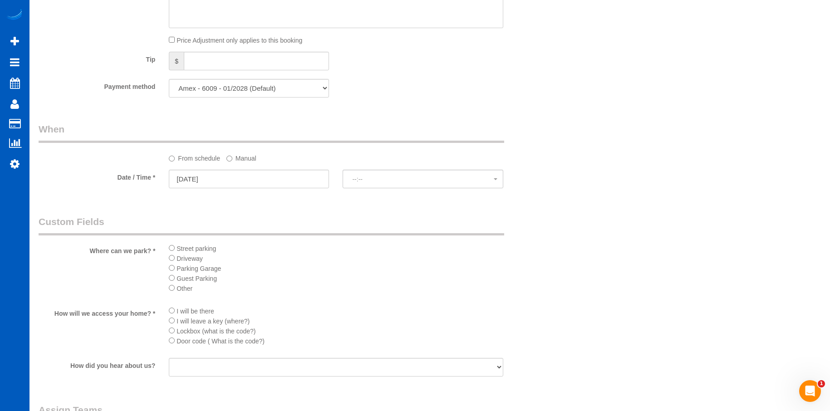
select select "spot81"
click at [239, 158] on label "Manual" at bounding box center [241, 157] width 30 height 12
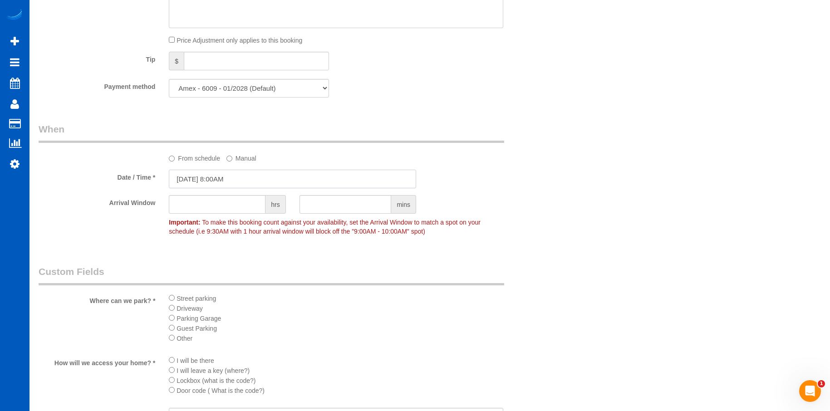
click at [248, 175] on input "10/15/2025 8:00AM" at bounding box center [292, 179] width 247 height 19
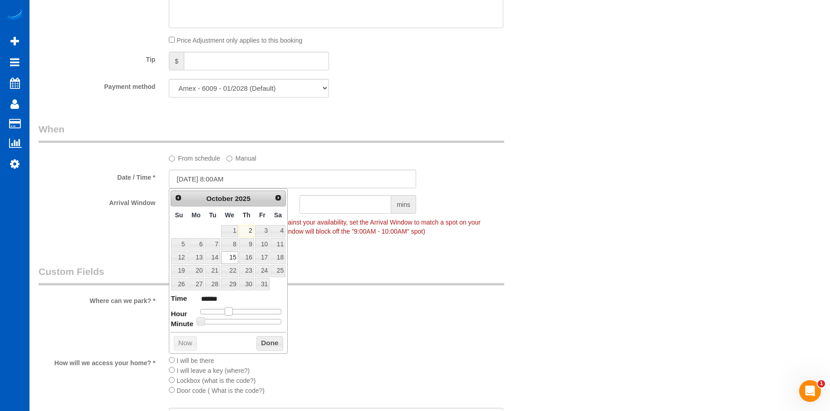
type input "10/15/2025 9:00AM"
type input "******"
click at [235, 313] on span at bounding box center [232, 311] width 8 height 8
click at [267, 342] on button "Done" at bounding box center [269, 343] width 27 height 15
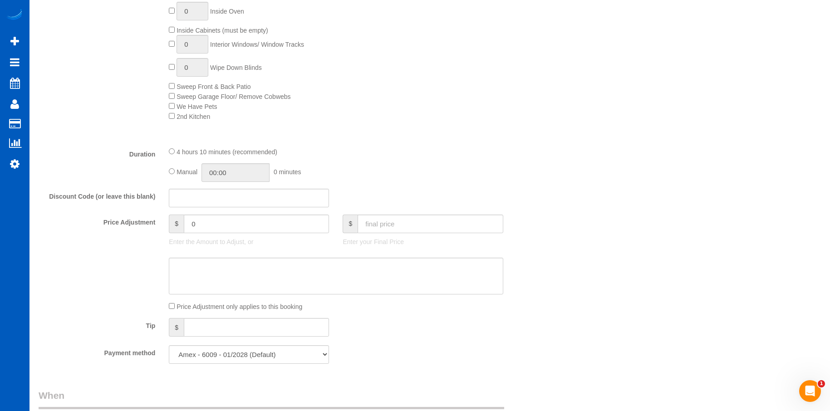
scroll to position [544, 0]
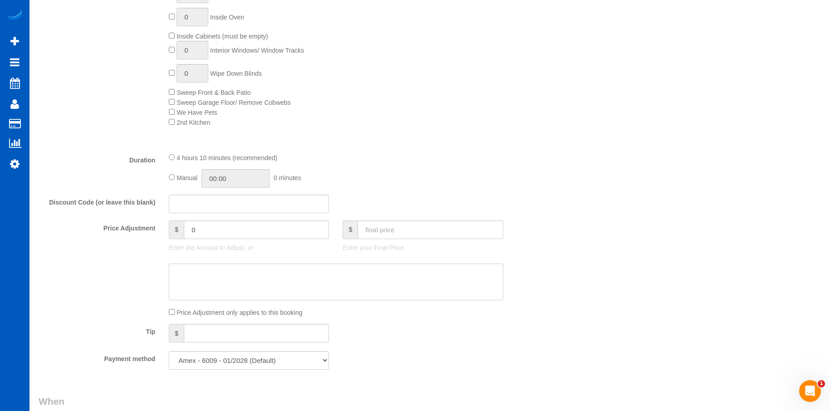
drag, startPoint x: 258, startPoint y: 278, endPoint x: 281, endPoint y: 265, distance: 26.8
click at [258, 278] on textarea at bounding box center [336, 282] width 334 height 37
paste textarea "Smaller space than the one in the online listing. Halved pet fee to see if we c…"
type textarea "Smaller space than the one in the online listing. Halved pet fee to see if we c…"
click at [390, 228] on input "text" at bounding box center [429, 229] width 145 height 19
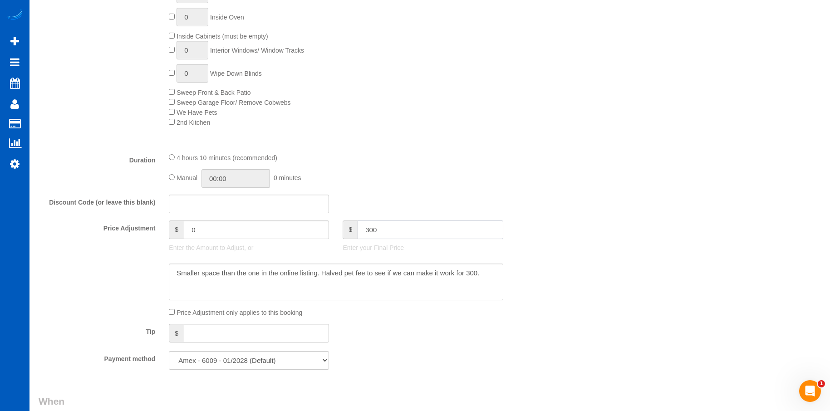
type input "300"
click at [373, 285] on textarea at bounding box center [336, 282] width 334 height 37
type input "-259.55"
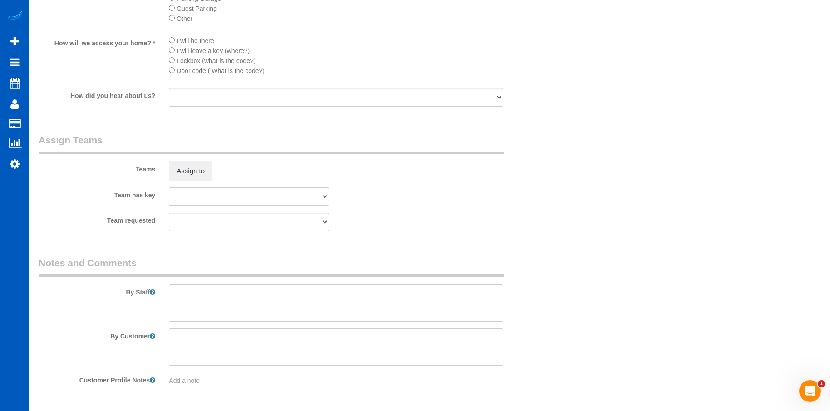
scroll to position [1167, 0]
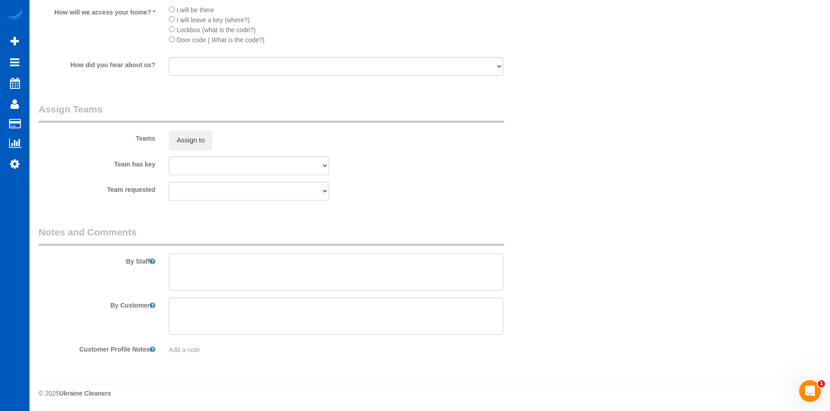
click at [334, 273] on textarea at bounding box center [336, 272] width 334 height 37
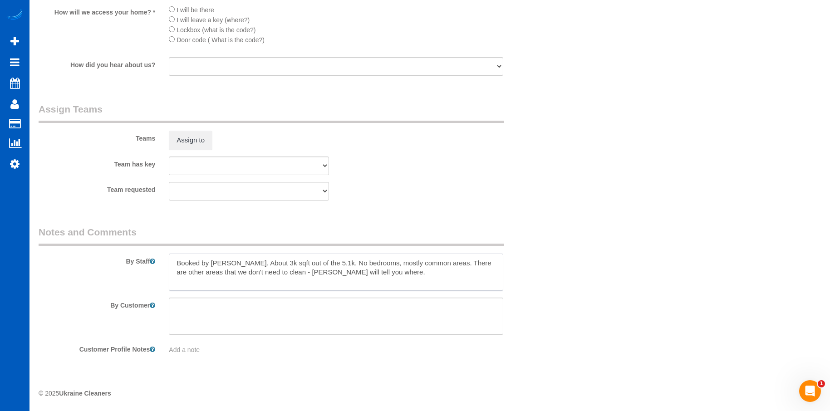
type textarea "Booked by Florencia. About 3k sqft out of the 5.1k. No bedrooms, mostly common …"
click at [182, 354] on fieldset "Notes and Comments By Staff By Customer Customer Profile Notes Add a note" at bounding box center [293, 293] width 508 height 136
click at [186, 351] on span "Add a note" at bounding box center [184, 349] width 31 height 7
type textarea "Preference: Morning"
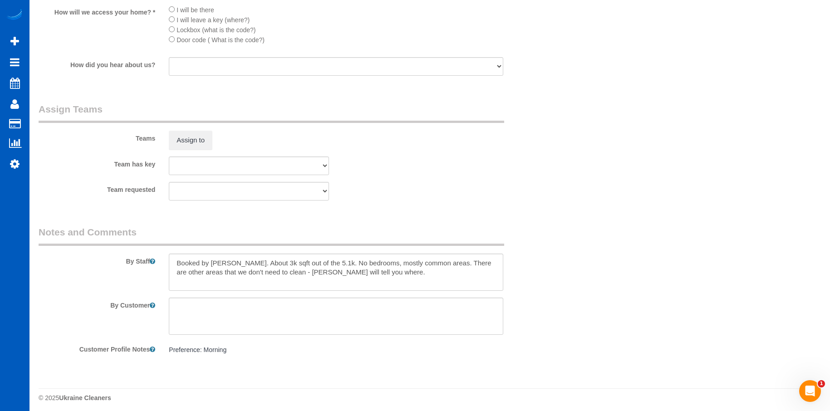
click at [383, 271] on textarea at bounding box center [336, 272] width 334 height 37
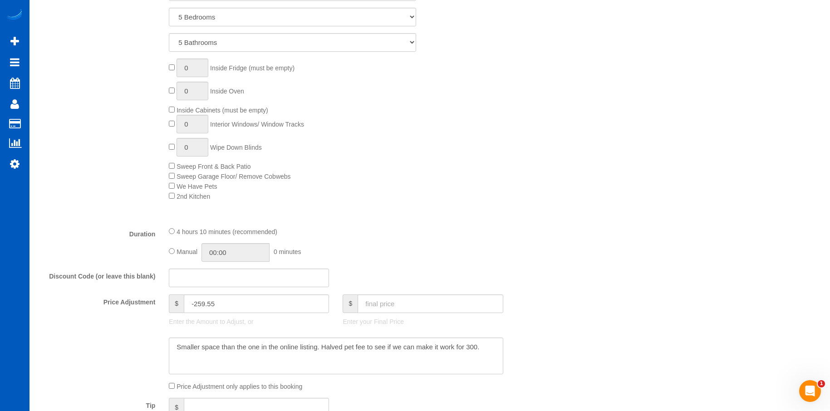
scroll to position [544, 0]
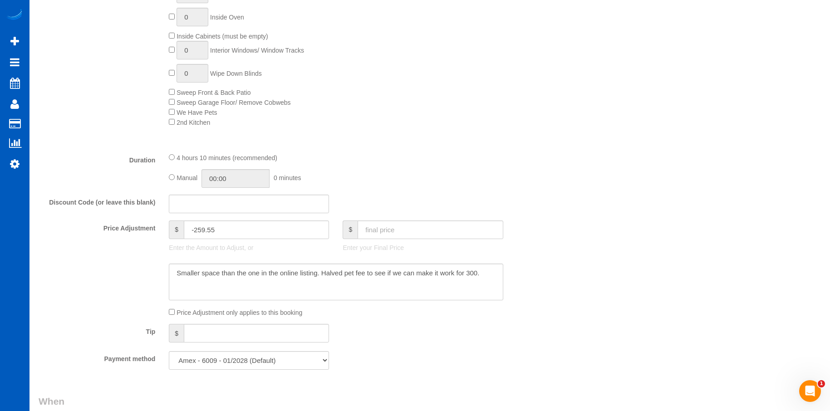
type textarea "Booked by Florencia. About 3k sqft out of the 5.1k. No bedrooms, mostly common …"
click at [235, 177] on input "04:10" at bounding box center [235, 178] width 68 height 19
type input "03:30"
click at [220, 228] on li "03:30" at bounding box center [225, 231] width 40 height 12
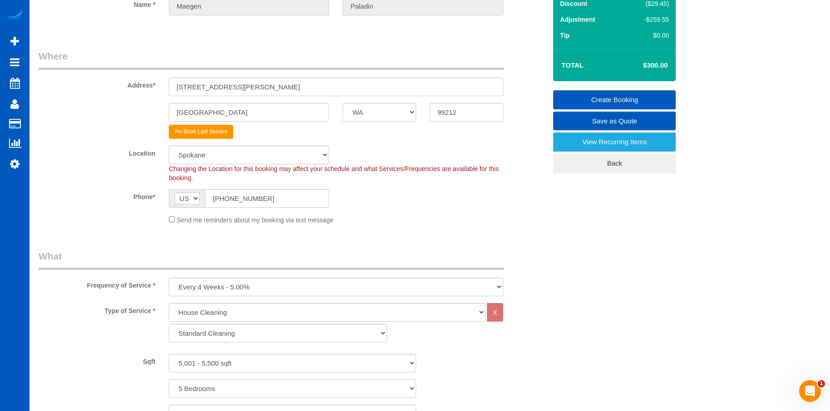
scroll to position [83, 0]
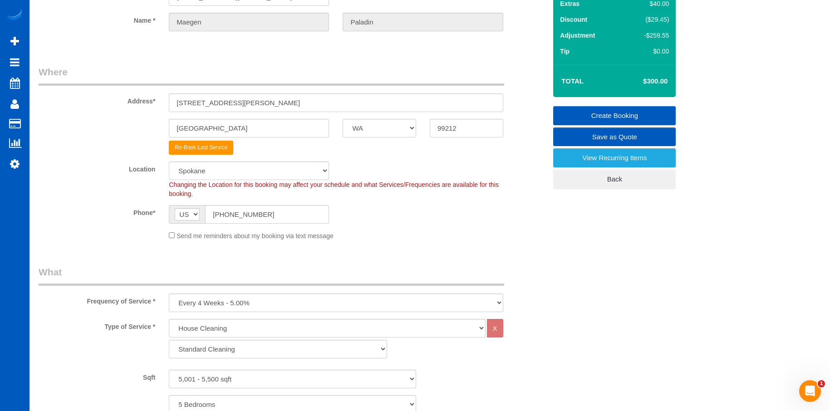
click at [592, 107] on link "Create Booking" at bounding box center [614, 115] width 122 height 19
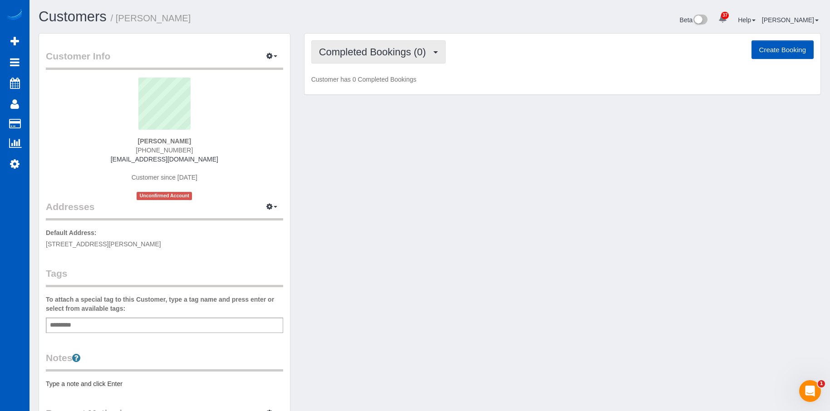
click at [354, 50] on span "Completed Bookings (0)" at bounding box center [375, 51] width 112 height 11
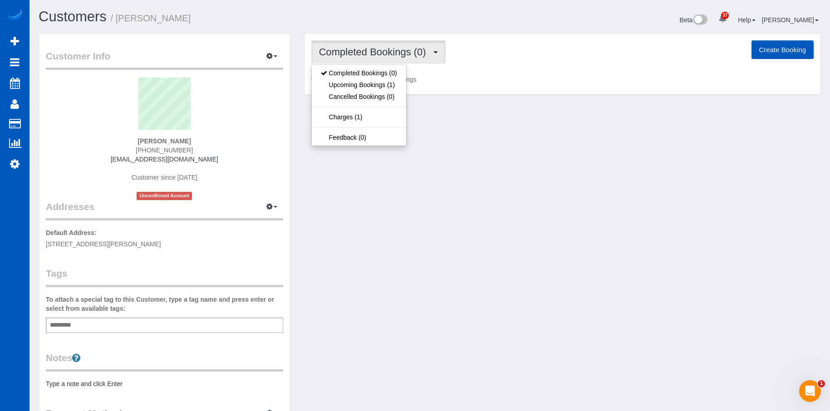
click at [355, 50] on span "Completed Bookings (0)" at bounding box center [375, 51] width 112 height 11
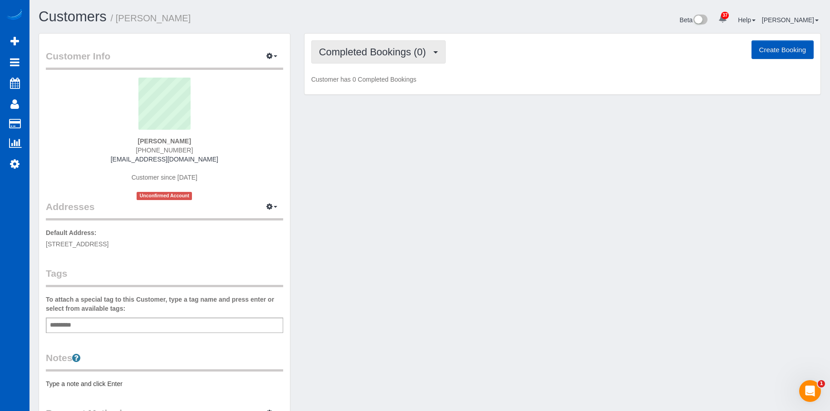
click at [359, 56] on span "Completed Bookings (0)" at bounding box center [375, 51] width 112 height 11
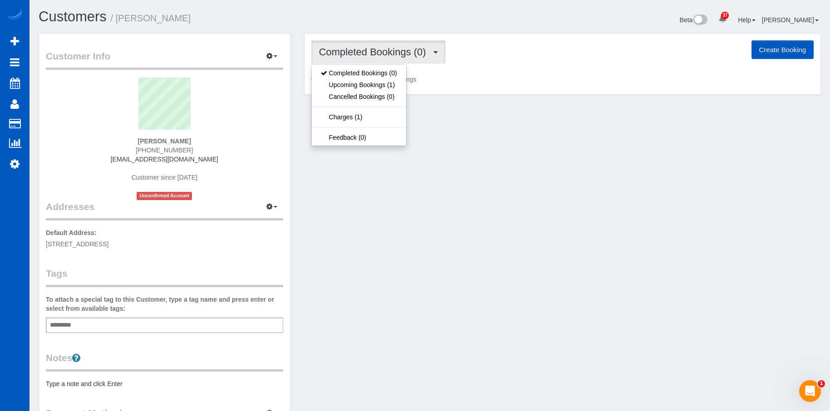
click at [359, 56] on span "Completed Bookings (0)" at bounding box center [375, 51] width 112 height 11
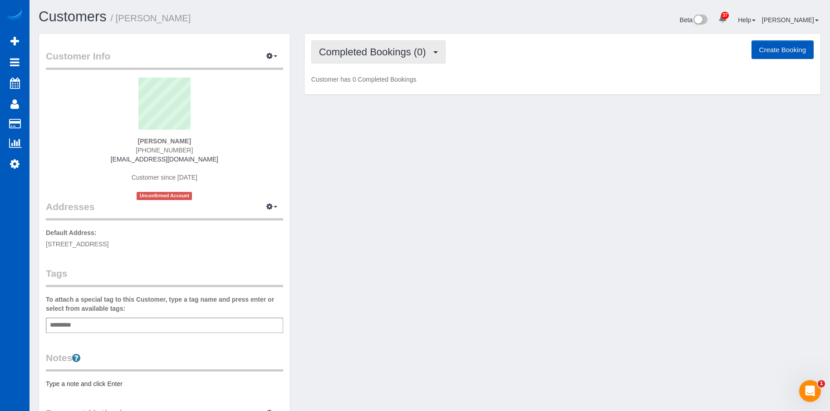
drag, startPoint x: 347, startPoint y: 41, endPoint x: 353, endPoint y: 47, distance: 8.0
click at [347, 42] on button "Completed Bookings (0)" at bounding box center [378, 51] width 134 height 23
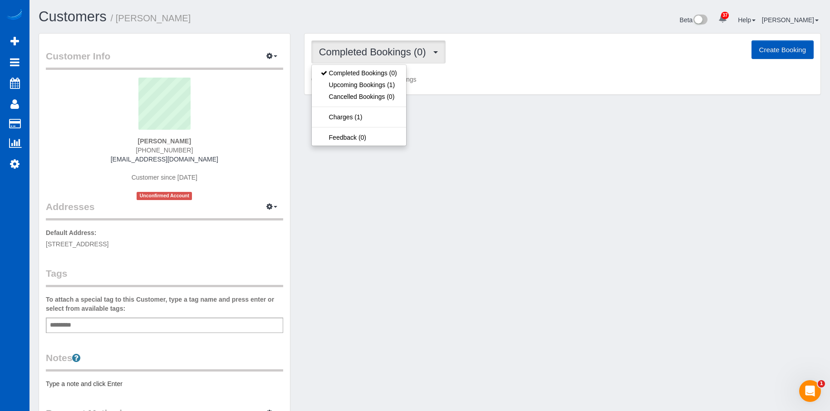
click at [354, 47] on span "Completed Bookings (0)" at bounding box center [375, 51] width 112 height 11
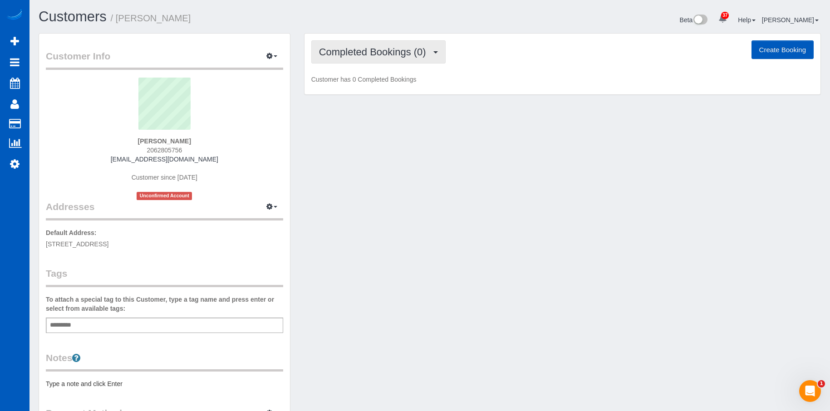
click at [362, 57] on span "Completed Bookings (0)" at bounding box center [375, 51] width 112 height 11
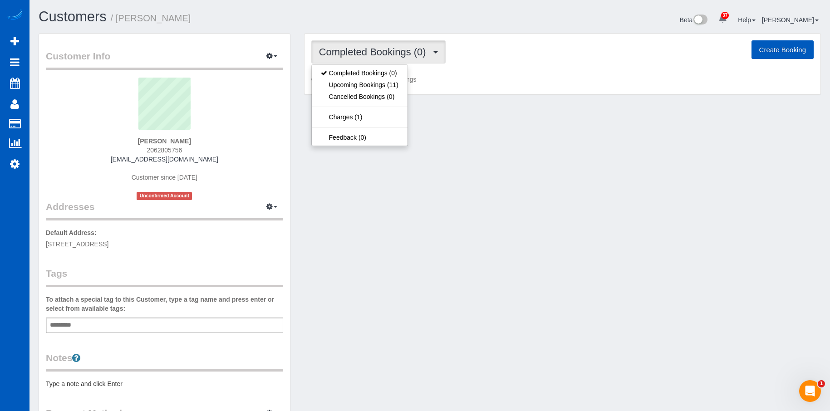
click at [365, 51] on span "Completed Bookings (0)" at bounding box center [375, 51] width 112 height 11
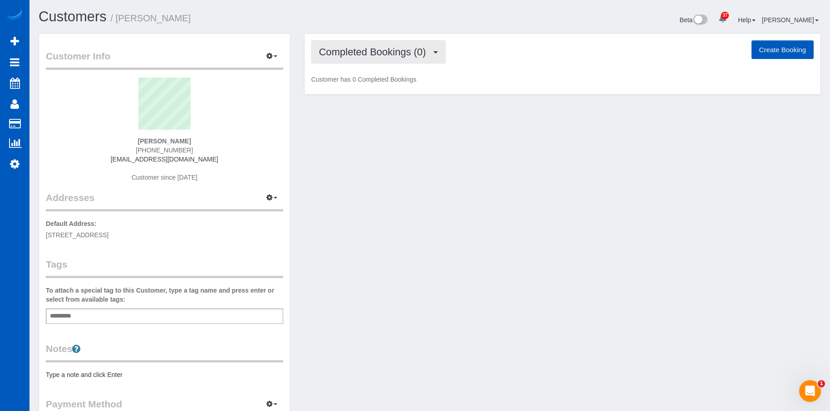
click at [364, 59] on button "Completed Bookings (0)" at bounding box center [378, 51] width 134 height 23
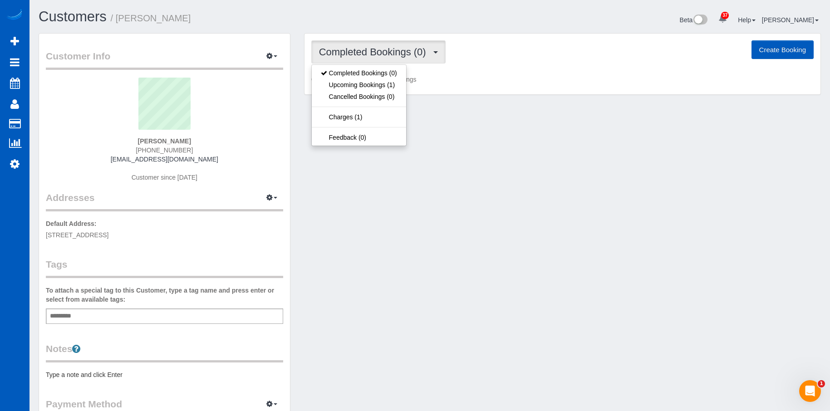
click at [369, 56] on span "Completed Bookings (0)" at bounding box center [375, 51] width 112 height 11
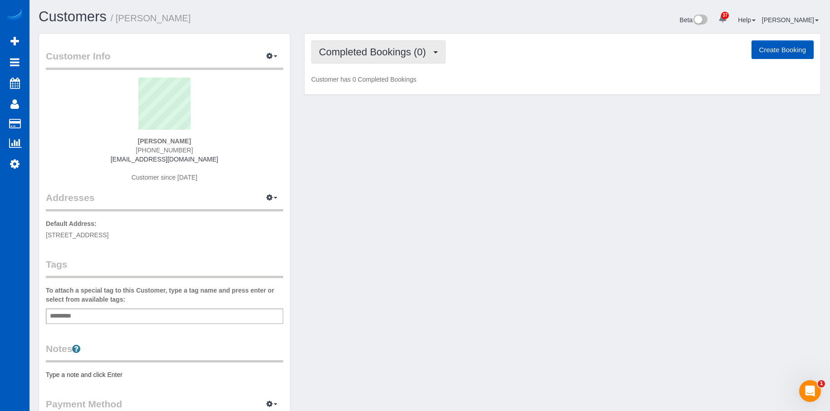
click at [358, 49] on span "Completed Bookings (0)" at bounding box center [375, 51] width 112 height 11
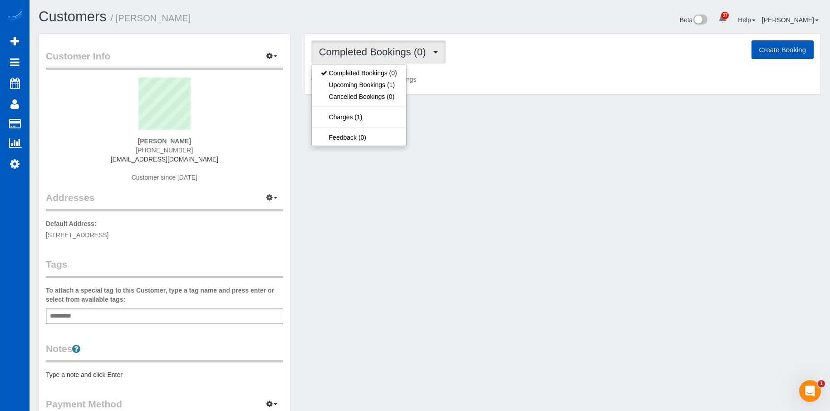
click at [358, 49] on span "Completed Bookings (0)" at bounding box center [375, 51] width 112 height 11
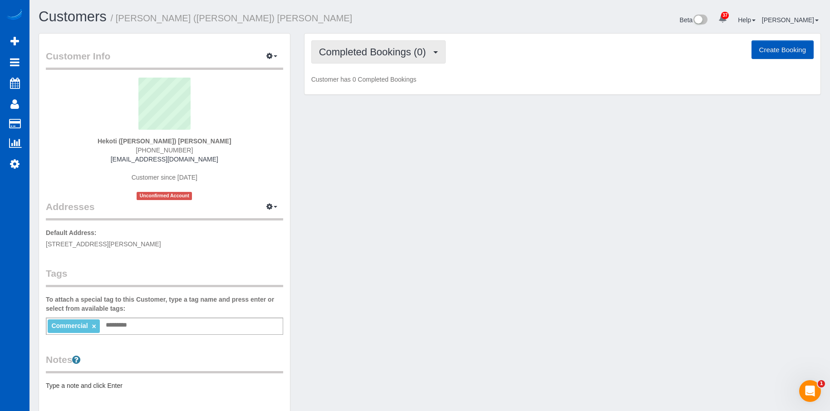
click at [389, 53] on span "Completed Bookings (0)" at bounding box center [375, 51] width 112 height 11
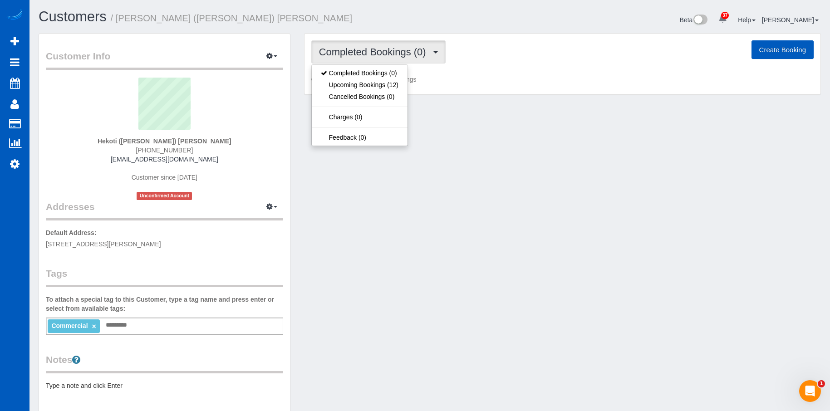
click at [389, 53] on span "Completed Bookings (0)" at bounding box center [375, 51] width 112 height 11
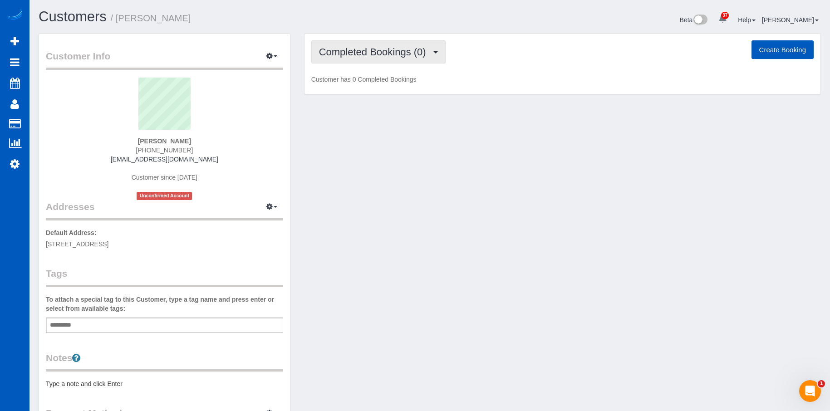
click at [377, 47] on span "Completed Bookings (0)" at bounding box center [375, 51] width 112 height 11
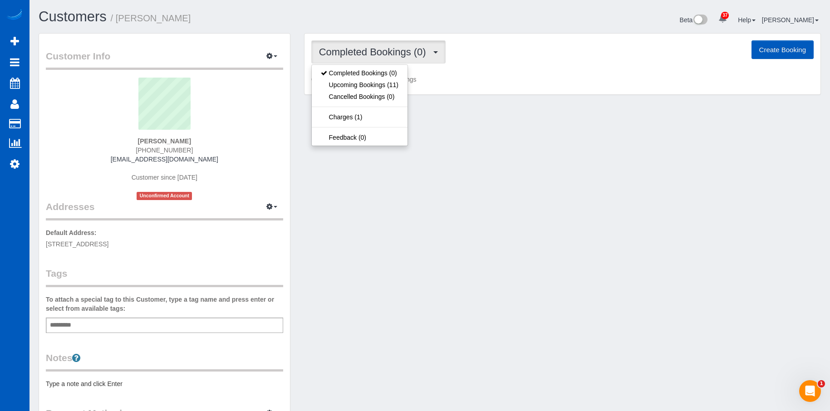
click at [377, 47] on span "Completed Bookings (0)" at bounding box center [375, 51] width 112 height 11
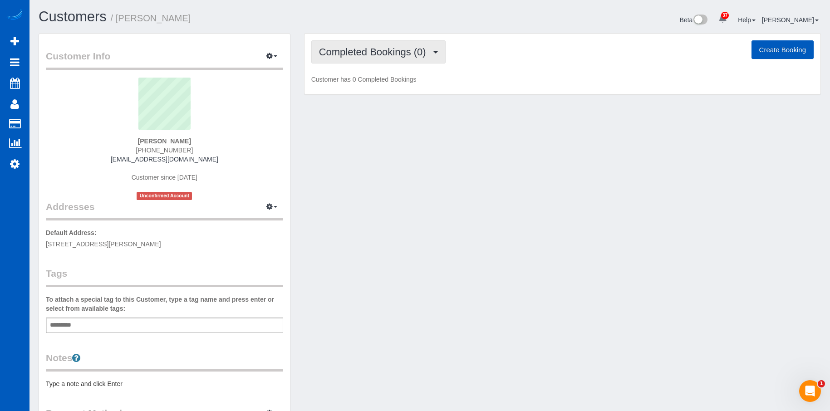
click at [415, 48] on span "Completed Bookings (0)" at bounding box center [375, 51] width 112 height 11
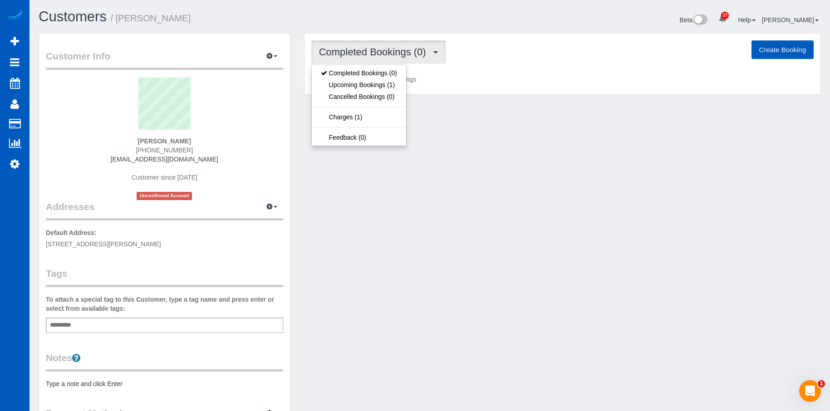
click at [415, 48] on span "Completed Bookings (0)" at bounding box center [375, 51] width 112 height 11
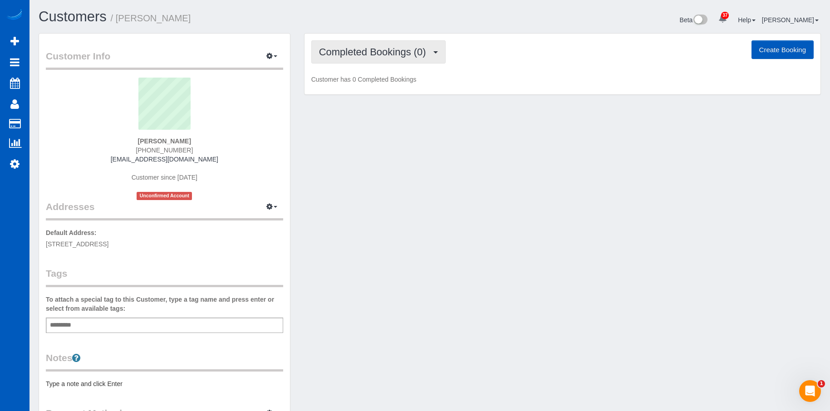
click at [368, 55] on span "Completed Bookings (0)" at bounding box center [375, 51] width 112 height 11
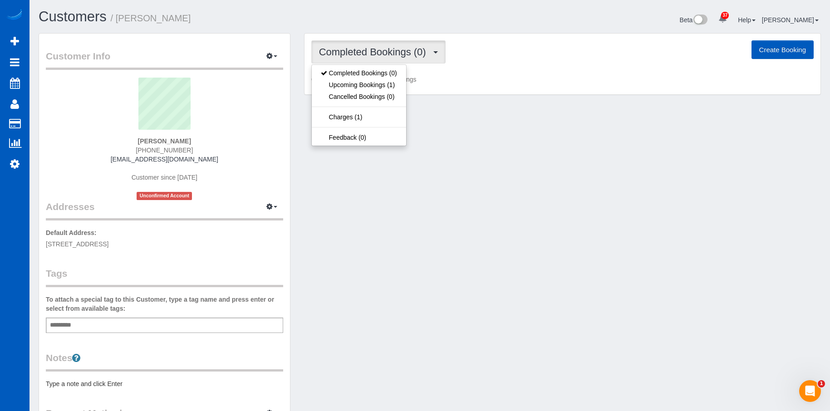
click at [370, 51] on span "Completed Bookings (0)" at bounding box center [375, 51] width 112 height 11
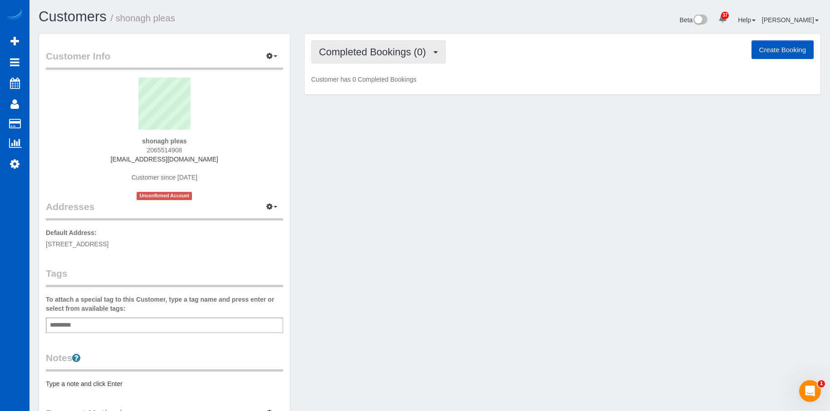
click at [372, 49] on span "Completed Bookings (0)" at bounding box center [375, 51] width 112 height 11
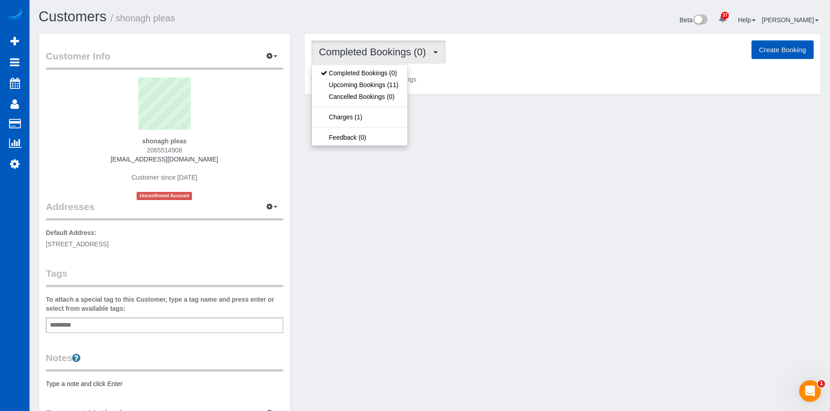
click at [372, 49] on span "Completed Bookings (0)" at bounding box center [375, 51] width 112 height 11
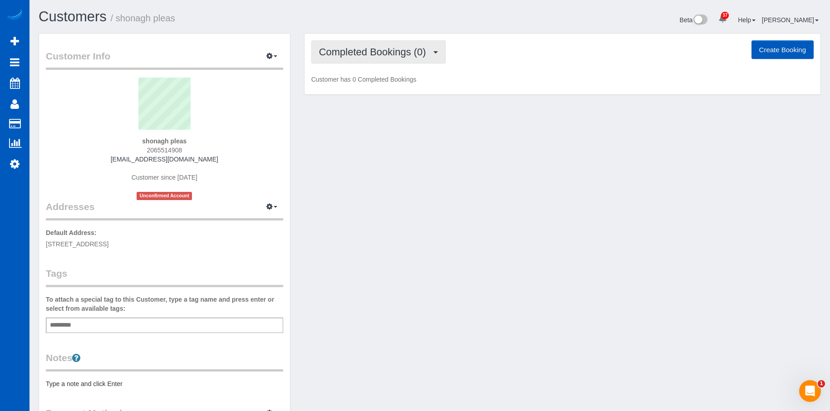
click at [365, 49] on span "Completed Bookings (0)" at bounding box center [375, 51] width 112 height 11
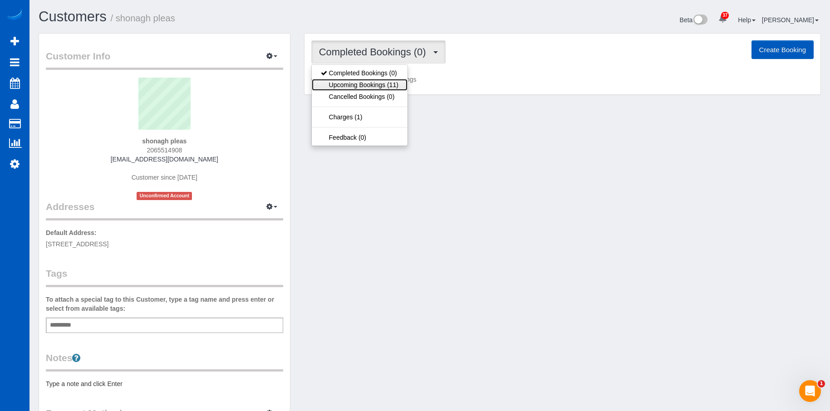
click at [345, 84] on link "Upcoming Bookings (11)" at bounding box center [360, 85] width 96 height 12
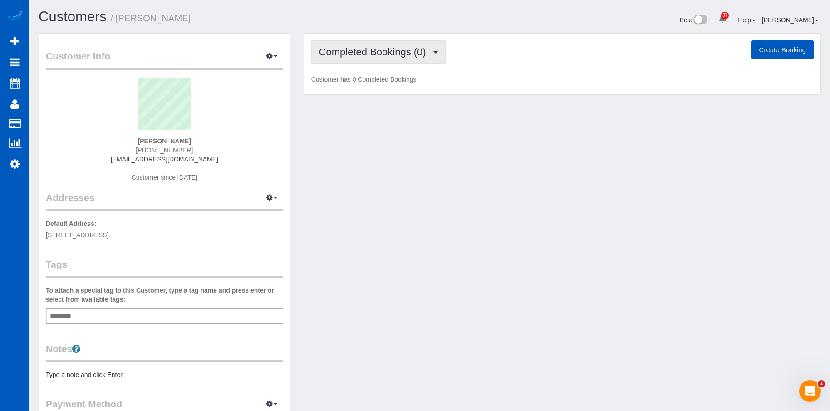
click at [418, 58] on button "Completed Bookings (0)" at bounding box center [378, 51] width 134 height 23
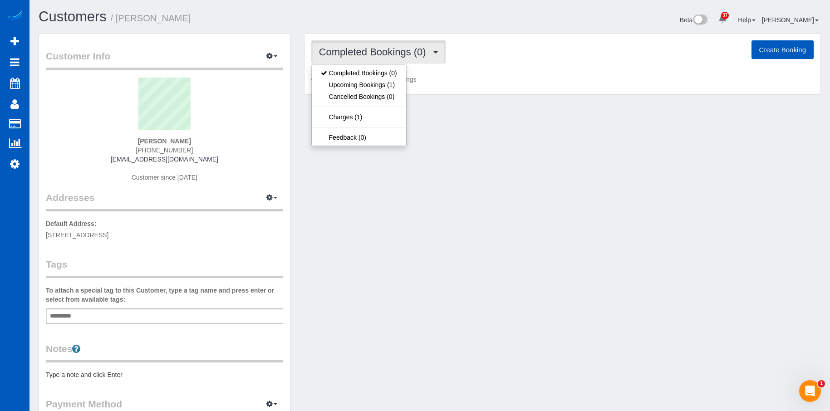
click at [418, 58] on button "Completed Bookings (0)" at bounding box center [378, 51] width 134 height 23
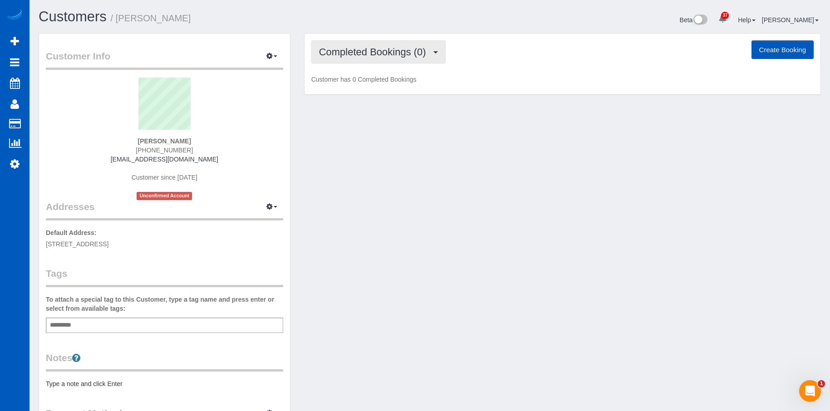
click at [390, 48] on span "Completed Bookings (0)" at bounding box center [375, 51] width 112 height 11
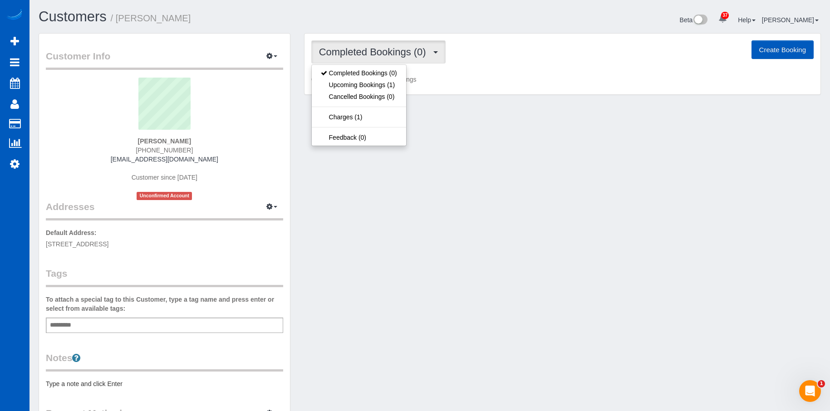
click at [390, 48] on span "Completed Bookings (0)" at bounding box center [375, 51] width 112 height 11
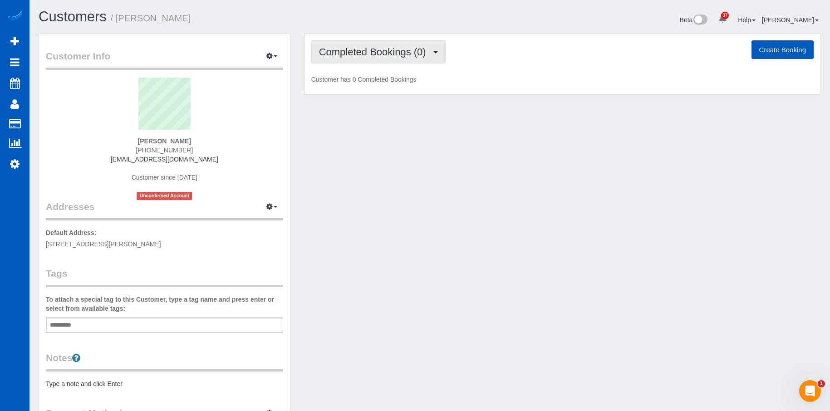
click at [400, 56] on span "Completed Bookings (0)" at bounding box center [375, 51] width 112 height 11
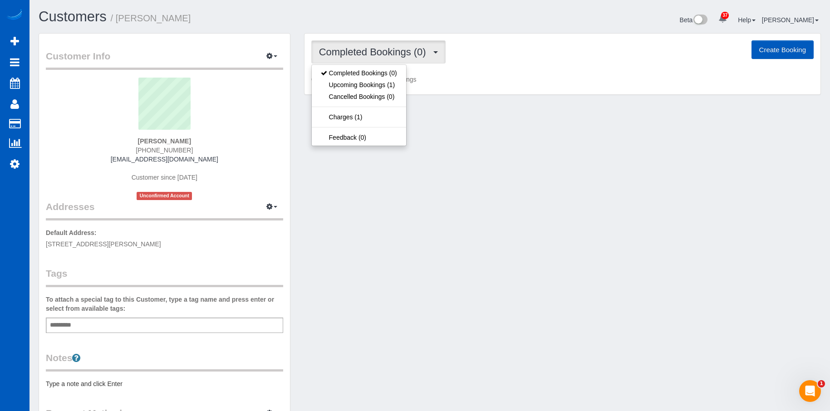
click at [405, 53] on span "Completed Bookings (0)" at bounding box center [375, 51] width 112 height 11
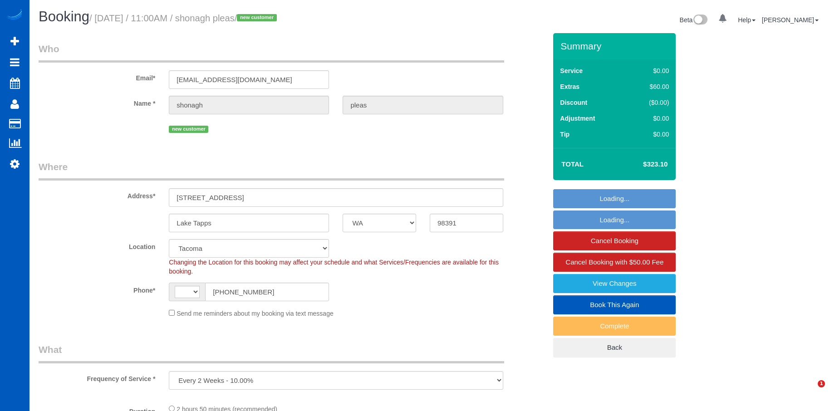
select select "WA"
select select "199"
select select "2501"
select select "3"
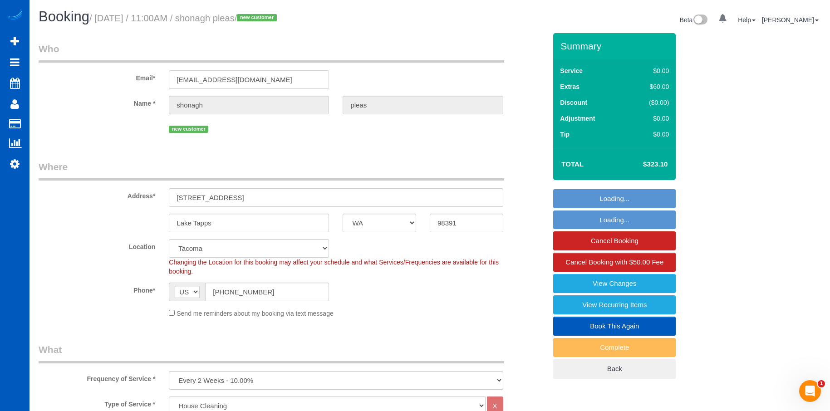
select select "string:[GEOGRAPHIC_DATA]"
select select "spot1"
select select "2501"
select select "3"
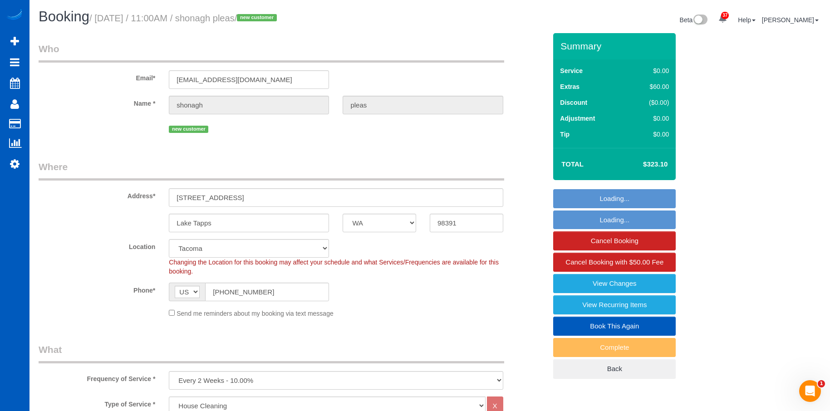
select select "object:1217"
